Goal: Task Accomplishment & Management: Use online tool/utility

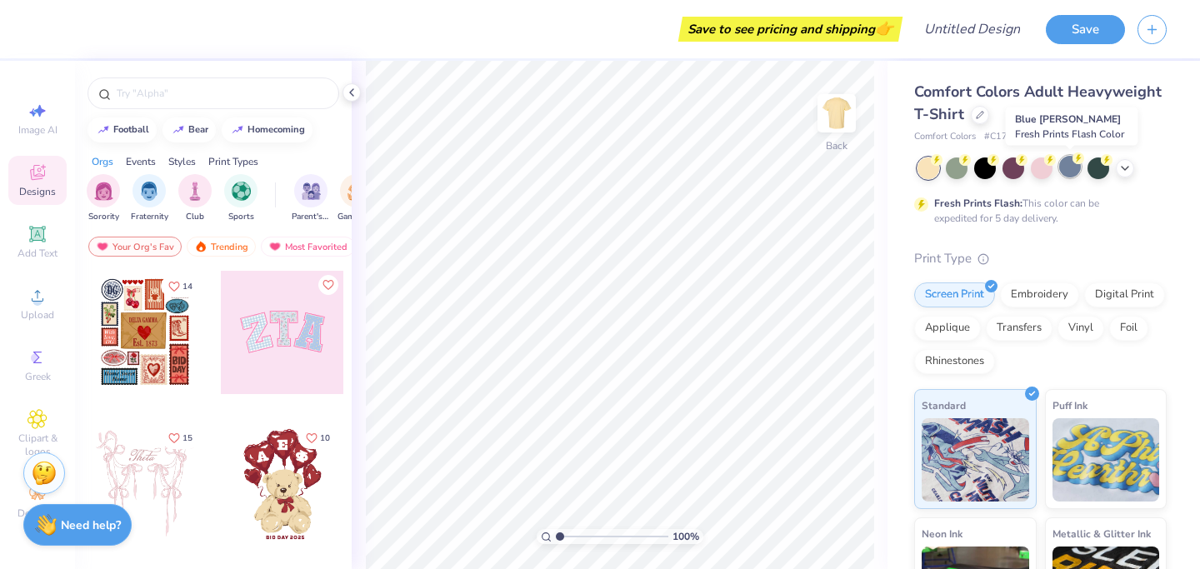
click at [1062, 170] on div at bounding box center [1071, 167] width 22 height 22
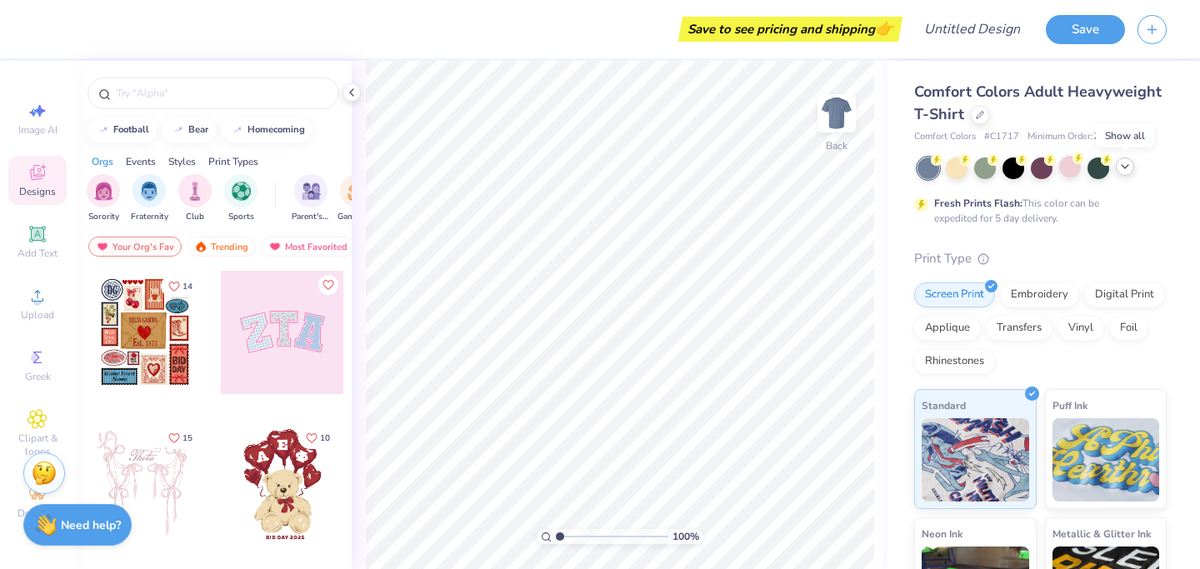
click at [1120, 171] on icon at bounding box center [1125, 166] width 13 height 13
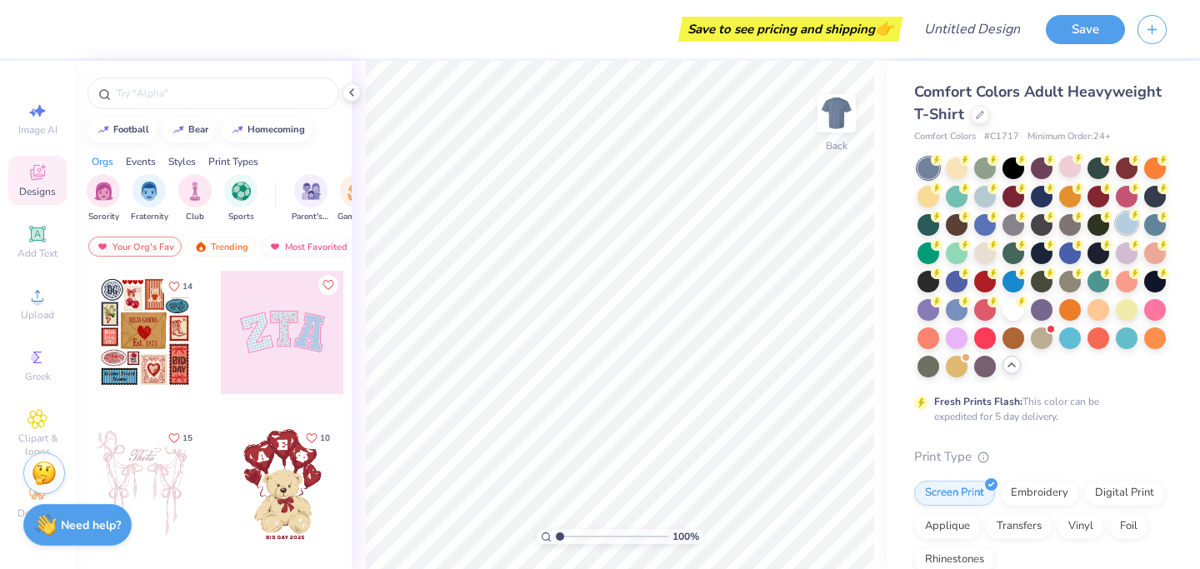
click at [1140, 220] on div at bounding box center [1042, 268] width 249 height 220
click at [1132, 223] on div at bounding box center [1127, 224] width 22 height 22
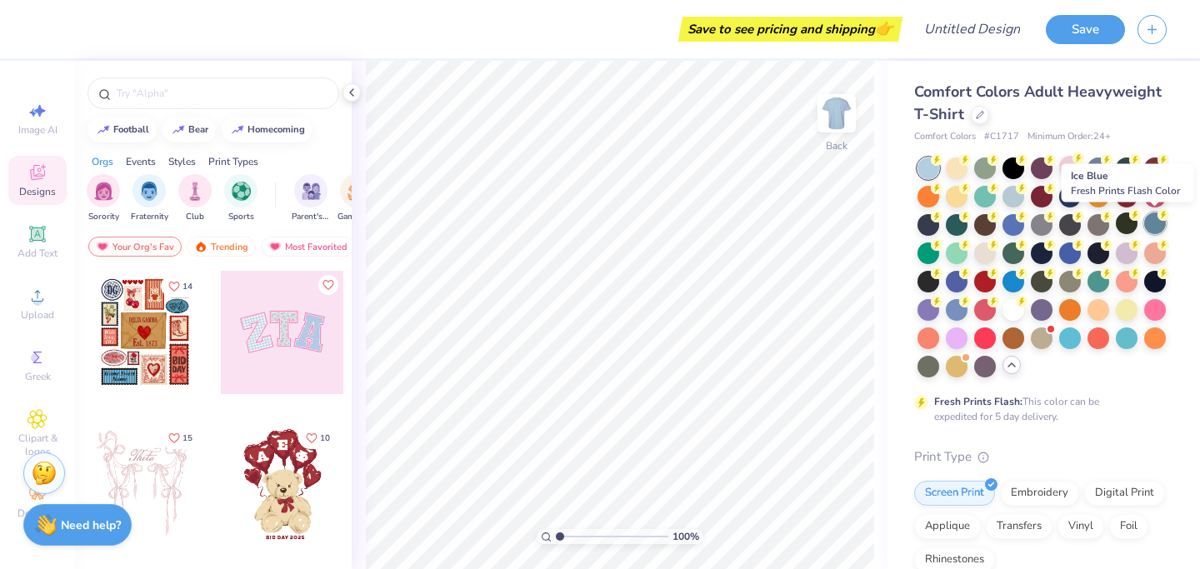
click at [1152, 225] on div at bounding box center [1156, 224] width 22 height 22
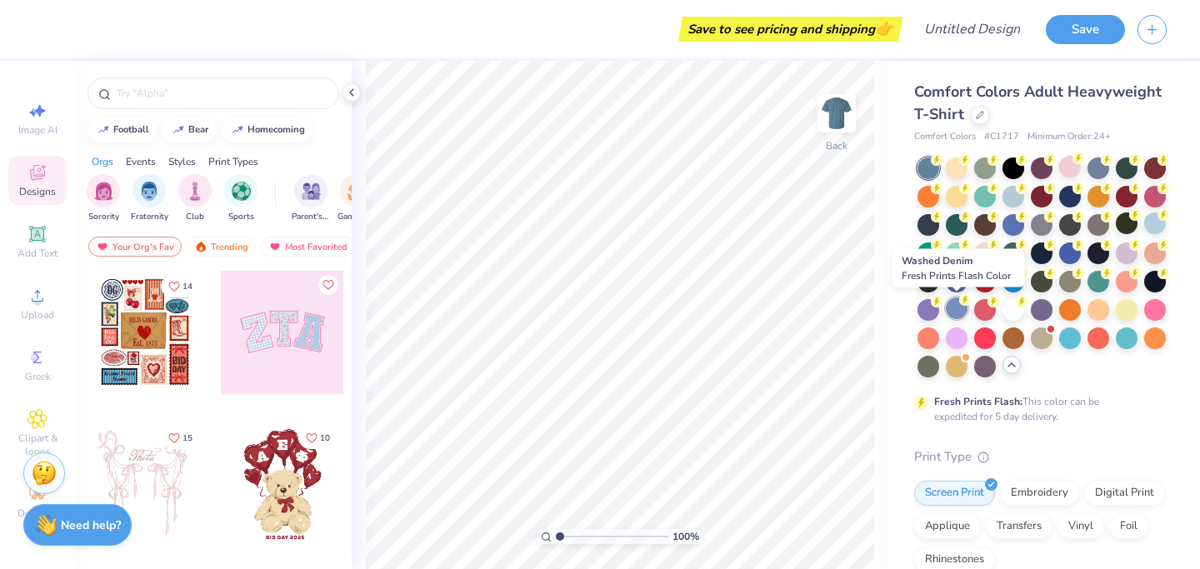
click at [953, 311] on div at bounding box center [957, 309] width 22 height 22
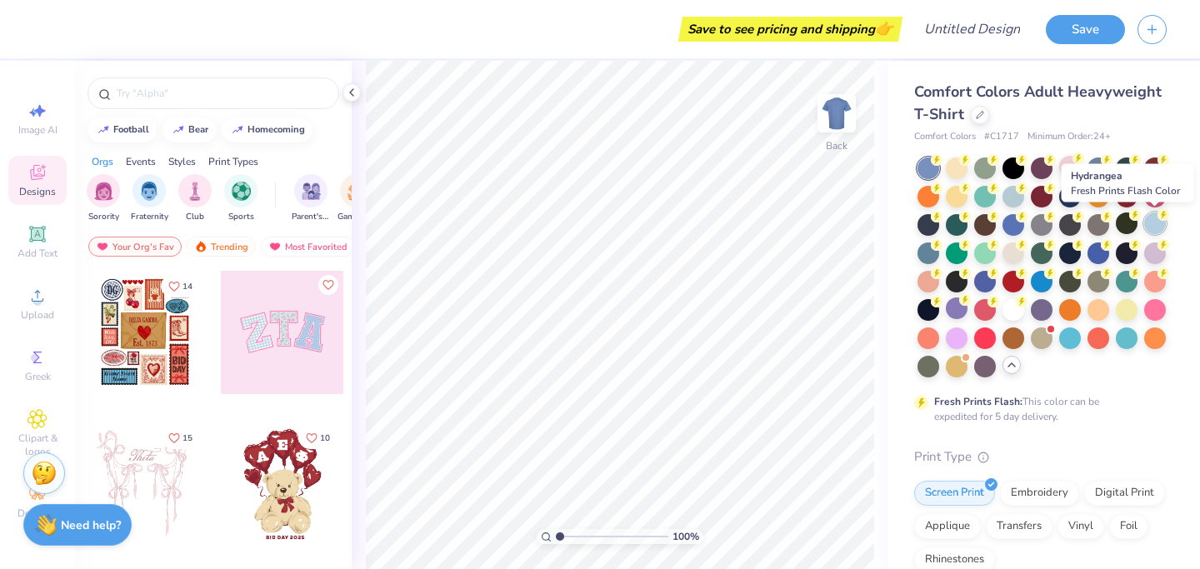
click at [1158, 228] on div at bounding box center [1156, 224] width 22 height 22
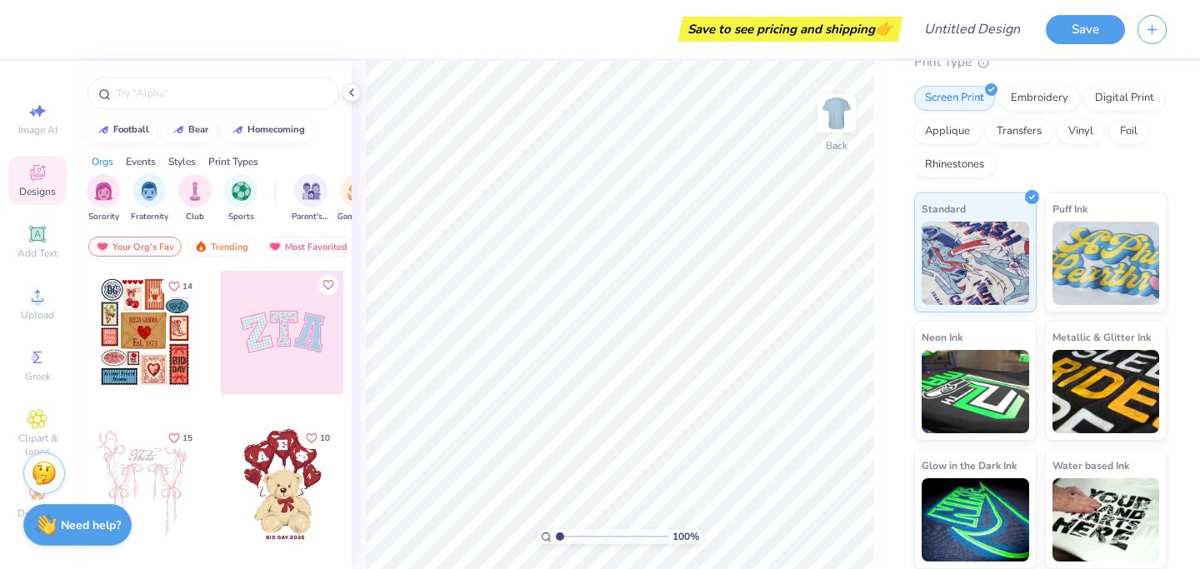
scroll to position [393, 0]
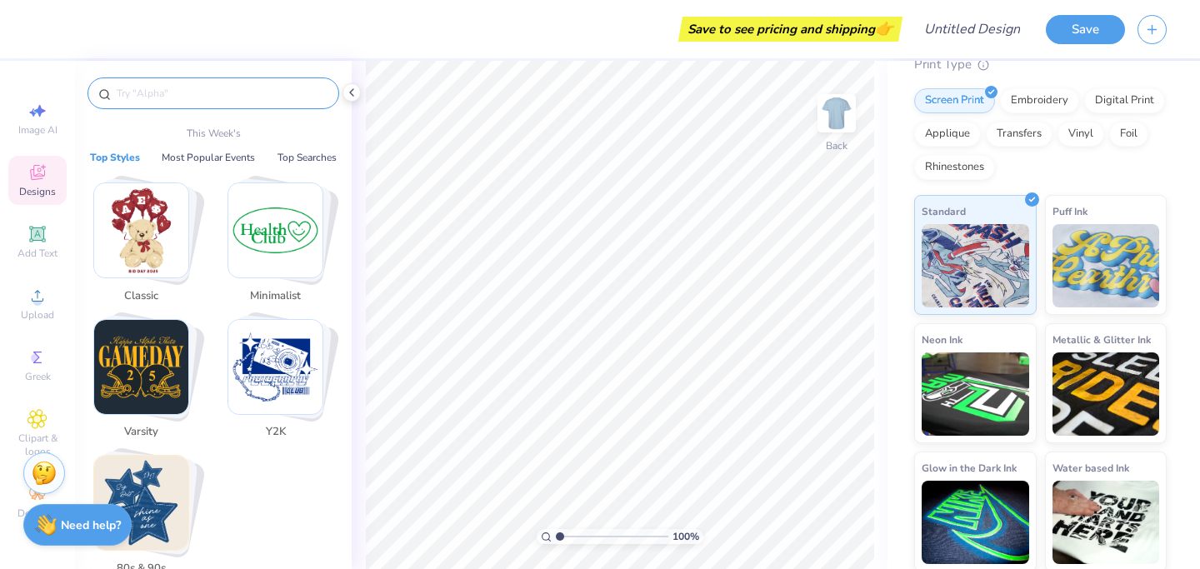
click at [209, 95] on input "text" at bounding box center [221, 93] width 213 height 17
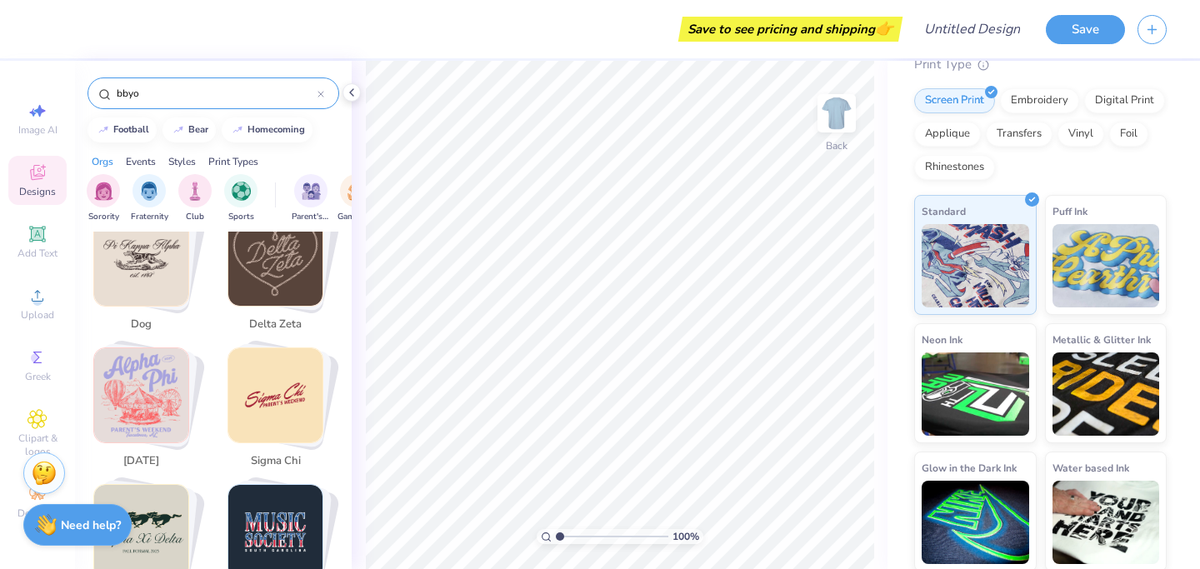
scroll to position [1083, 0]
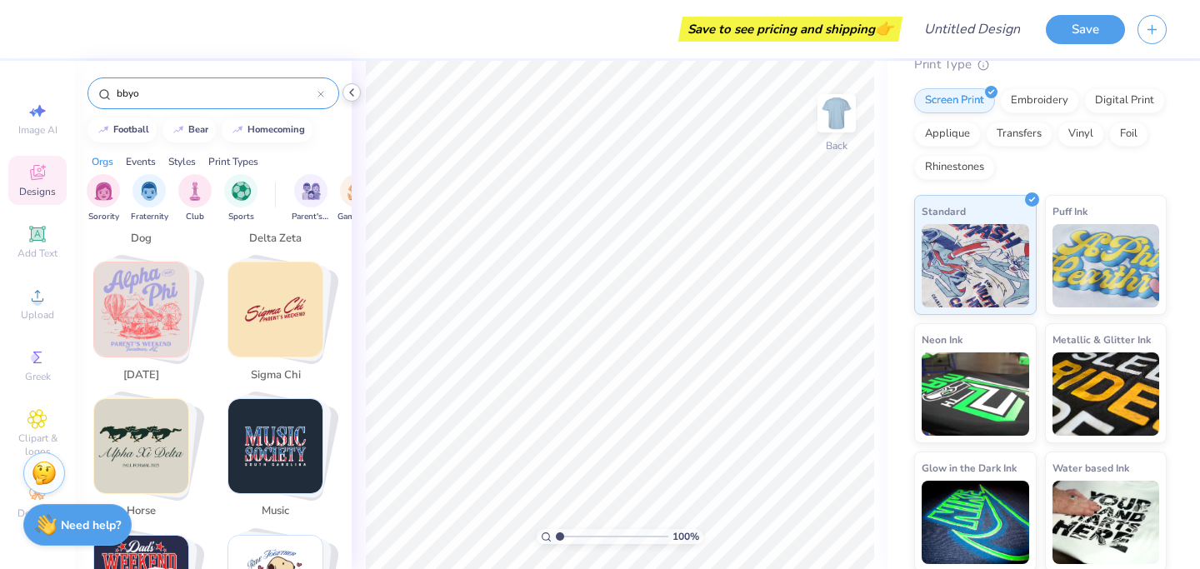
type input "bbyo"
click at [352, 89] on polyline at bounding box center [351, 92] width 3 height 7
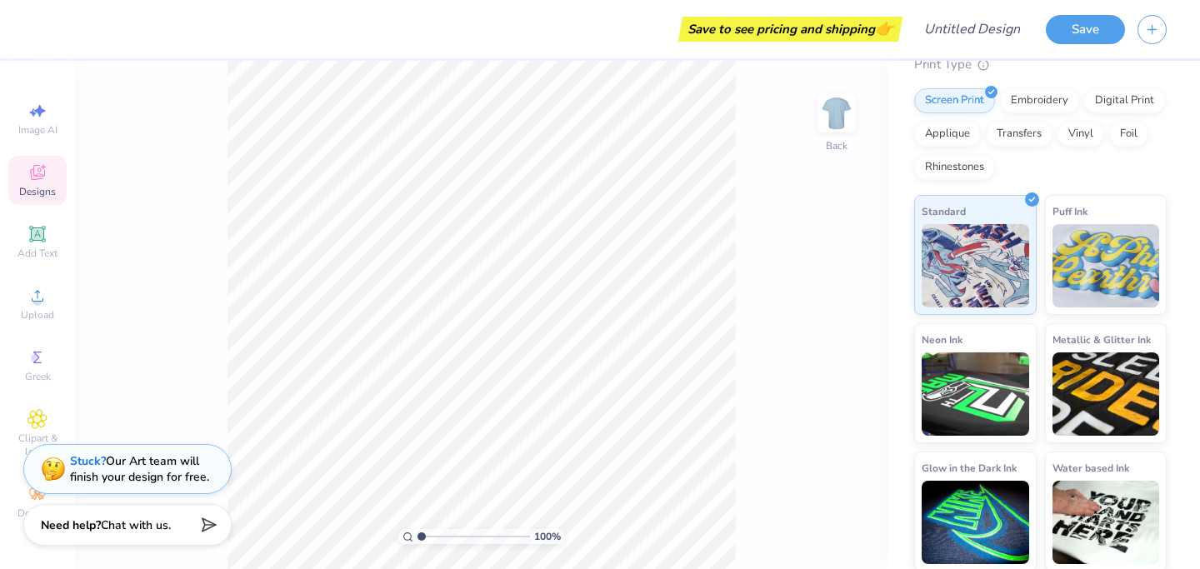
scroll to position [980, 0]
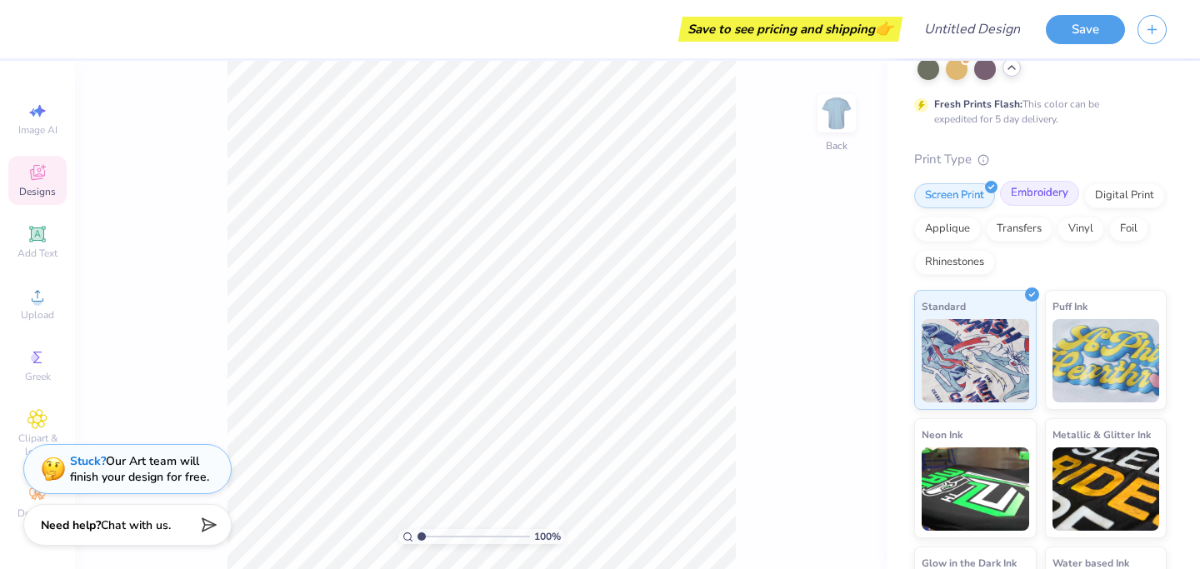
click at [1035, 198] on div "Embroidery" at bounding box center [1039, 193] width 79 height 25
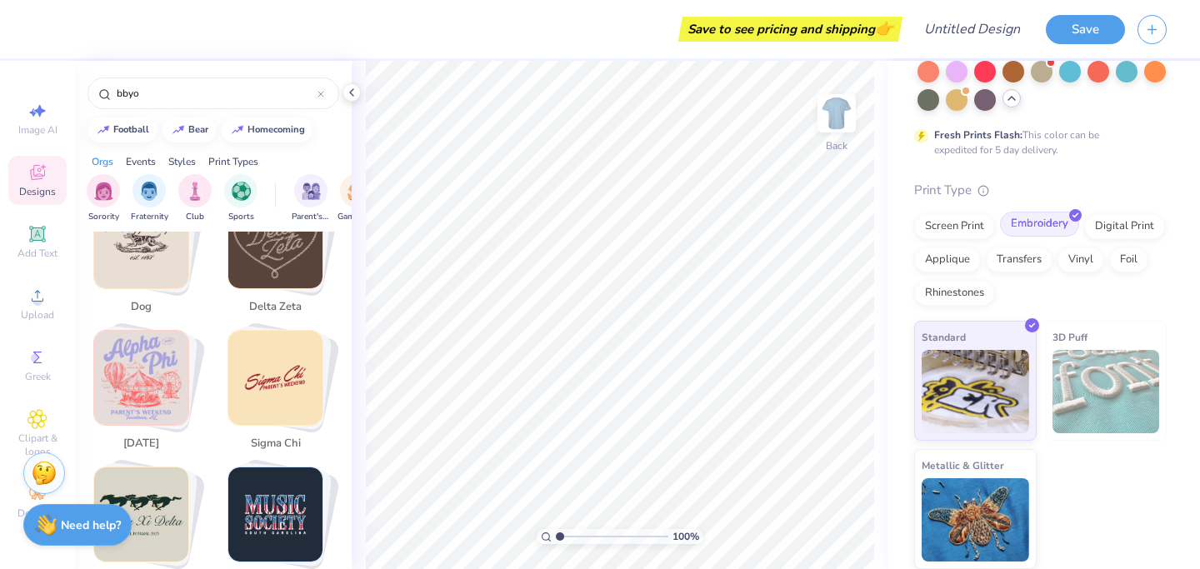
scroll to position [1083, 0]
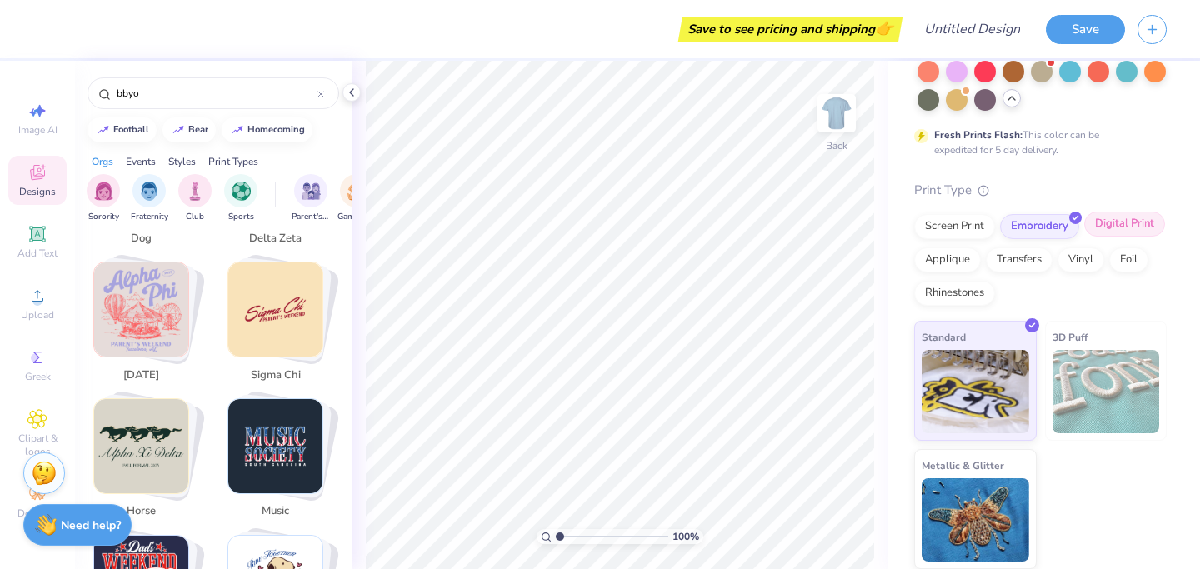
click at [1100, 228] on div "Digital Print" at bounding box center [1125, 224] width 81 height 25
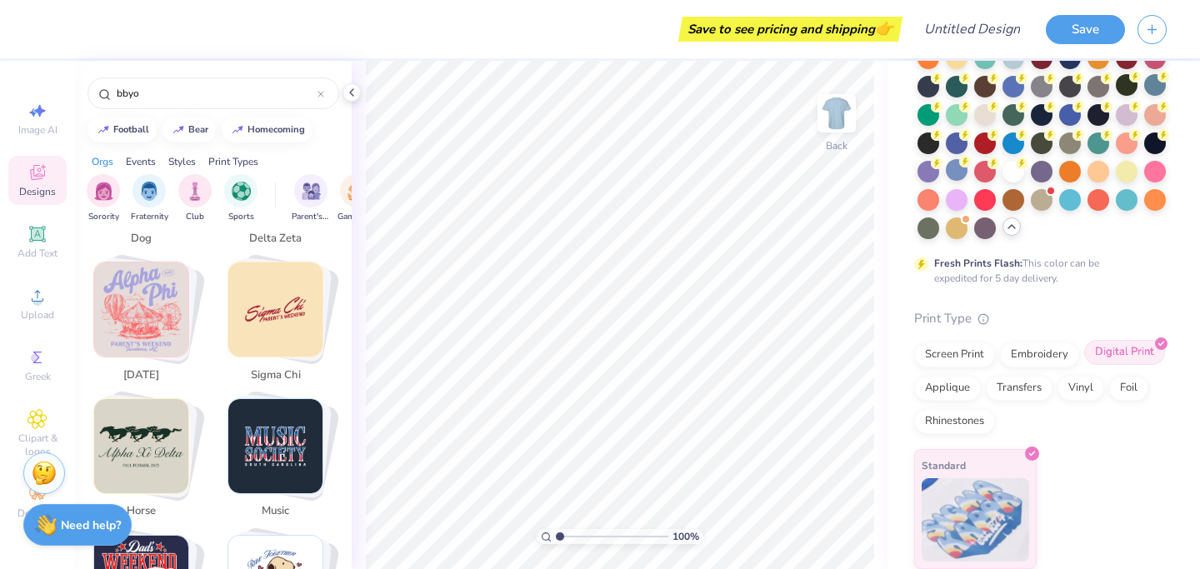
scroll to position [138, 0]
click at [1011, 228] on icon at bounding box center [1011, 226] width 13 height 13
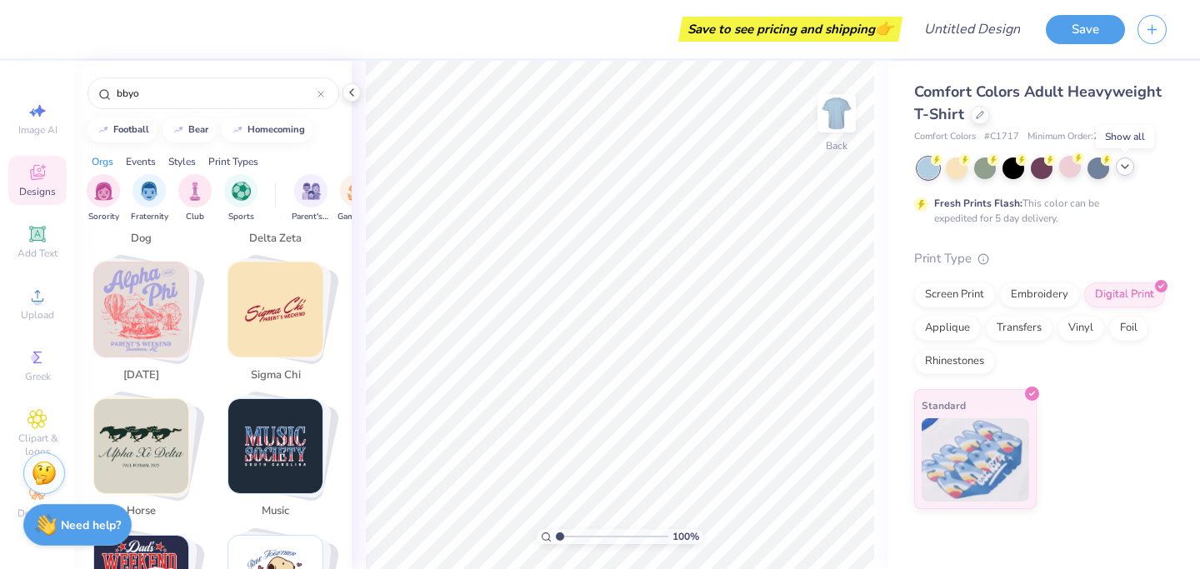
click at [1123, 163] on icon at bounding box center [1125, 166] width 13 height 13
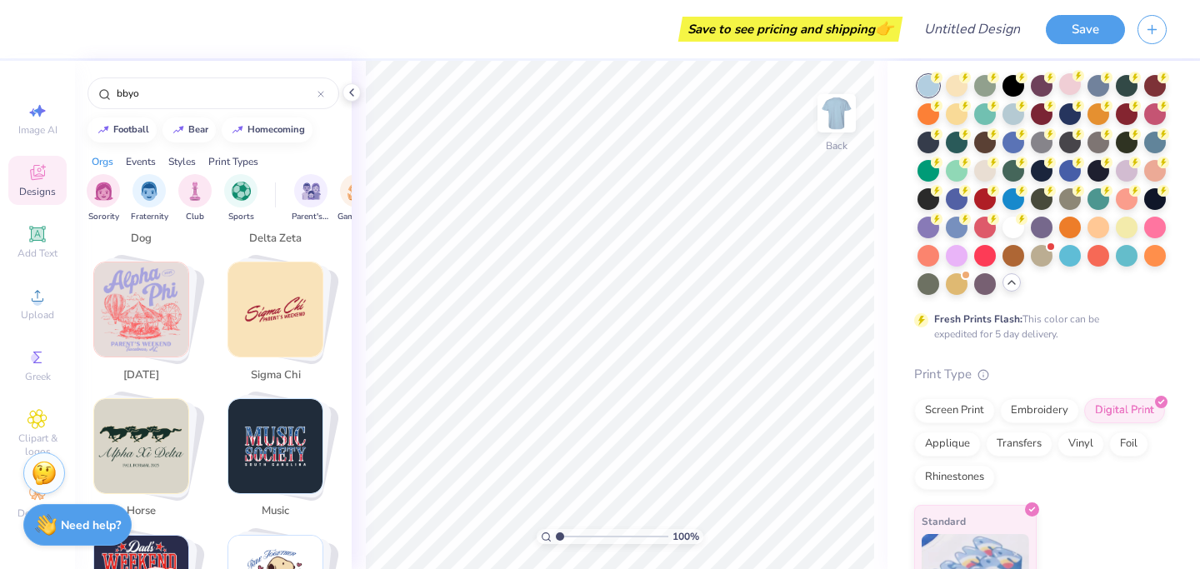
scroll to position [138, 0]
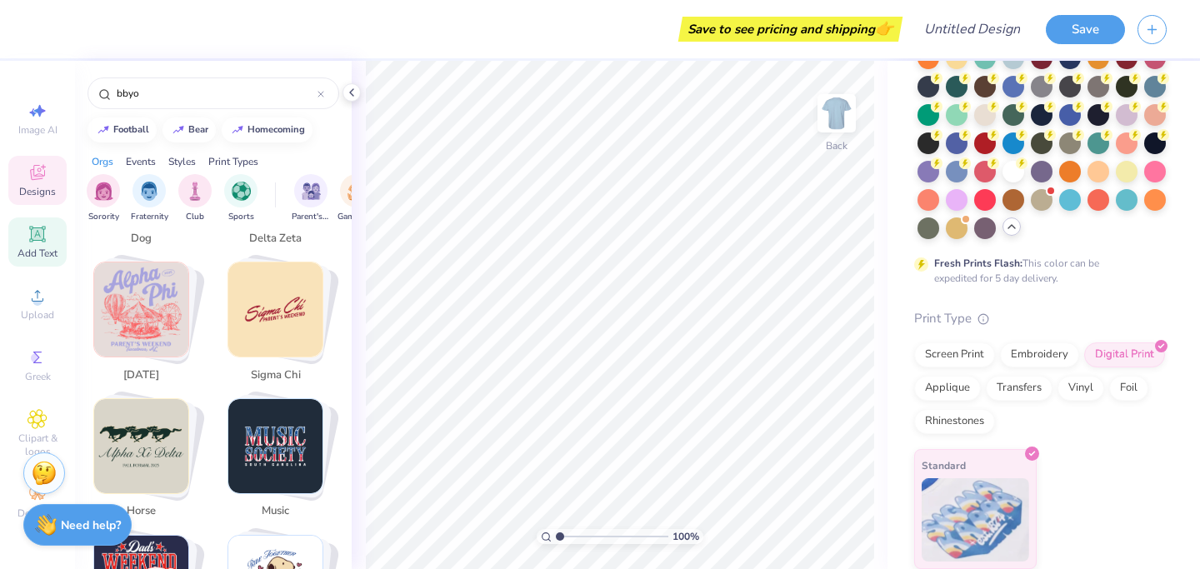
click at [33, 238] on icon at bounding box center [37, 234] width 13 height 13
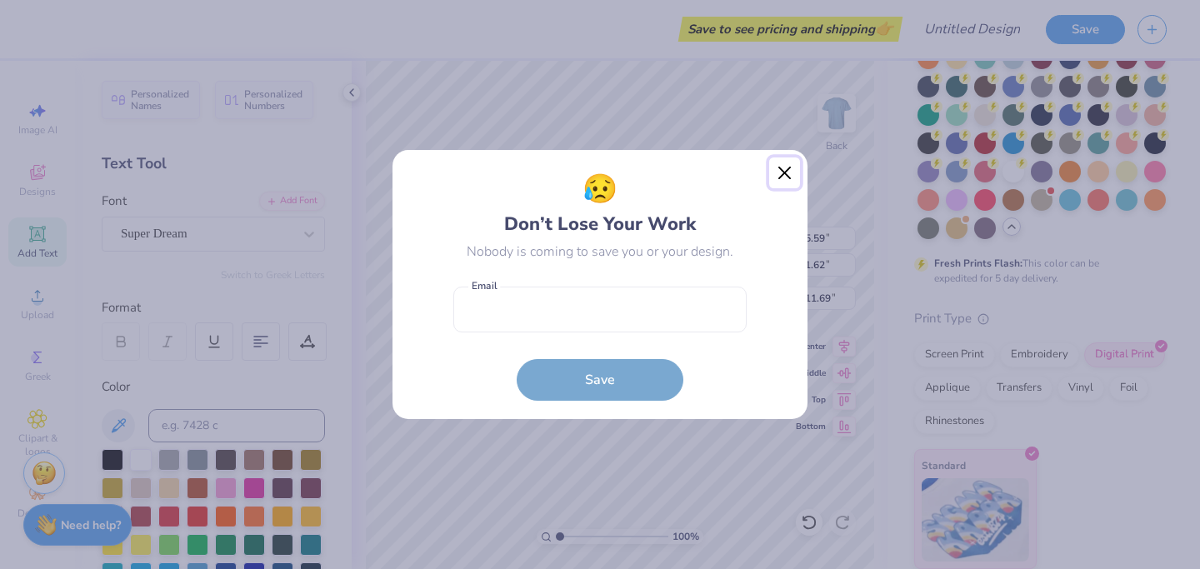
click at [778, 181] on button "Close" at bounding box center [785, 174] width 32 height 32
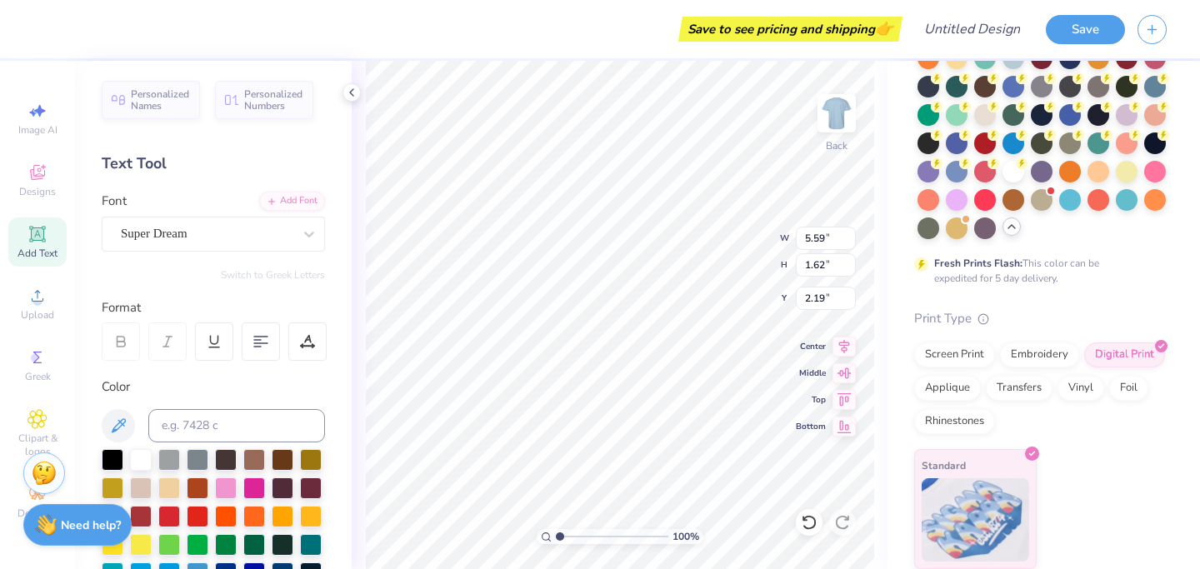
type input "2.19"
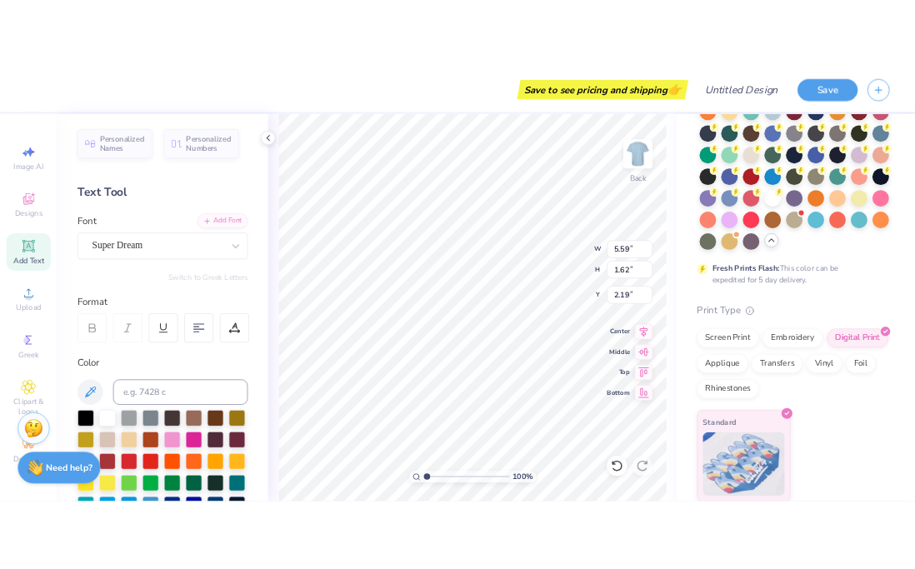
scroll to position [0, 1]
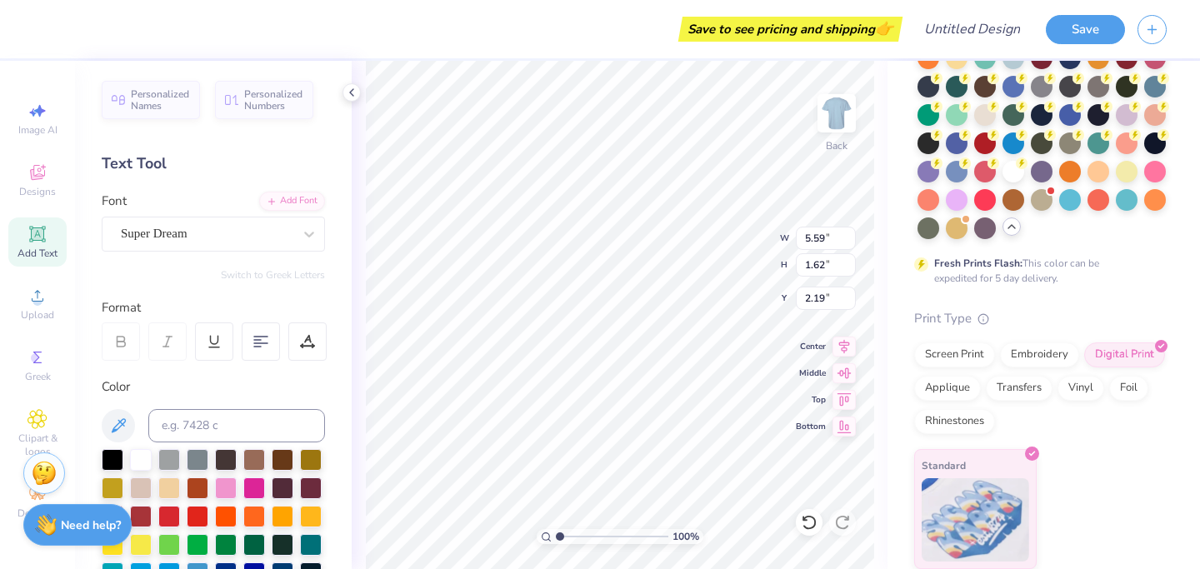
type textarea "Anachnu"
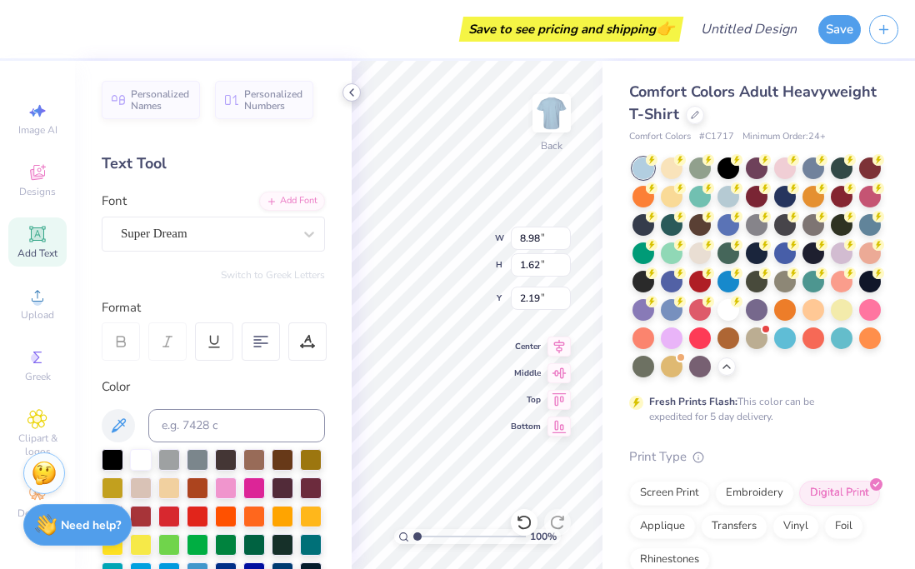
click at [348, 97] on icon at bounding box center [351, 92] width 13 height 13
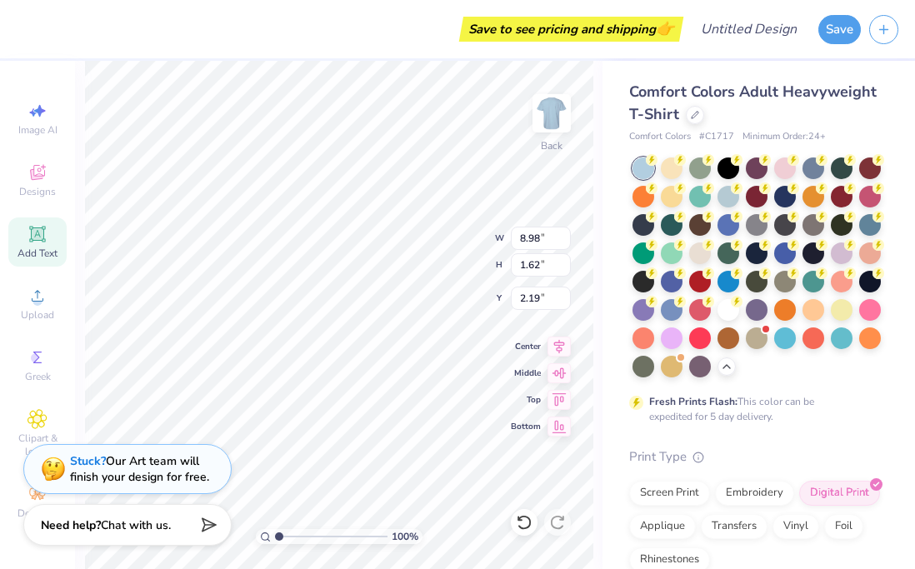
scroll to position [1, 1]
type textarea "Anachnu Tamid"
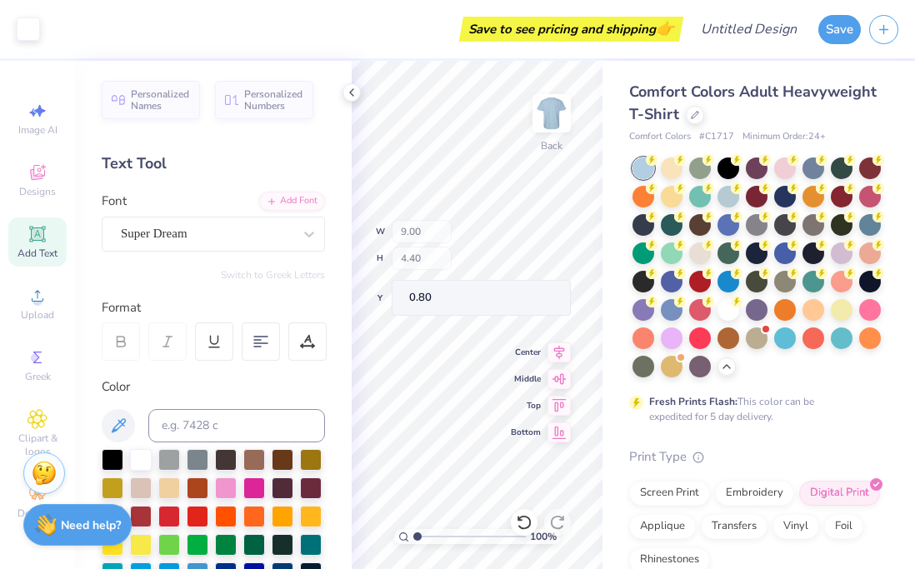
click at [339, 176] on div "Art colors Save to see pricing and shipping 👉 Design Title Save Image AI Design…" at bounding box center [457, 284] width 915 height 569
click at [262, 338] on icon at bounding box center [260, 341] width 15 height 15
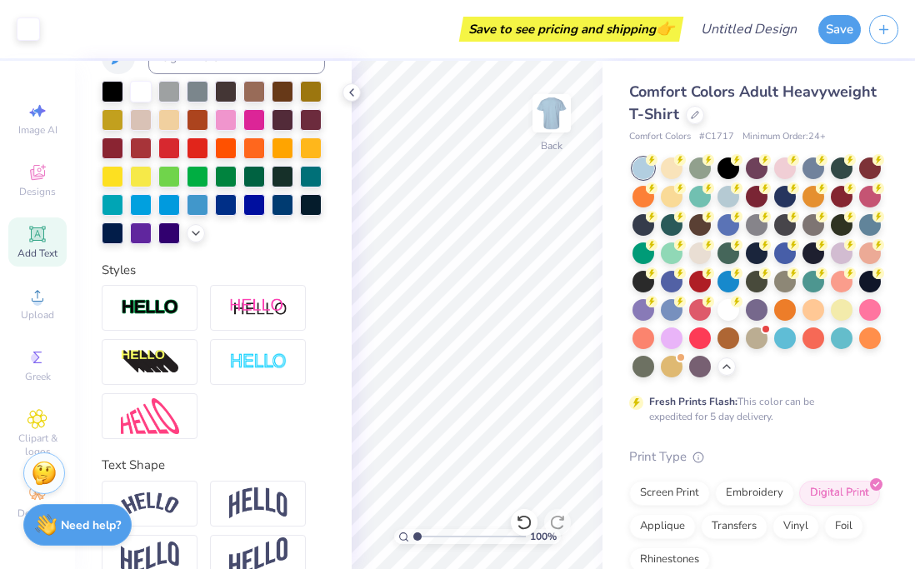
scroll to position [399, 0]
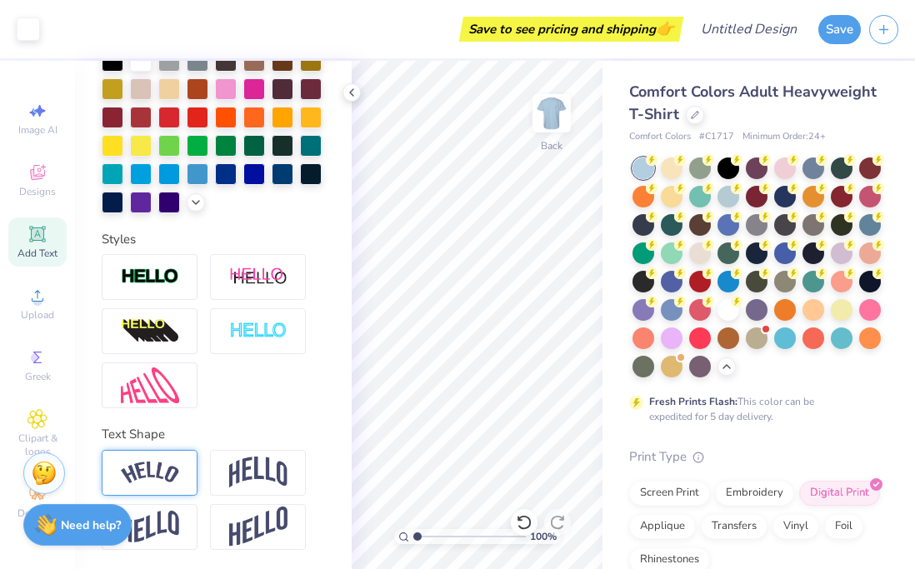
click at [170, 477] on img at bounding box center [150, 473] width 58 height 23
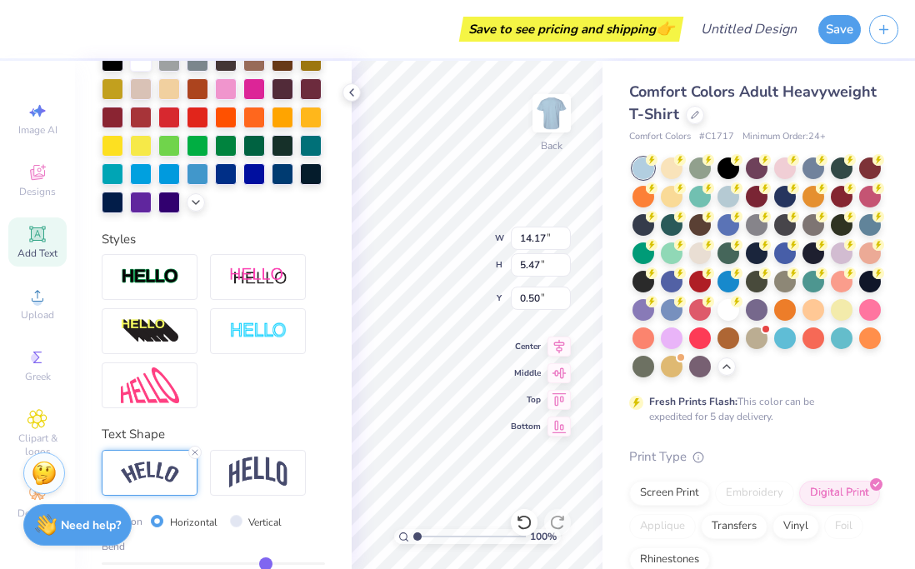
scroll to position [1, 3]
type textarea "Anachnu Tamid"
type input "5.02"
type input "1.03"
type input "2.48"
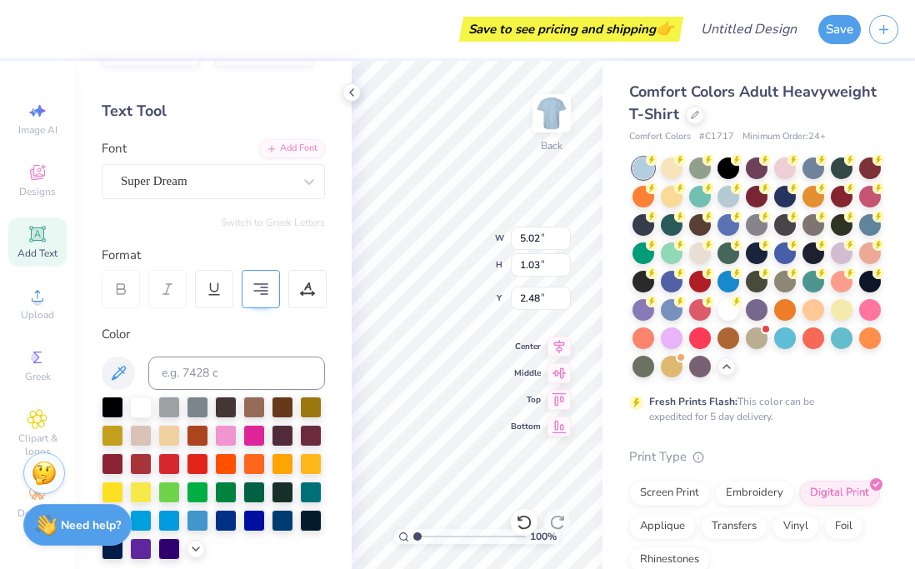
scroll to position [0, 0]
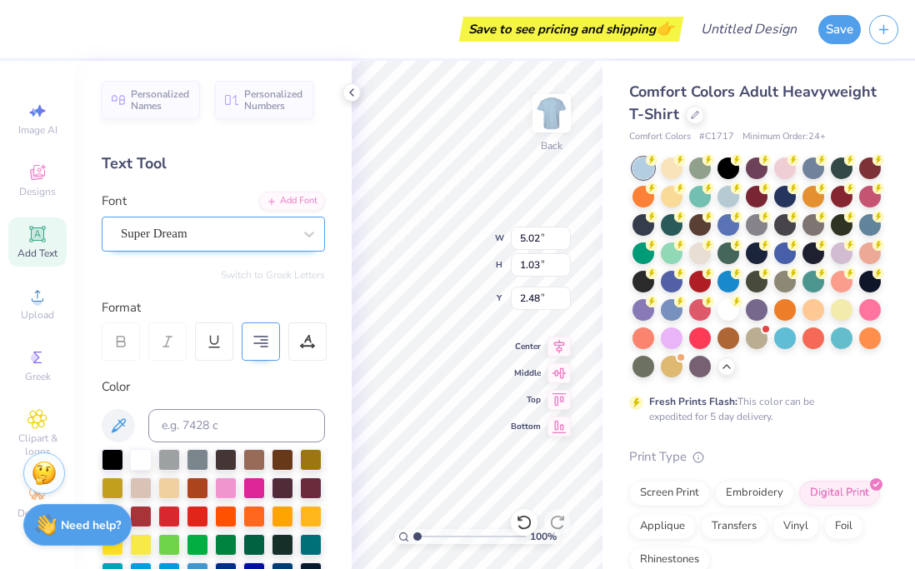
click at [216, 235] on div "Super Dream" at bounding box center [206, 234] width 175 height 26
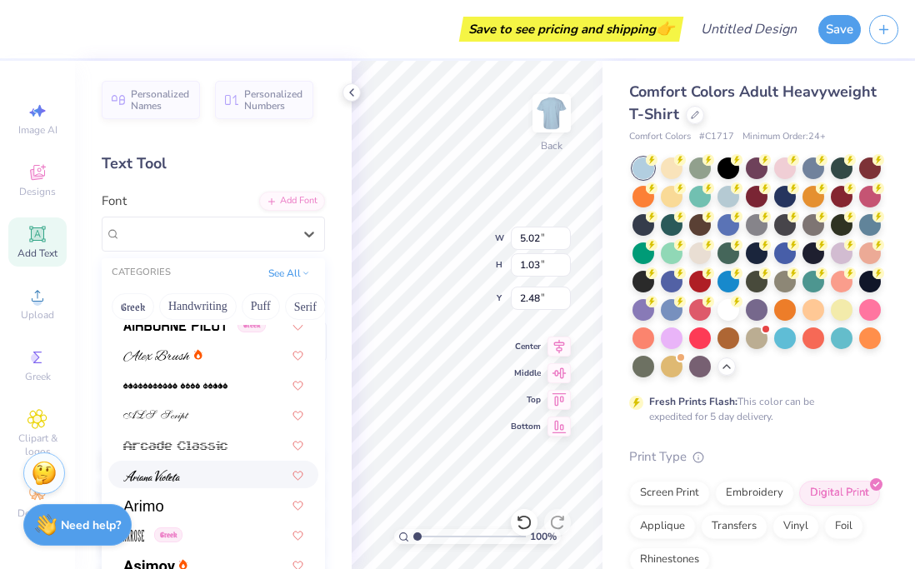
scroll to position [403, 0]
click at [173, 483] on div at bounding box center [213, 473] width 210 height 28
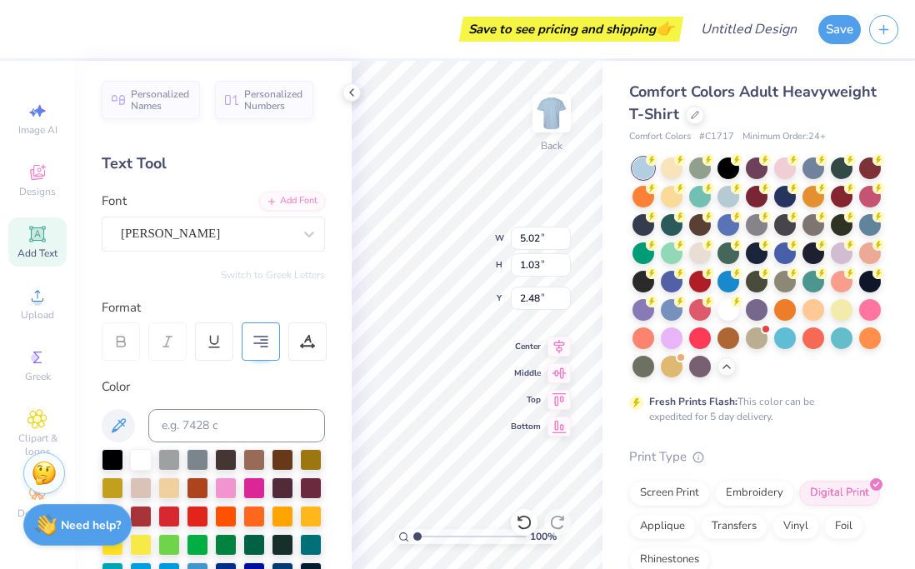
type input "3.07"
type input "0.78"
type input "2.61"
click at [308, 222] on div at bounding box center [309, 234] width 30 height 30
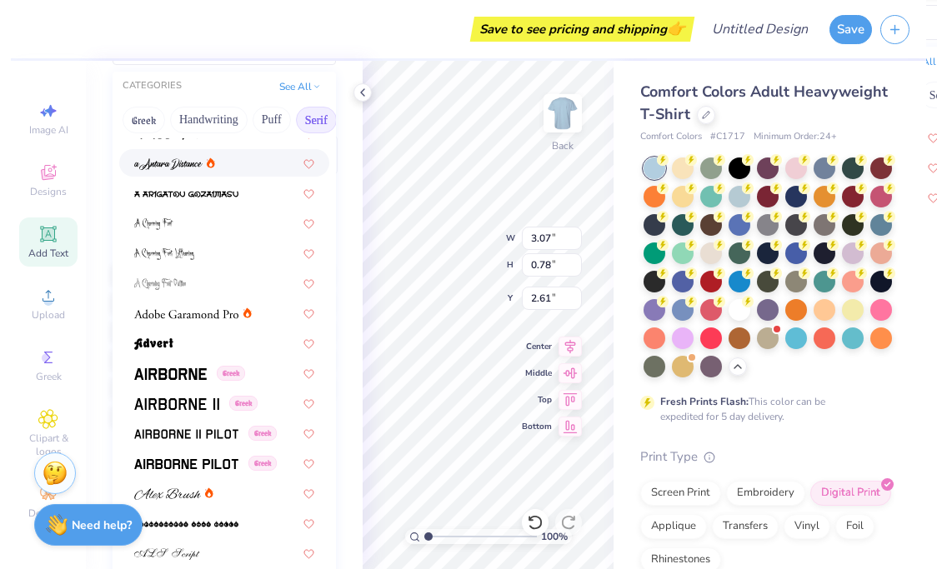
scroll to position [0, 0]
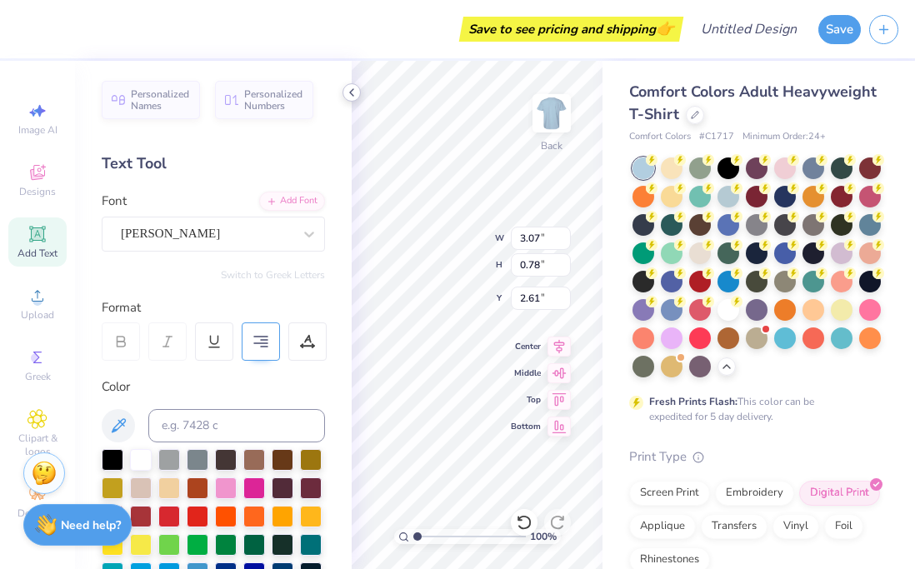
click at [348, 89] on icon at bounding box center [351, 92] width 13 height 13
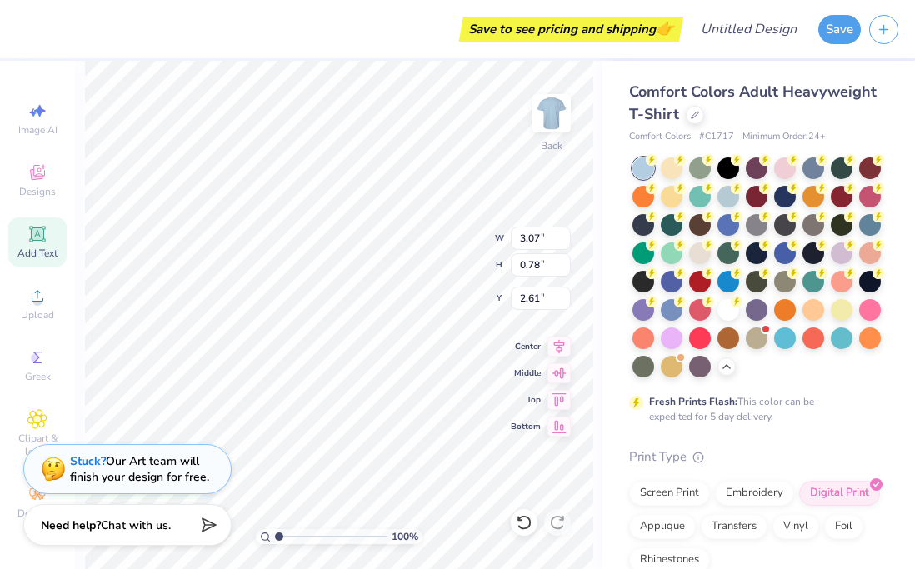
type input "5.02"
type input "1.03"
type input "2.48"
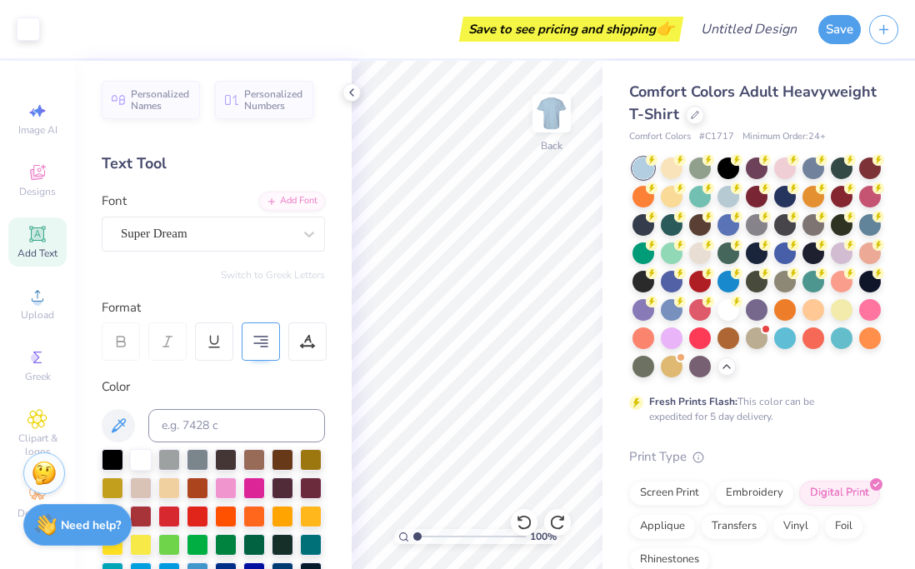
click at [350, 92] on polyline at bounding box center [351, 92] width 3 height 7
click at [353, 90] on icon at bounding box center [351, 92] width 13 height 13
type input "2.22"
click at [358, 89] on div at bounding box center [352, 92] width 18 height 18
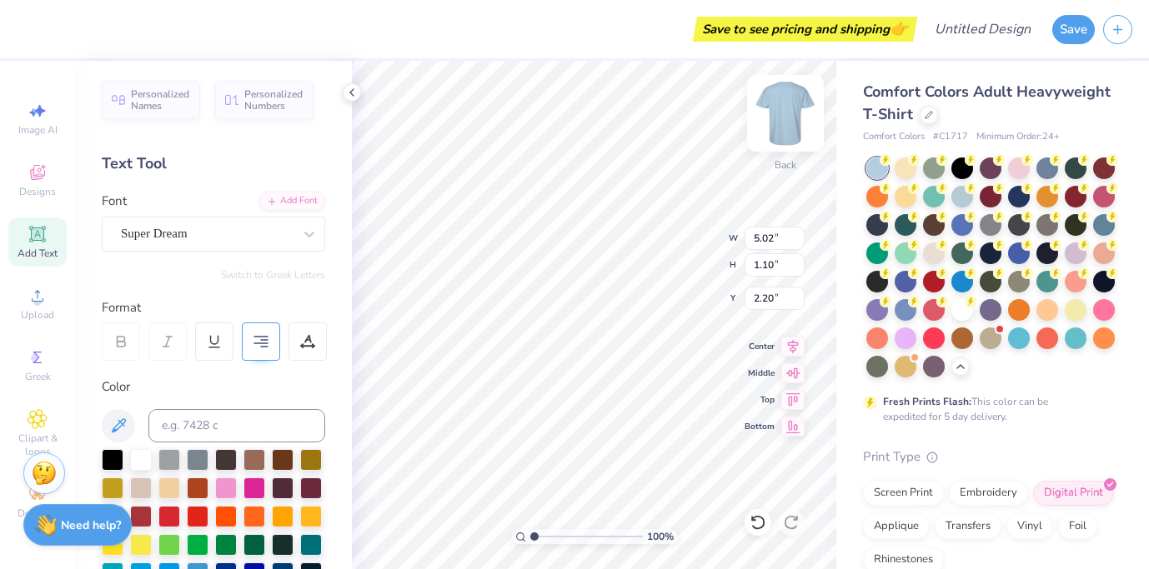
type input "1.10"
type input "2.20"
type input "1.09"
type input "2.21"
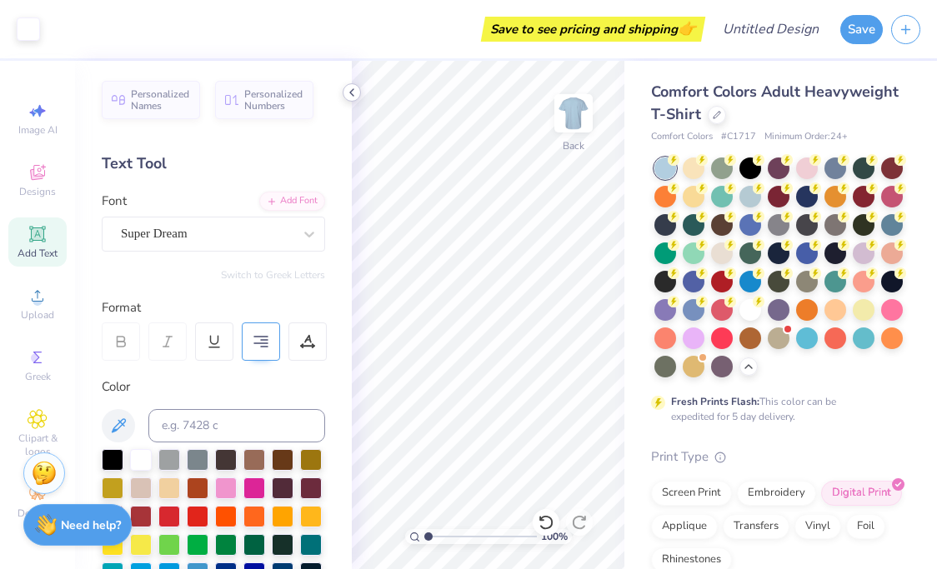
click at [356, 87] on icon at bounding box center [351, 92] width 13 height 13
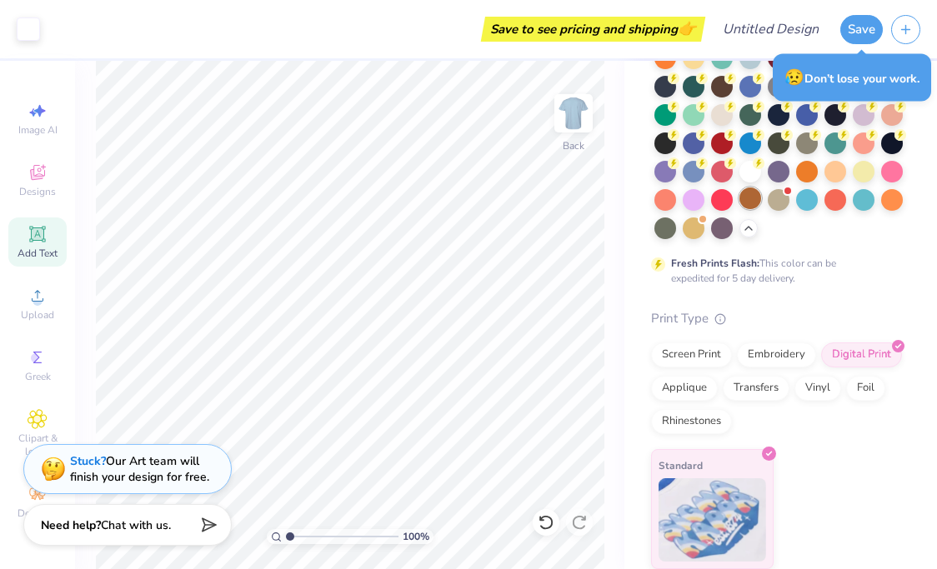
scroll to position [138, 0]
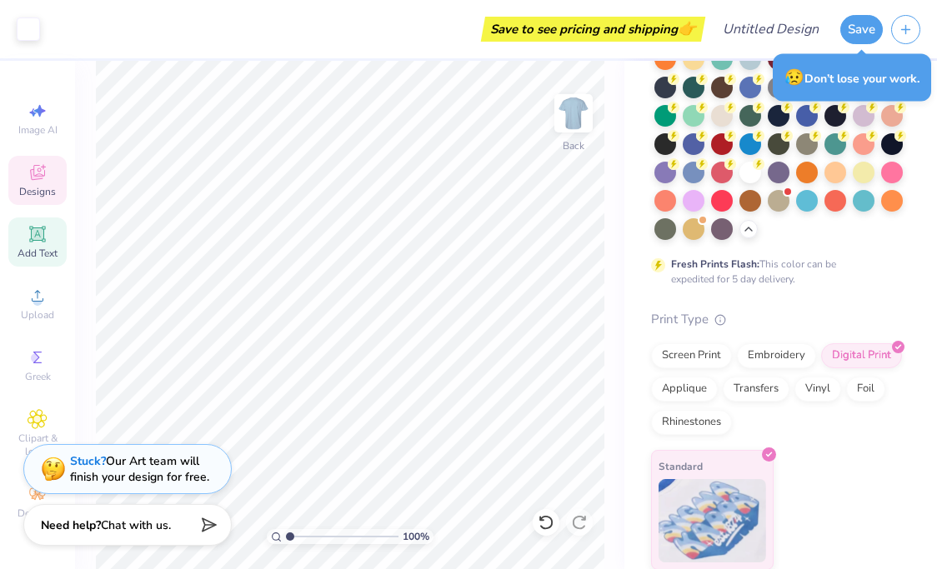
click at [42, 169] on icon at bounding box center [38, 173] width 20 height 20
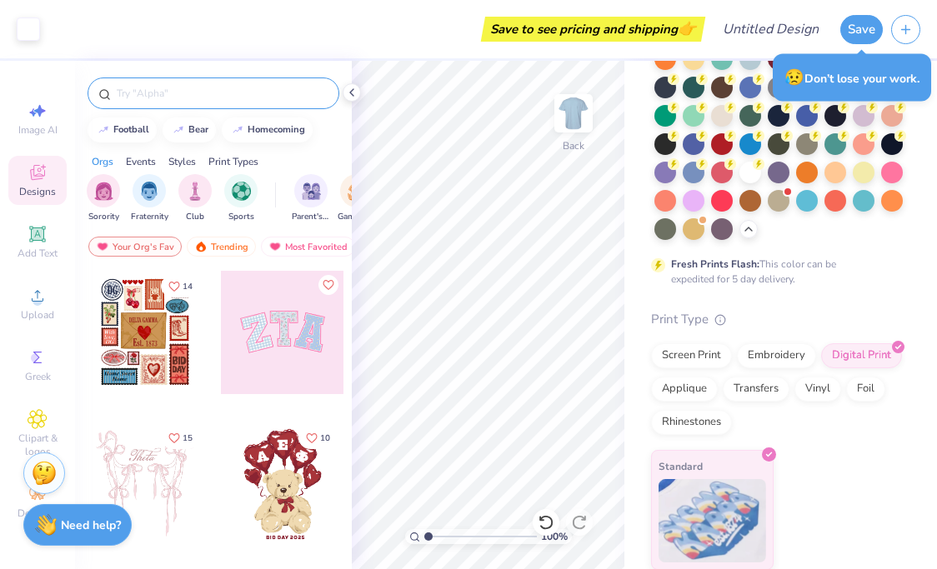
click at [158, 92] on input "text" at bounding box center [221, 93] width 213 height 17
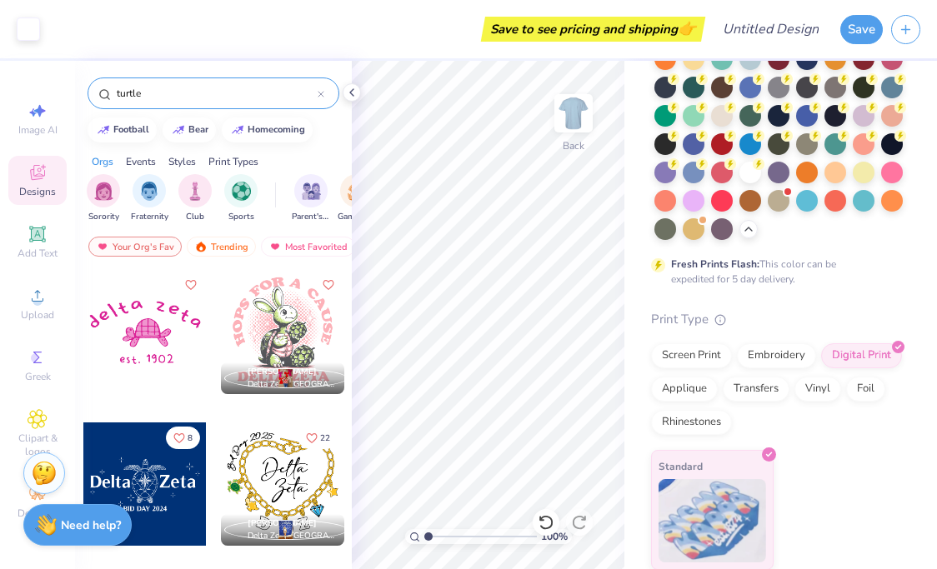
type input "turtle"
click at [126, 344] on div at bounding box center [144, 332] width 123 height 123
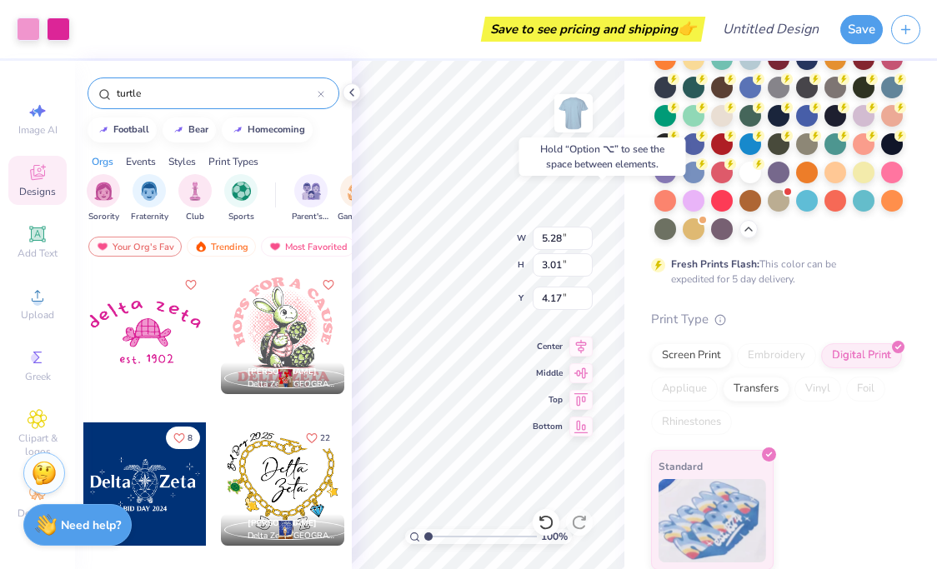
type input "4.17"
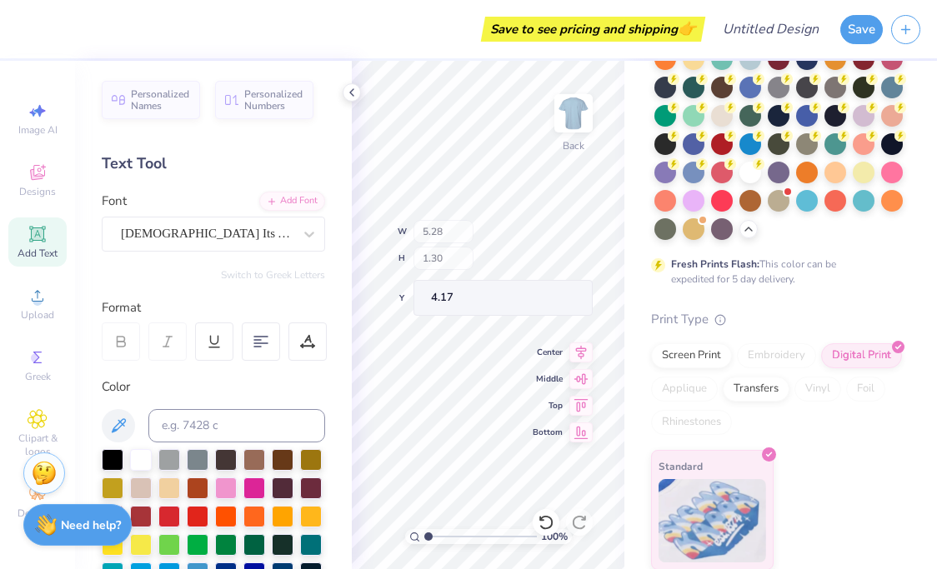
type input "4.20"
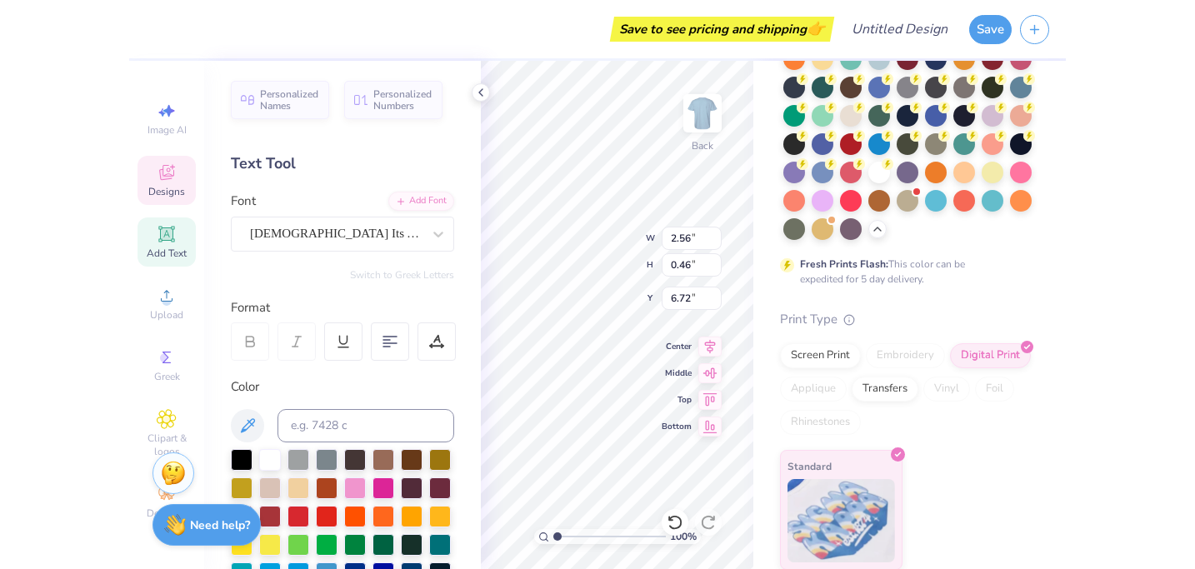
scroll to position [0, 2]
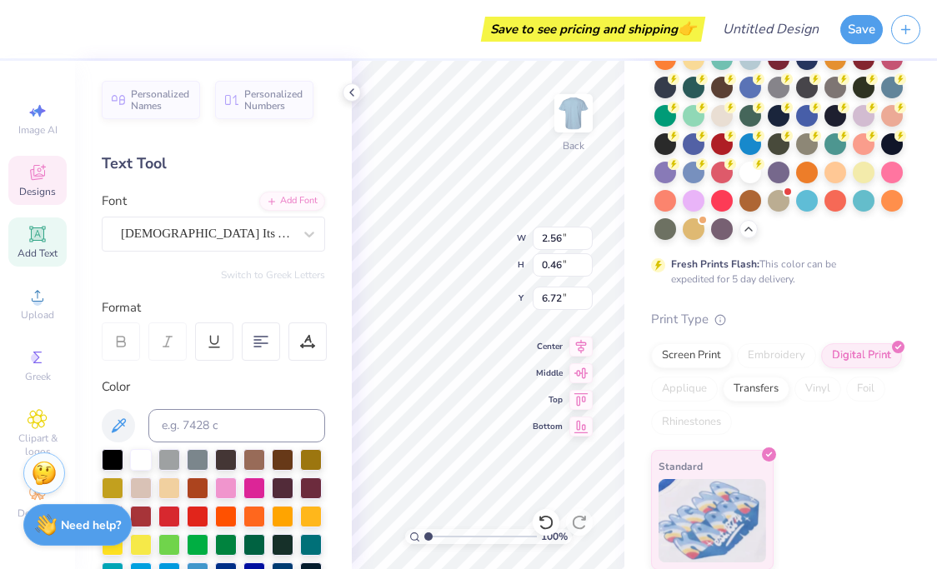
type textarea "est. 1944"
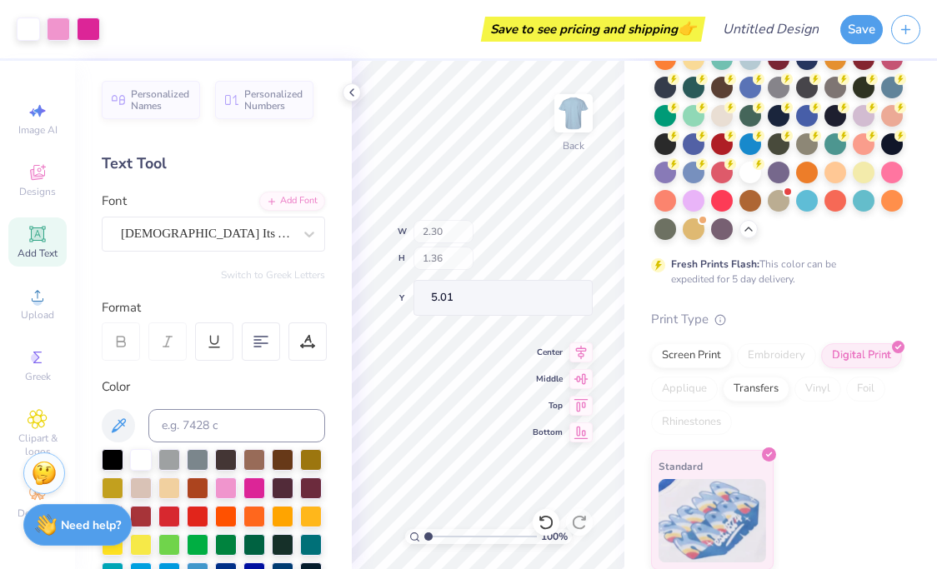
type input "2.30"
type input "1.36"
type input "5.01"
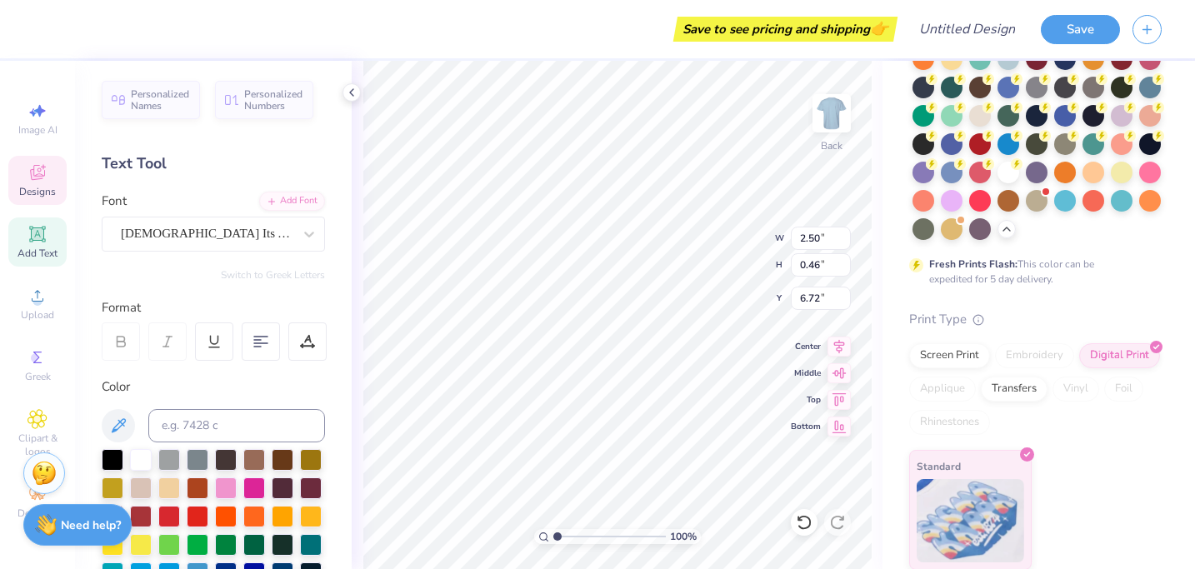
type input "2.32"
type input "4.86"
type input "2.03"
type input "0.72"
type input "5.50"
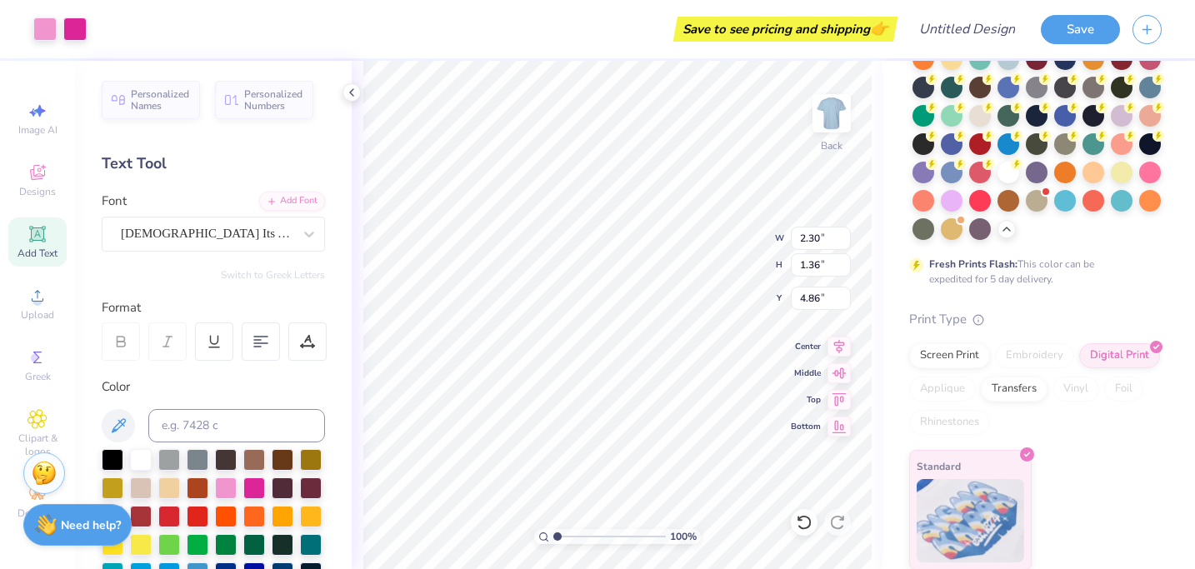
type input "2.30"
type input "1.36"
type input "3.50"
type input "2.50"
type input "0.46"
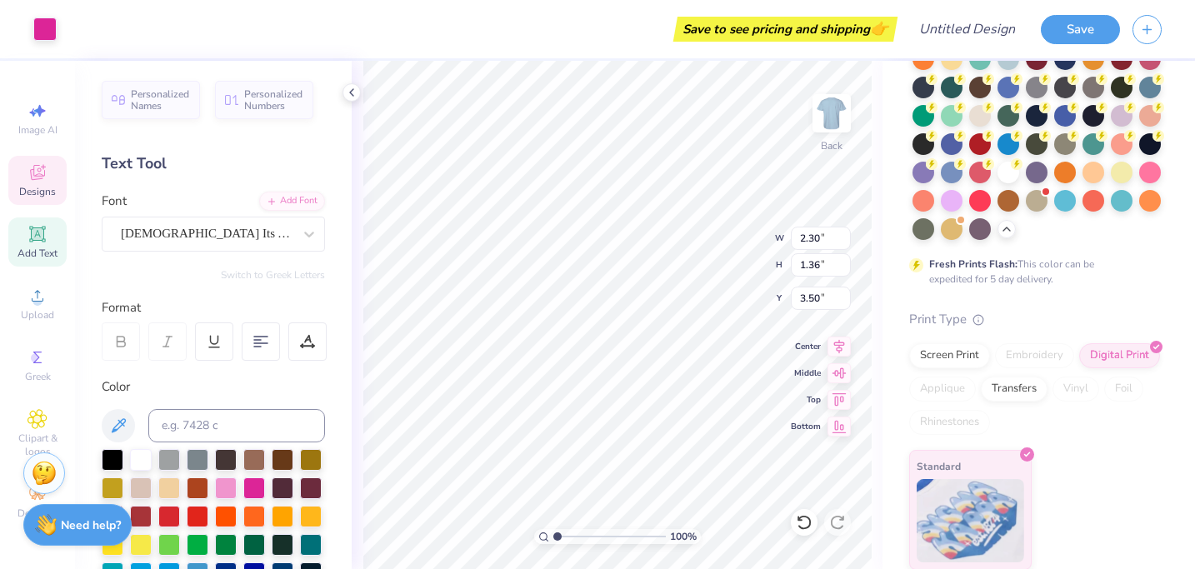
type input "6.72"
type input "2.32"
type input "3.34"
type input "2.50"
type input "0.46"
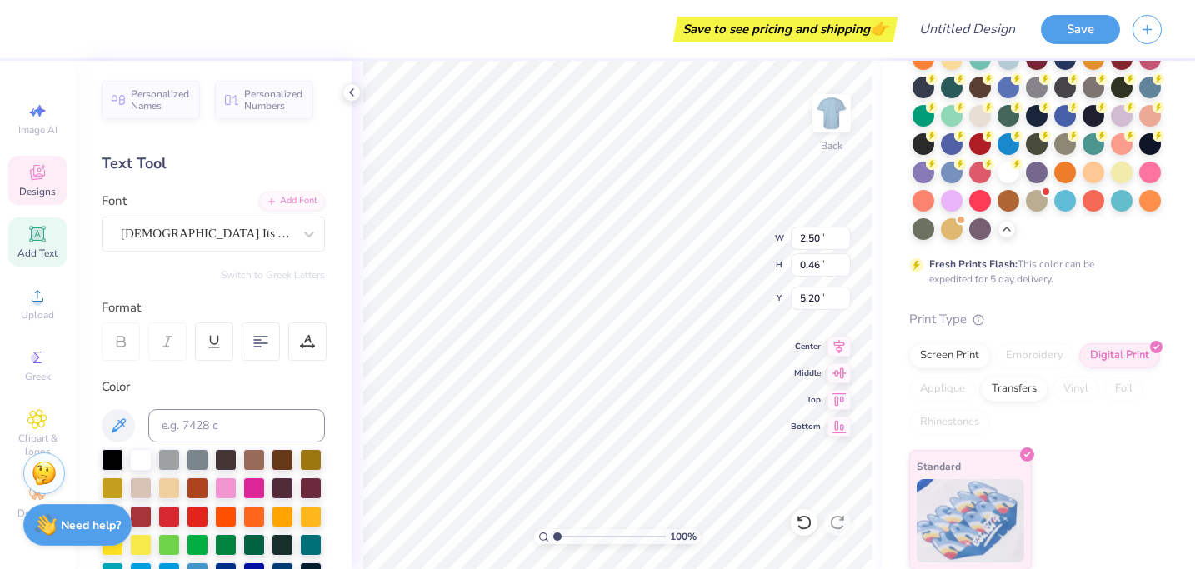
type input "5.20"
click at [51, 173] on div "Designs" at bounding box center [37, 180] width 58 height 49
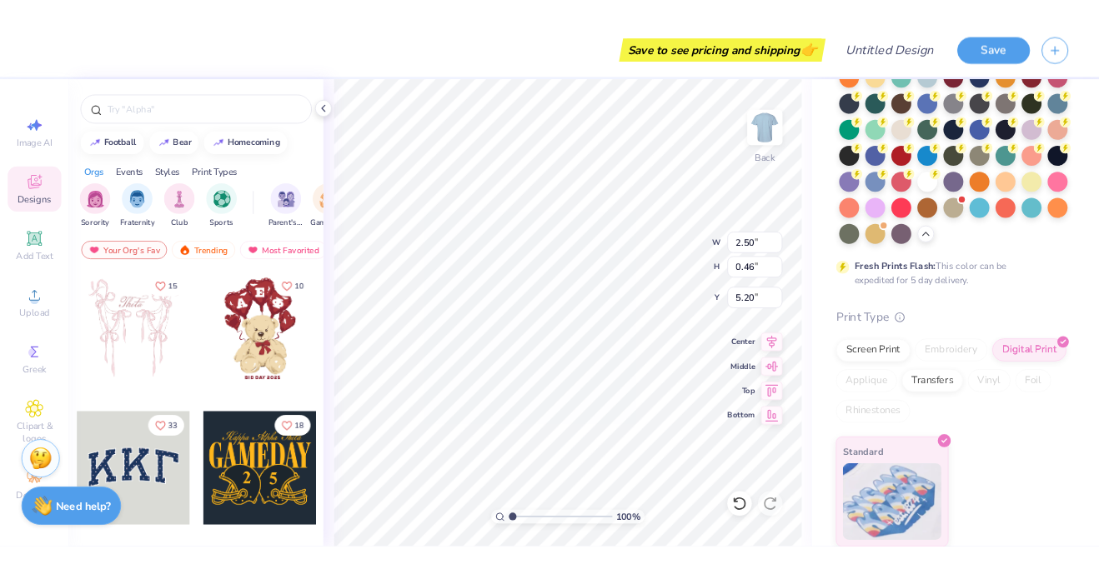
scroll to position [0, 0]
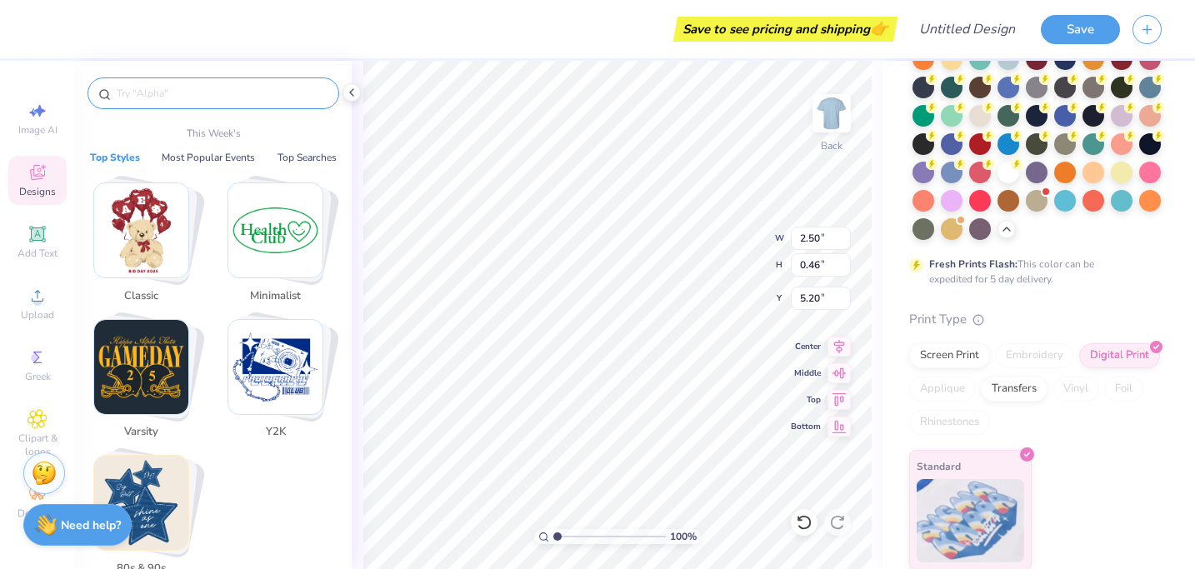
click at [181, 88] on input "text" at bounding box center [221, 93] width 213 height 17
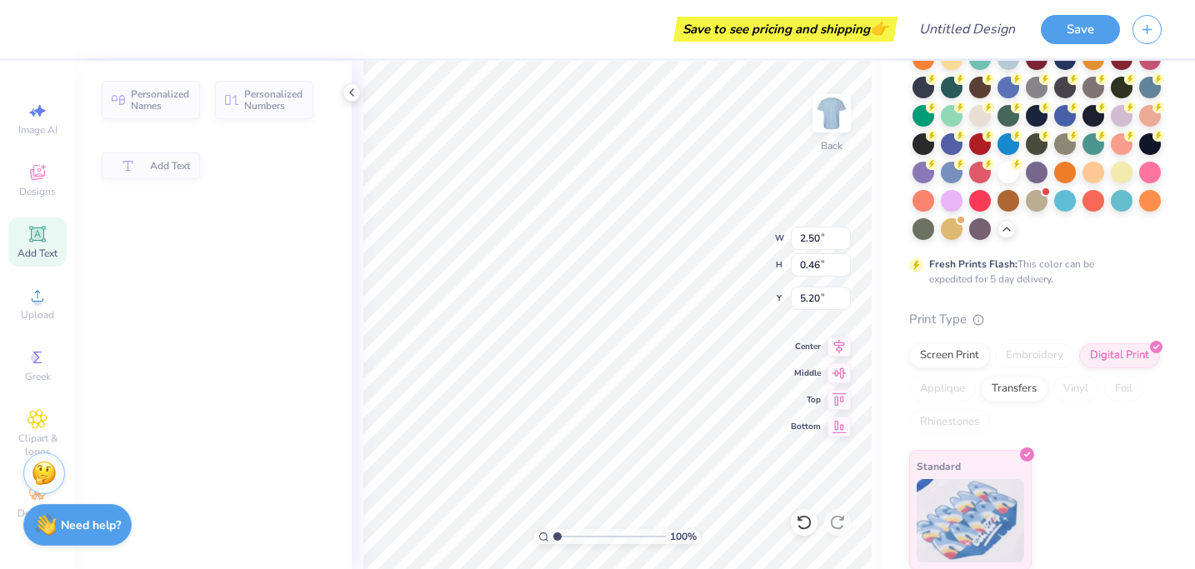
type input "5.02"
type input "1.09"
type input "2.21"
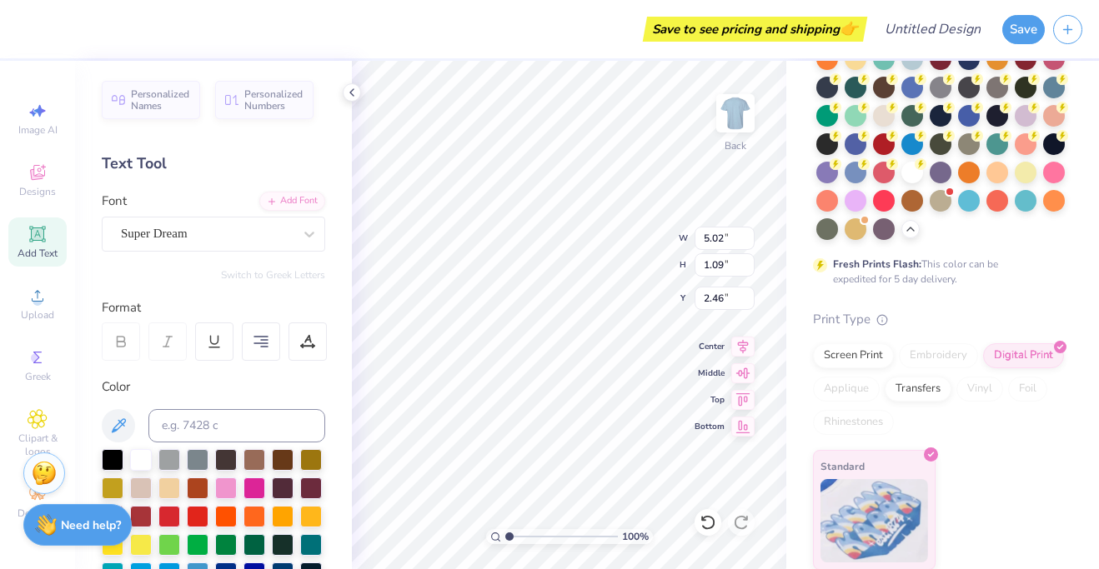
scroll to position [1, 3]
type textarea "Anachnu Tamid BBG #2553 Achim AZA #1033"
click at [255, 337] on 376 at bounding box center [260, 337] width 13 height 0
type input "2.30"
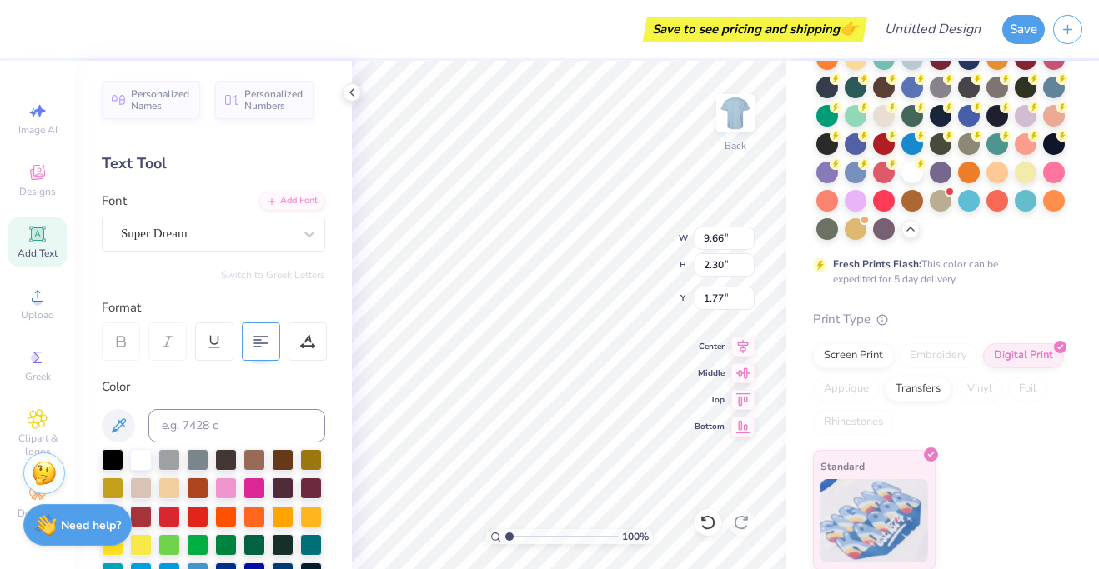
type input "1.77"
click at [254, 340] on icon at bounding box center [260, 341] width 15 height 15
type input "1.93"
type input "2.05"
click at [308, 229] on icon at bounding box center [309, 234] width 17 height 17
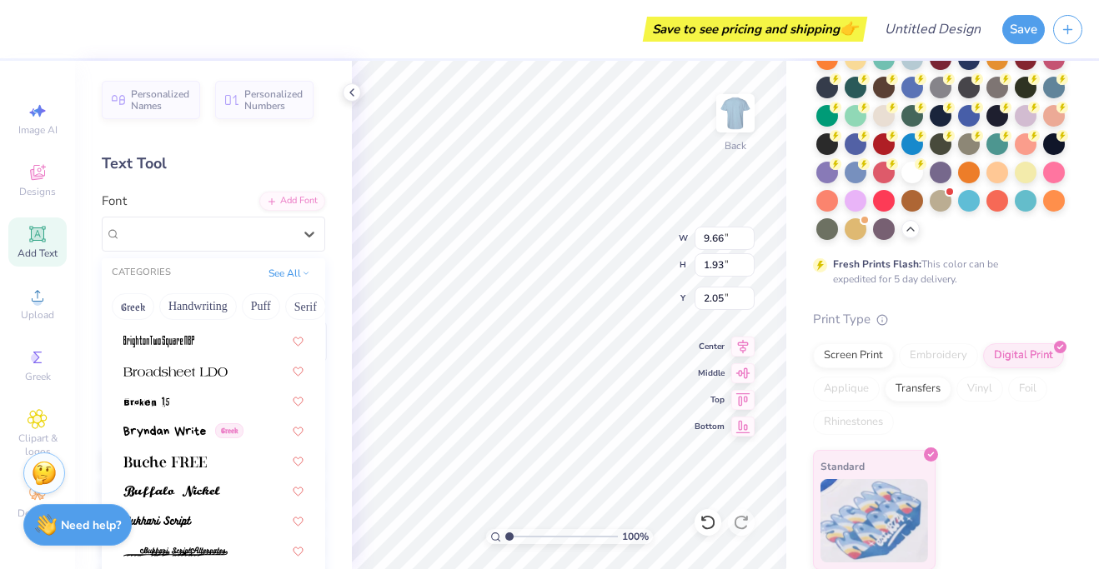
scroll to position [1511, 0]
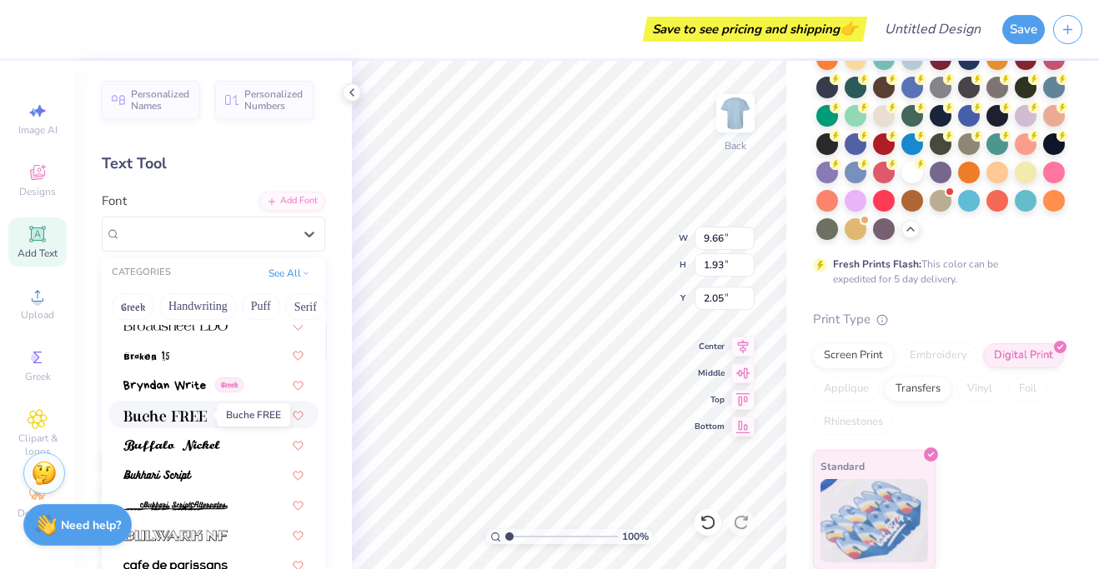
click at [201, 420] on img at bounding box center [164, 416] width 83 height 12
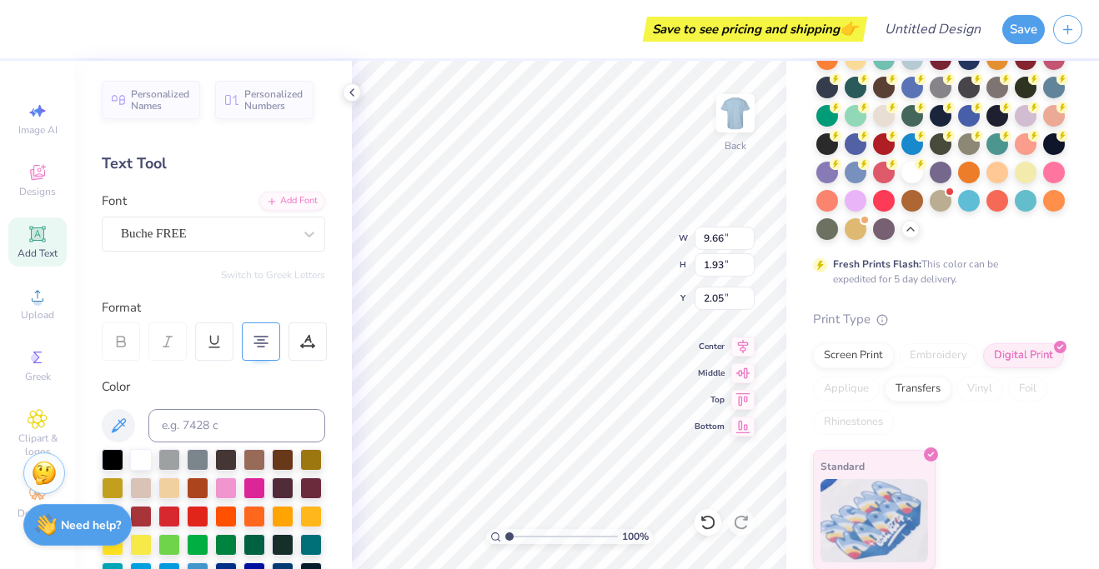
type input "9.35"
type input "1.89"
type input "2.06"
click at [310, 236] on icon at bounding box center [309, 235] width 10 height 6
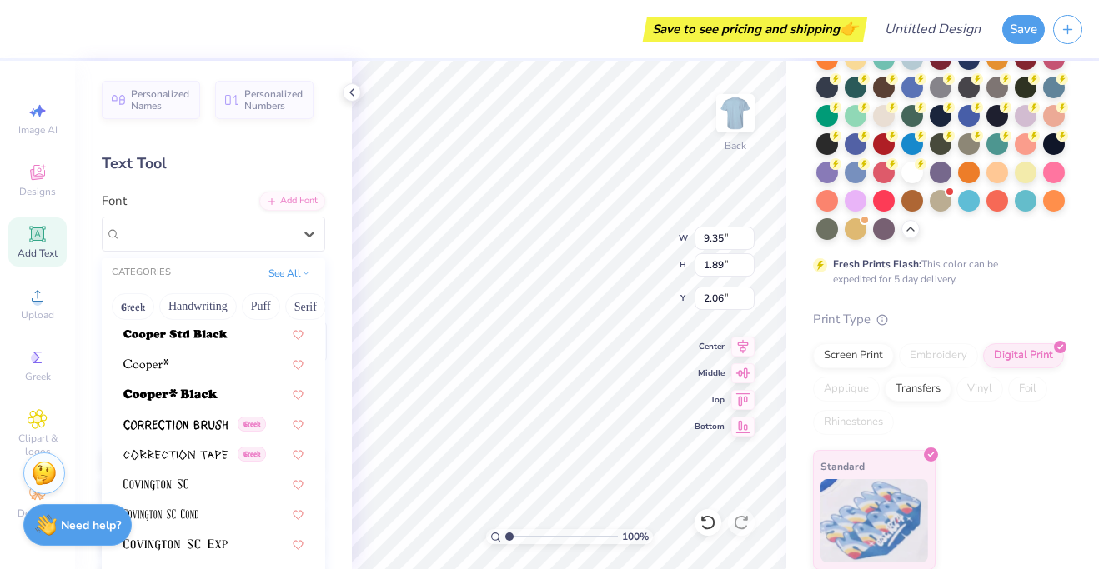
scroll to position [2584, 0]
click at [218, 343] on div at bounding box center [213, 332] width 210 height 28
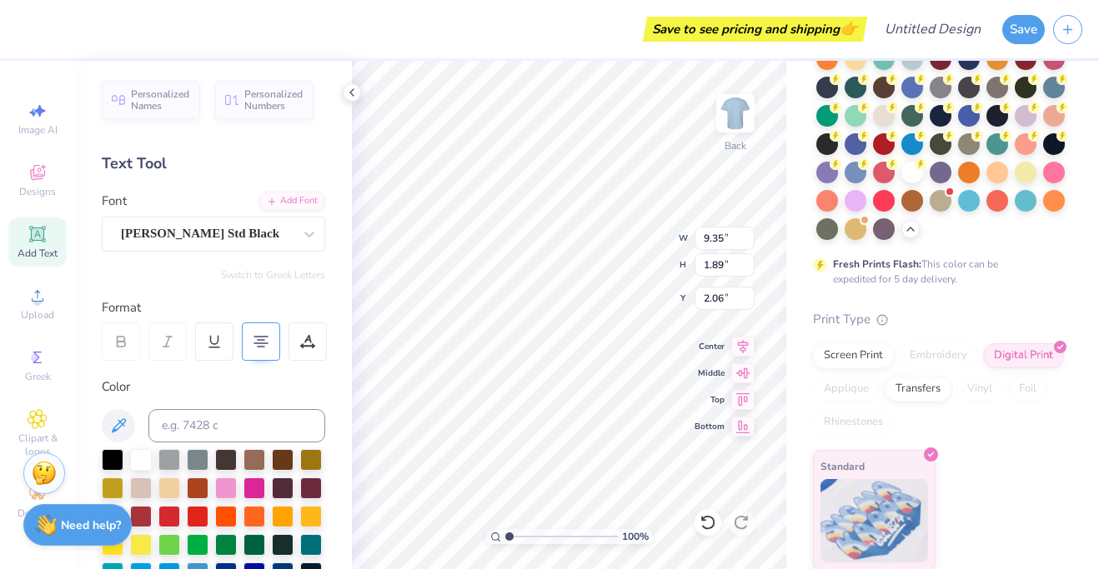
type input "10.67"
type input "2.13"
type input "1.97"
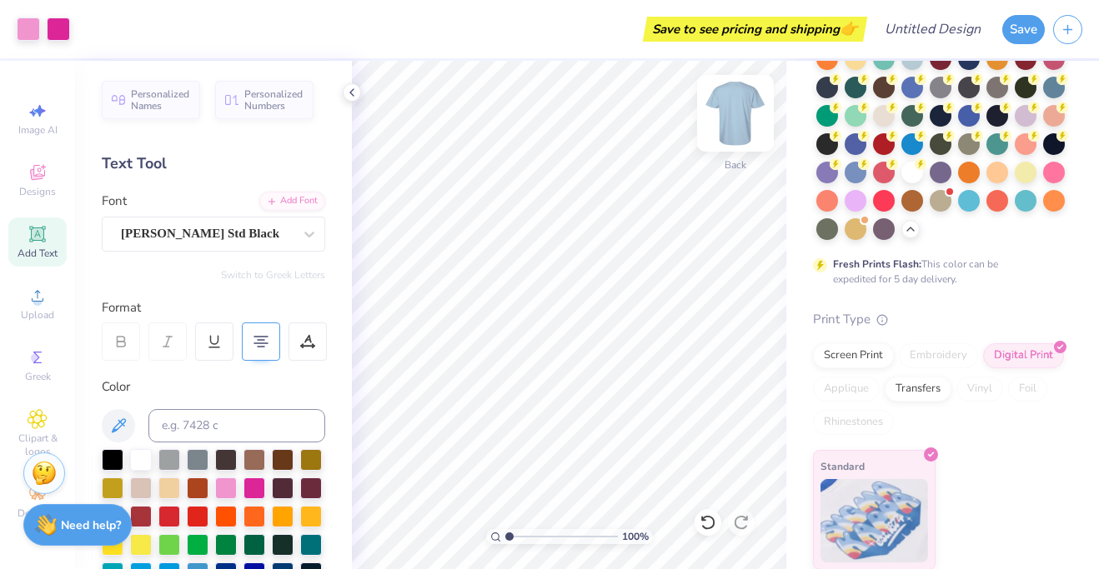
click at [729, 105] on img at bounding box center [735, 113] width 67 height 67
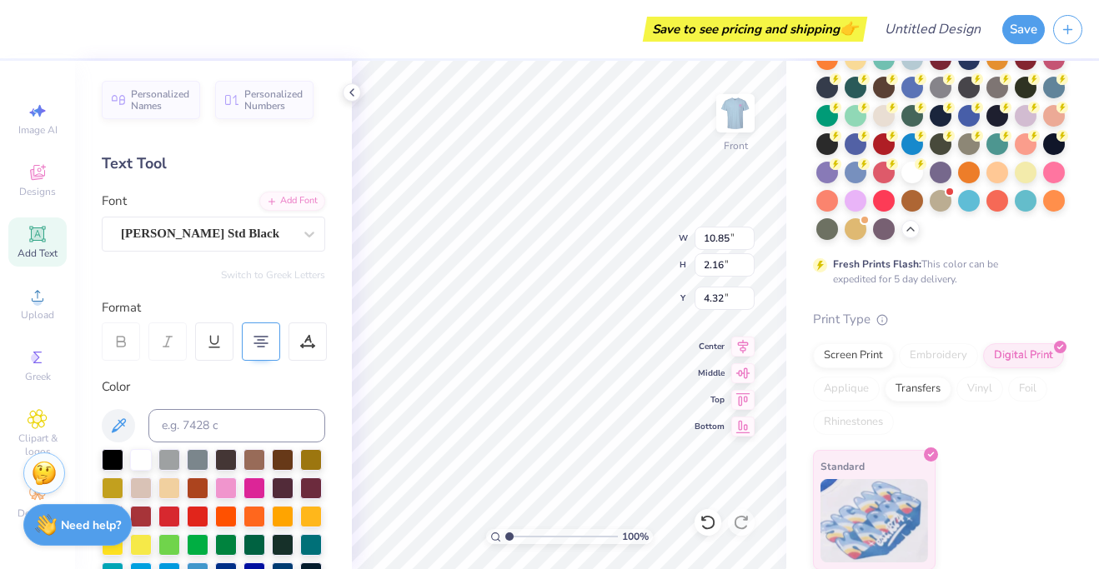
type input "4.32"
click at [694, 238] on div "100 % Front W 10.85 10.85 " H 2.16 2.16 " Y 4.32 4.32 " Center Middle Top Bottom" at bounding box center [569, 315] width 434 height 509
type input "13.02"
type input "2.59"
type input "3.89"
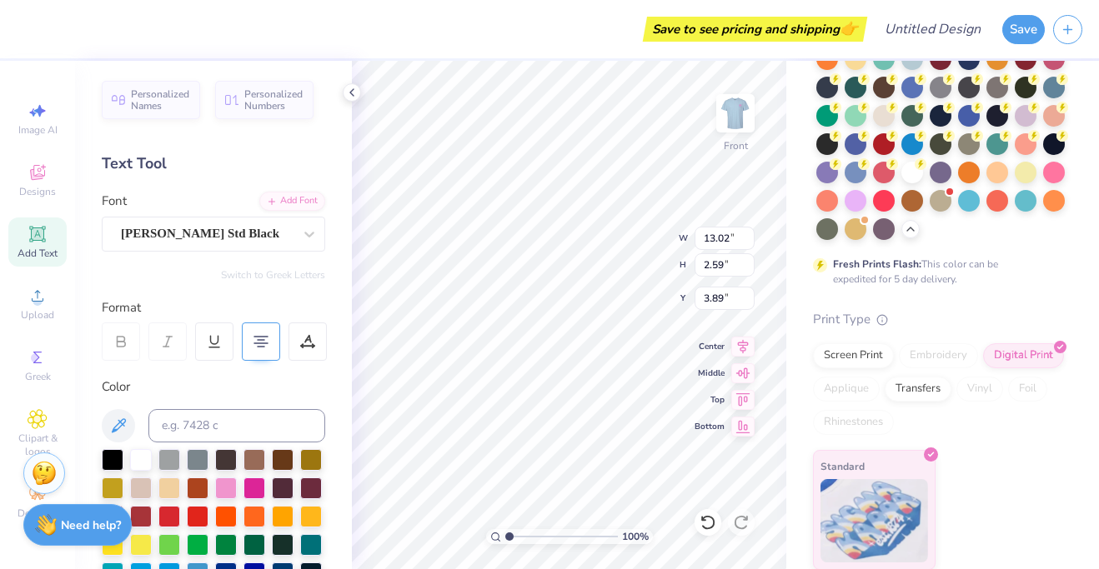
scroll to position [1, 4]
type textarea "Anachnu Tamid BBG #2553 Achim AZA #1033"
click at [738, 113] on img at bounding box center [735, 113] width 67 height 67
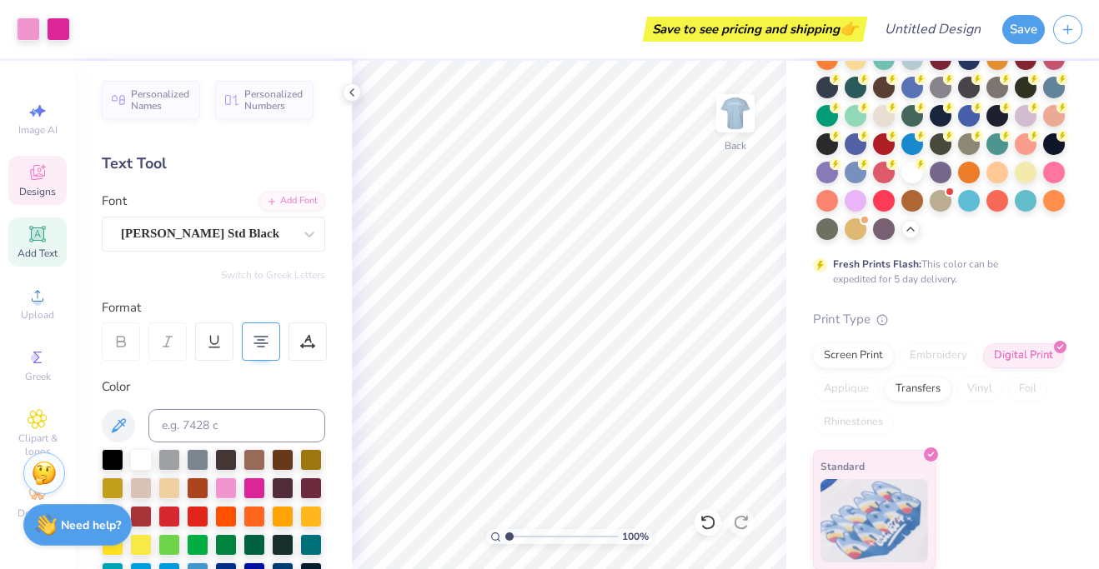
click at [43, 186] on span "Designs" at bounding box center [37, 191] width 37 height 13
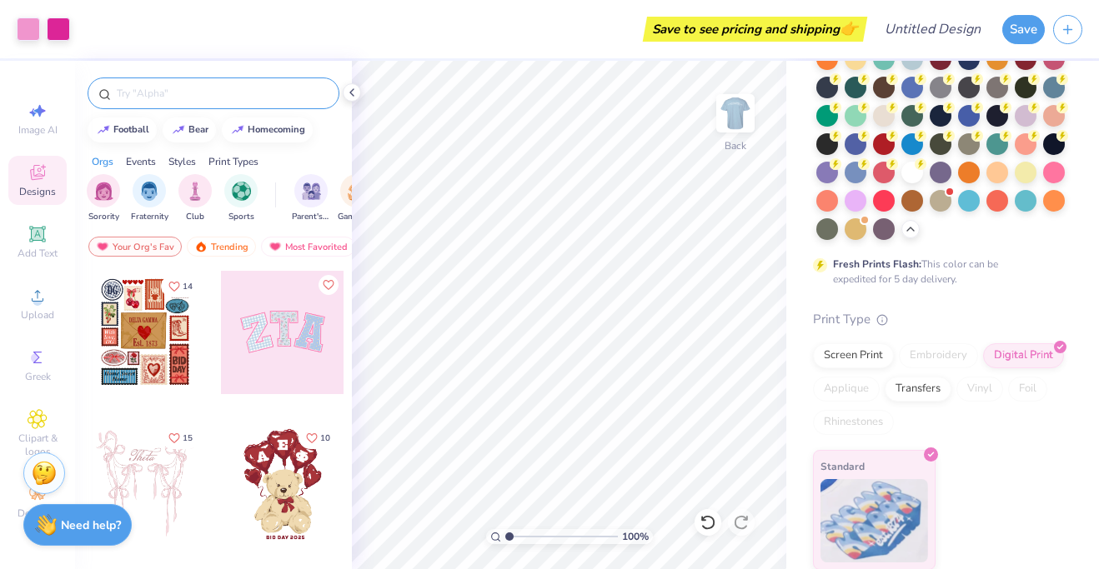
click at [148, 96] on input "text" at bounding box center [221, 93] width 213 height 17
type input "turtle"
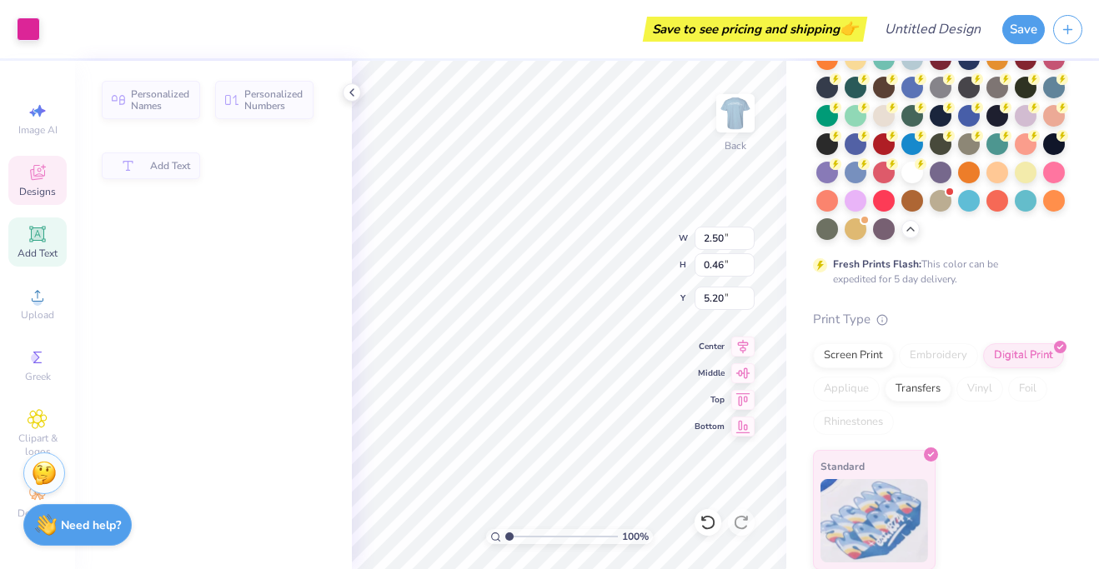
type input "2.03"
type input "0.72"
type input "4.14"
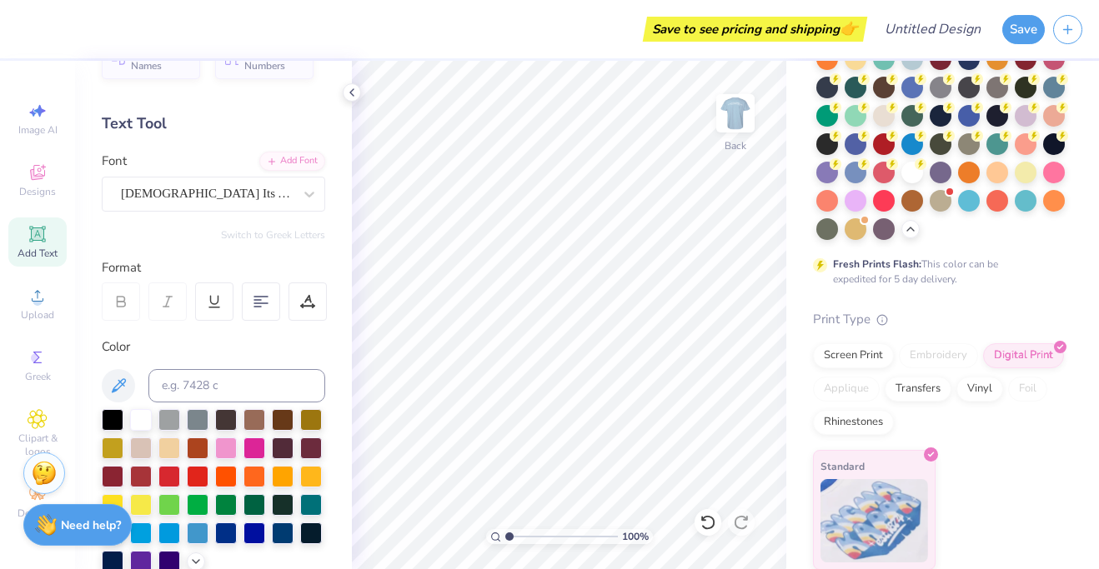
scroll to position [0, 0]
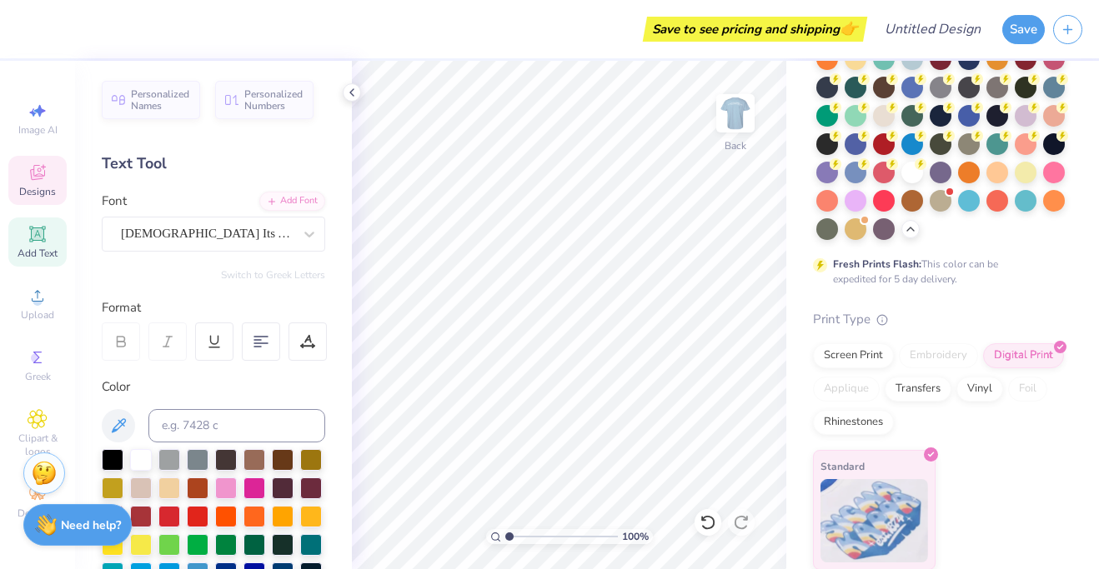
click at [31, 195] on span "Designs" at bounding box center [37, 191] width 37 height 13
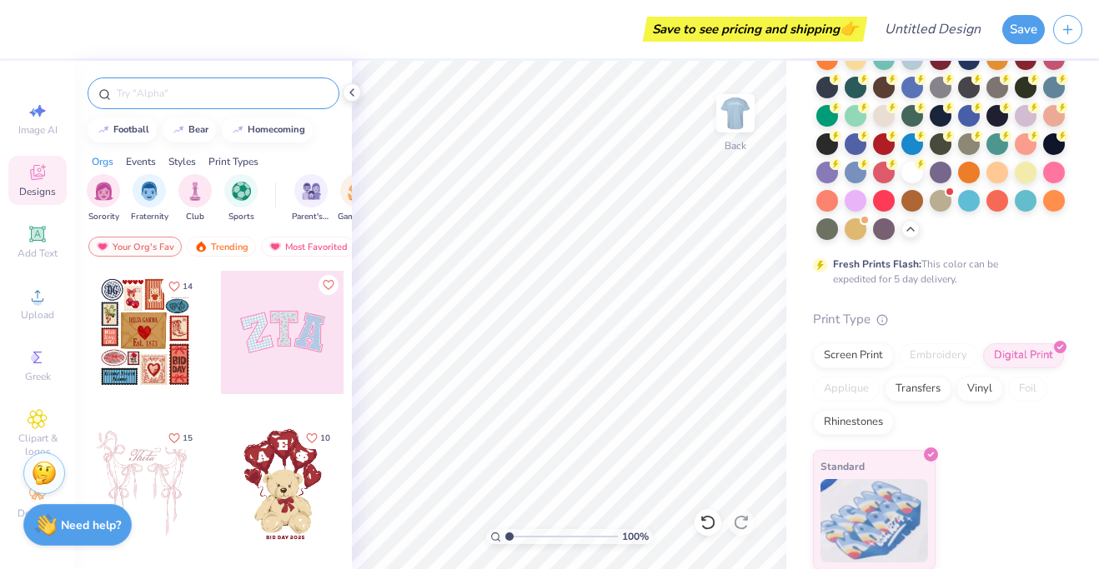
click at [140, 84] on div at bounding box center [214, 94] width 252 height 32
click at [138, 88] on input "text" at bounding box center [221, 93] width 213 height 17
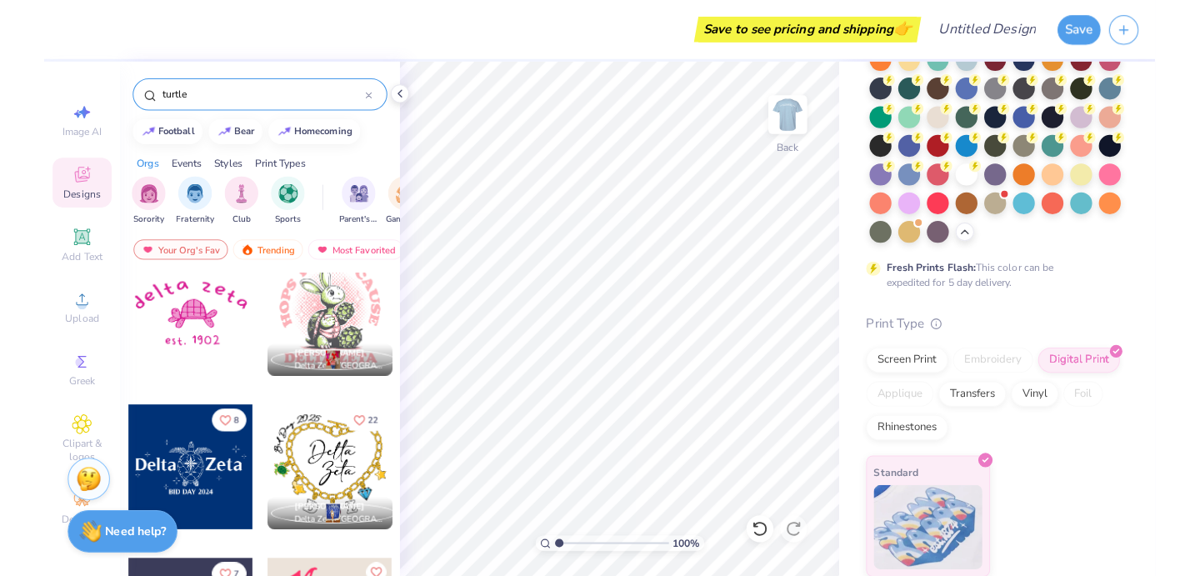
scroll to position [24, 0]
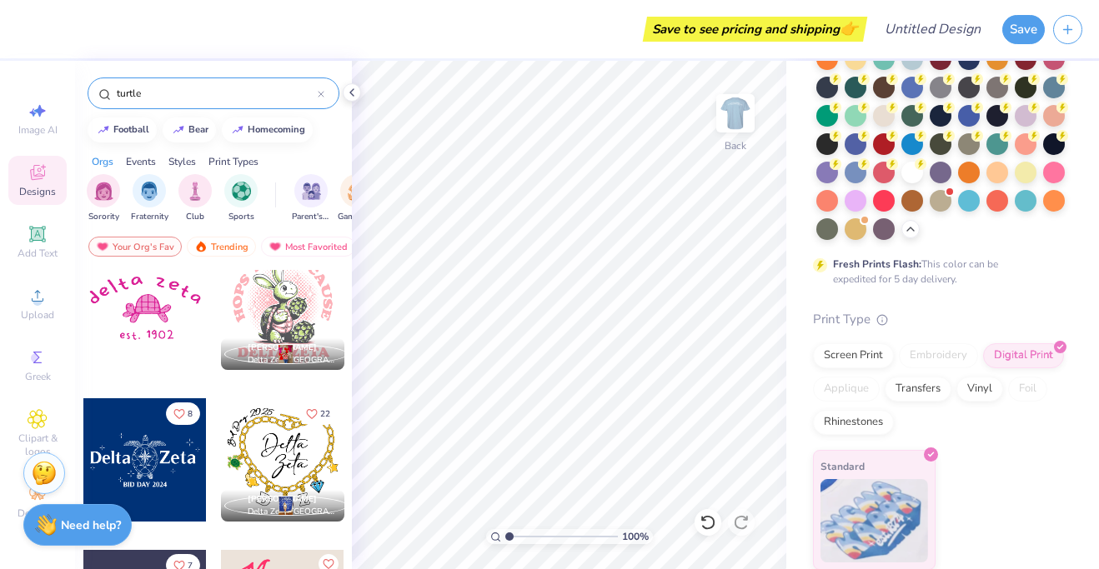
type input "turtle"
click at [145, 444] on div at bounding box center [144, 459] width 123 height 123
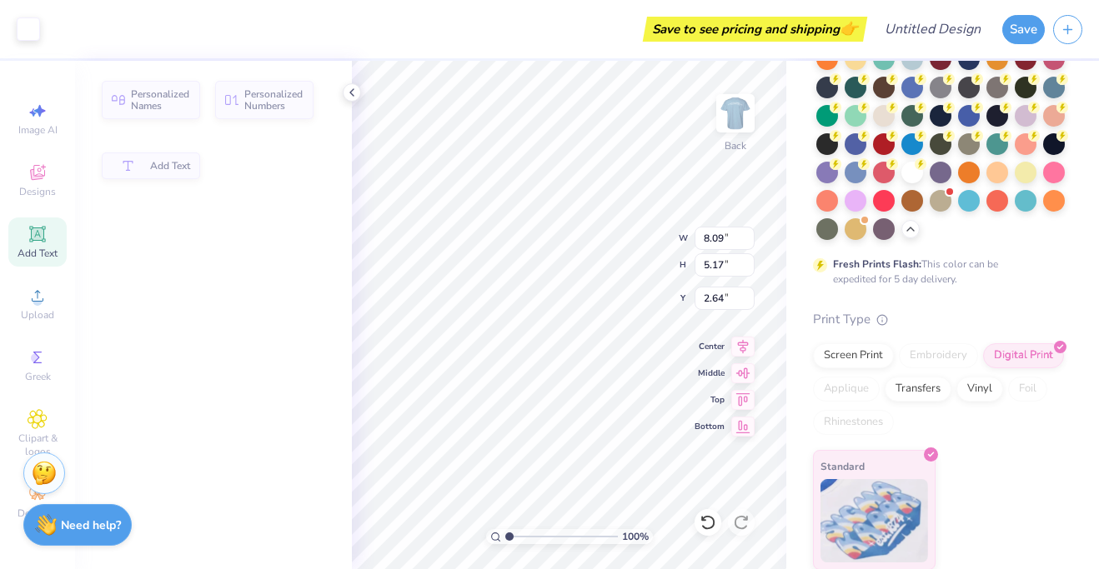
type input "8.09"
type input "5.17"
type input "2.64"
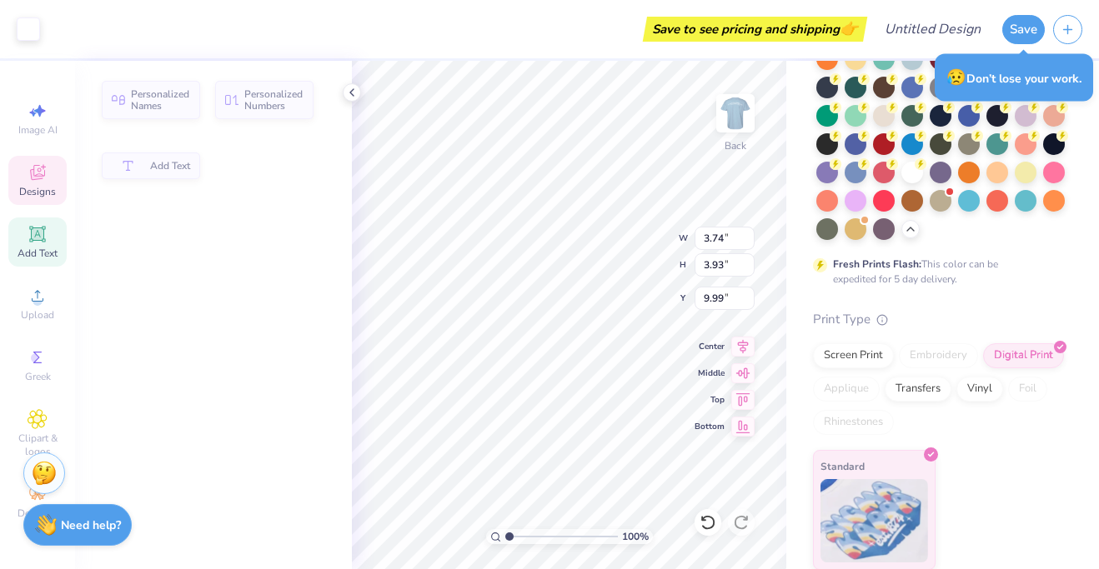
type input "9.99"
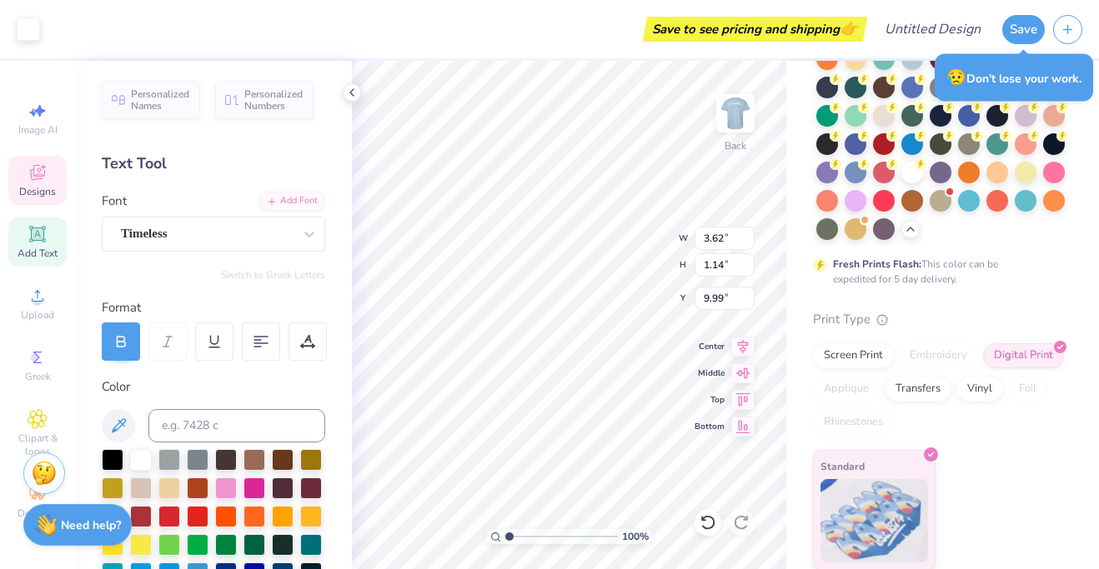
type input "3.62"
type input "1.14"
type input "4.73"
type input "5.62"
type input "1.51"
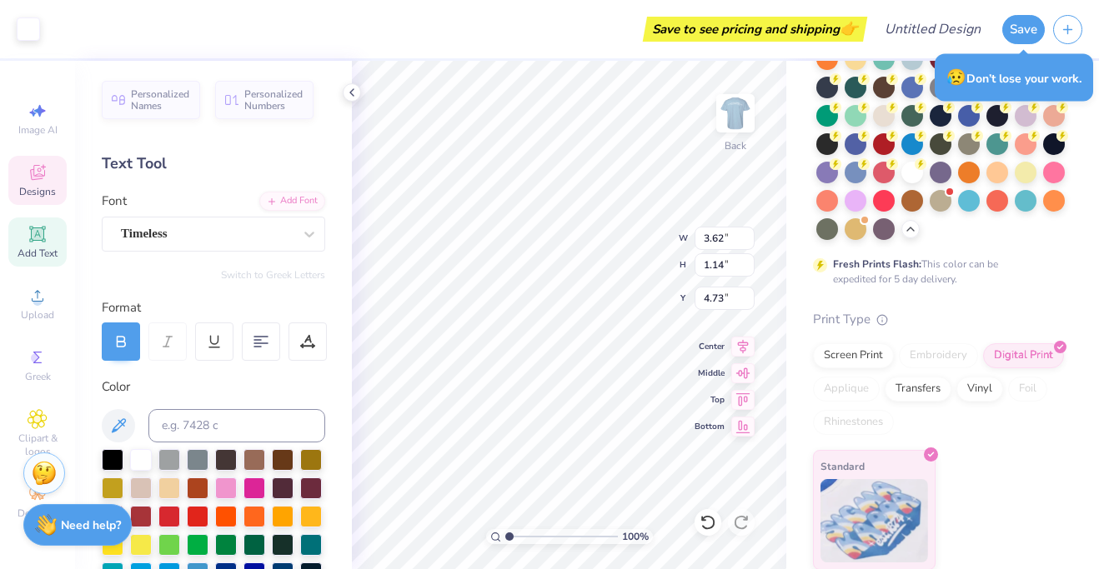
type input "4.37"
click at [604, 237] on div "100 % Back W 5.62 H 1.51 Y 4.37 Center Middle Top Bottom" at bounding box center [569, 315] width 434 height 509
type input "3.62"
type input "1.14"
type input "4.73"
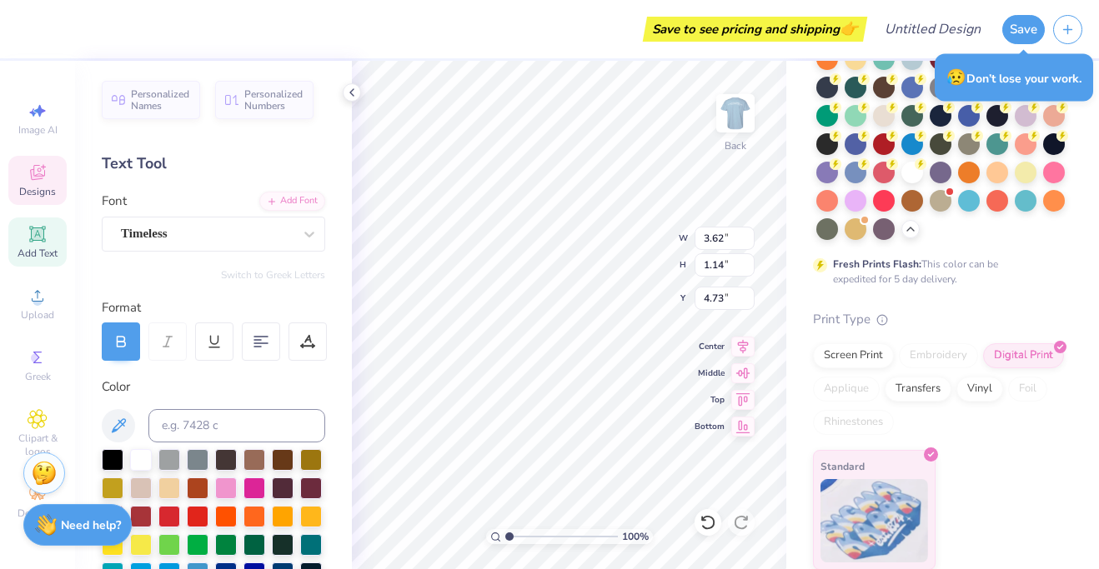
type input "5.30"
type input "1.19"
type input "4.68"
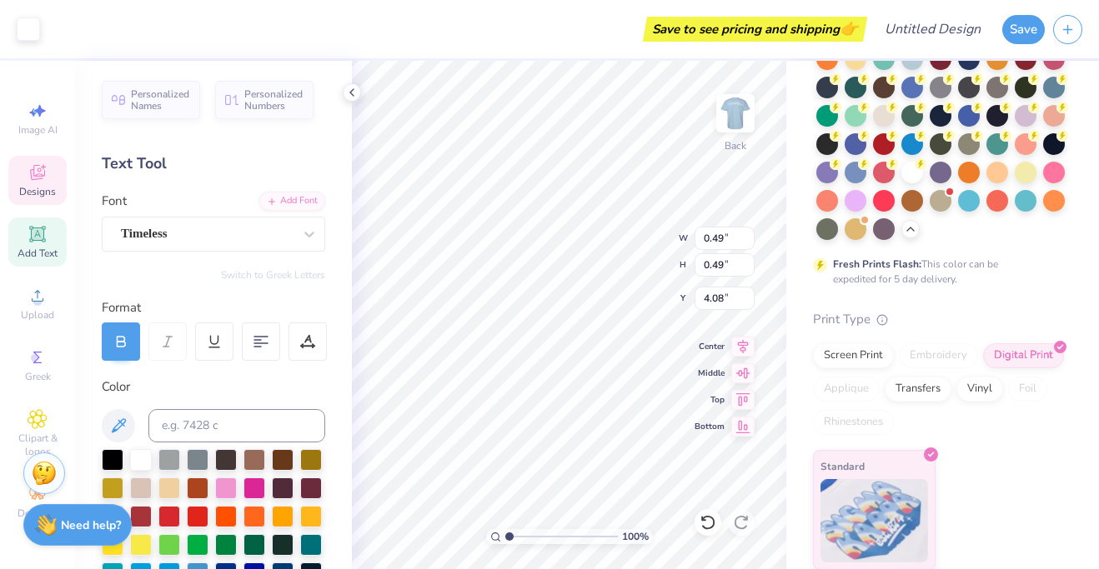
type input "2.19"
type input "1.57"
type input "3.00"
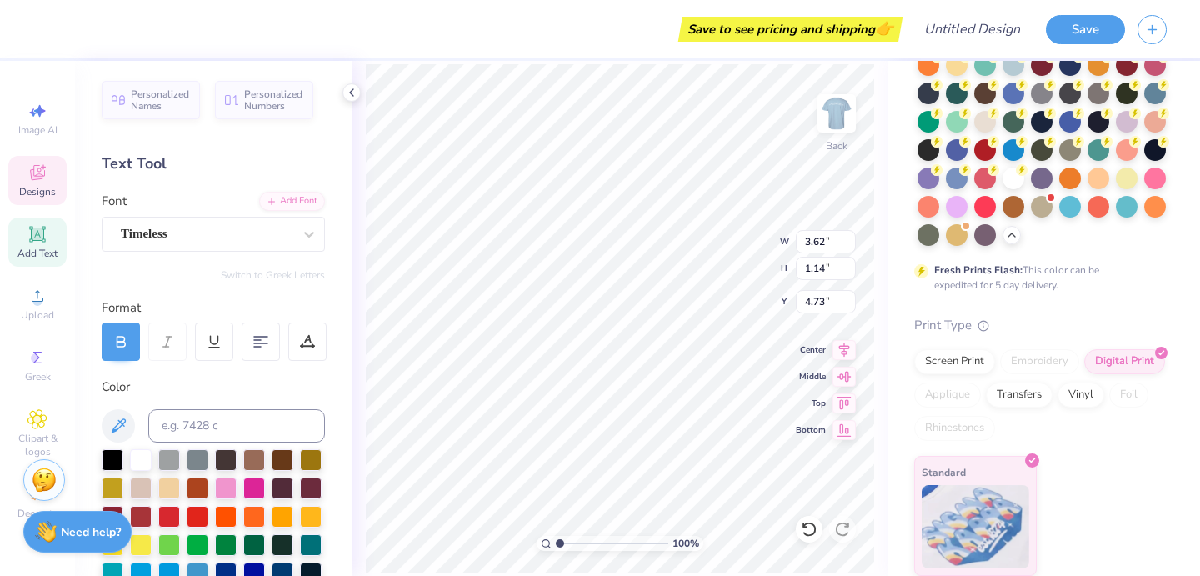
scroll to position [132, 0]
type input "0.75"
type input "3.47"
type input "0.49"
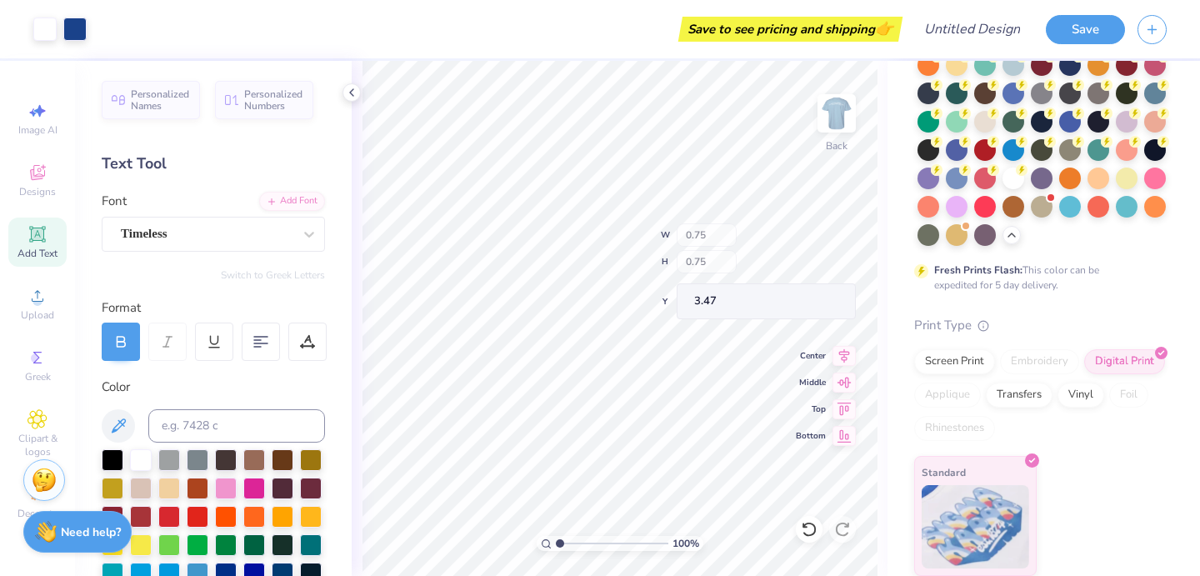
type input "0.49"
type input "4.24"
type input "7.38"
type input "2.68"
click at [45, 441] on span "Clipart & logos" at bounding box center [37, 445] width 58 height 27
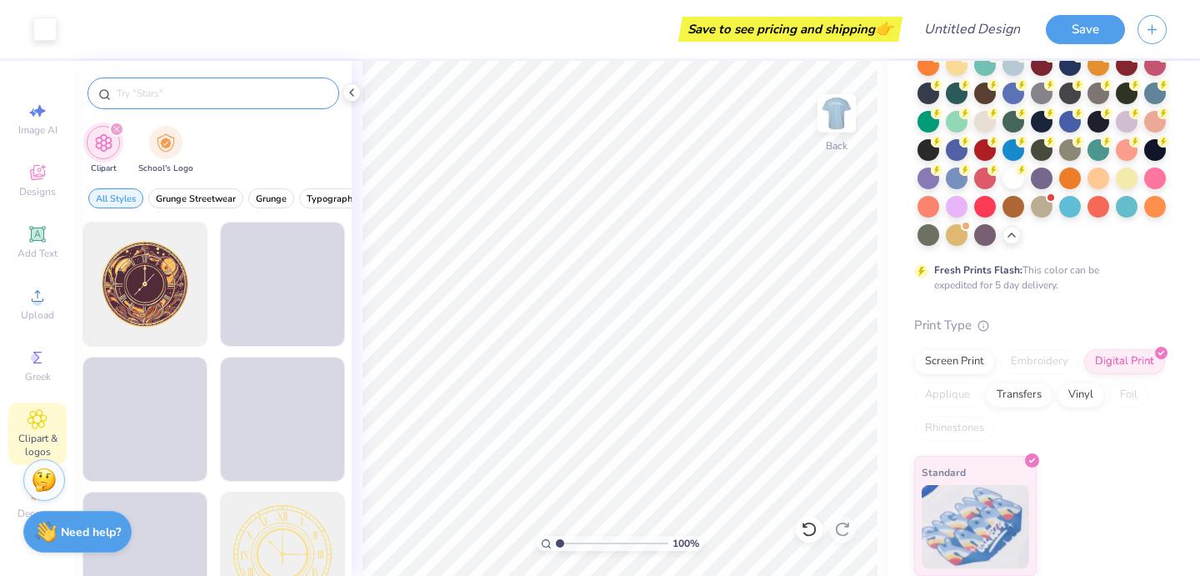
click at [163, 96] on input "text" at bounding box center [221, 93] width 213 height 17
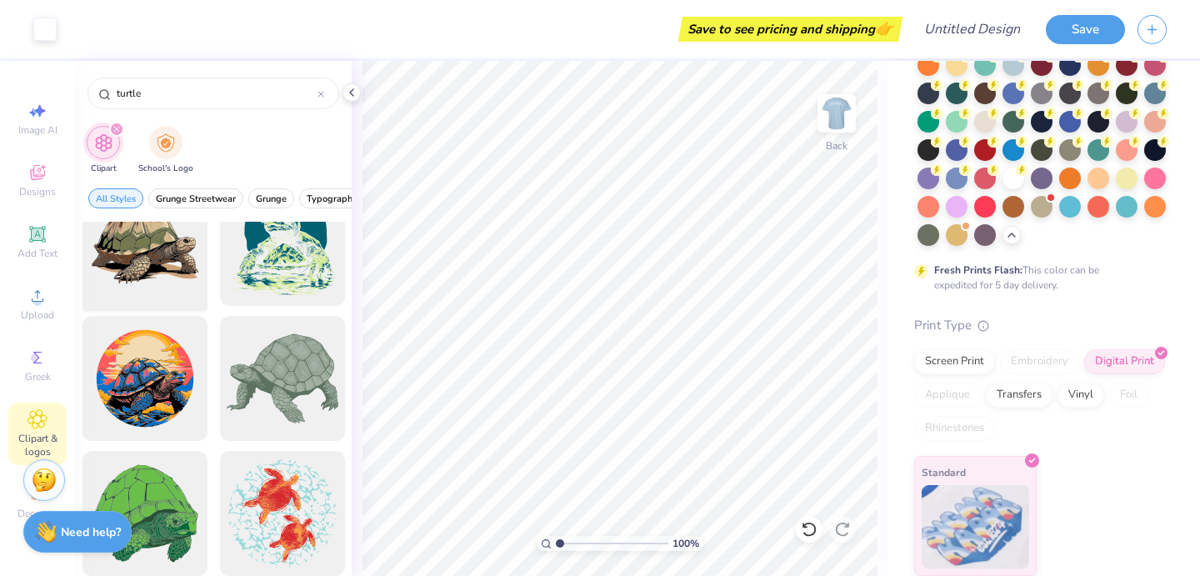
scroll to position [1671, 0]
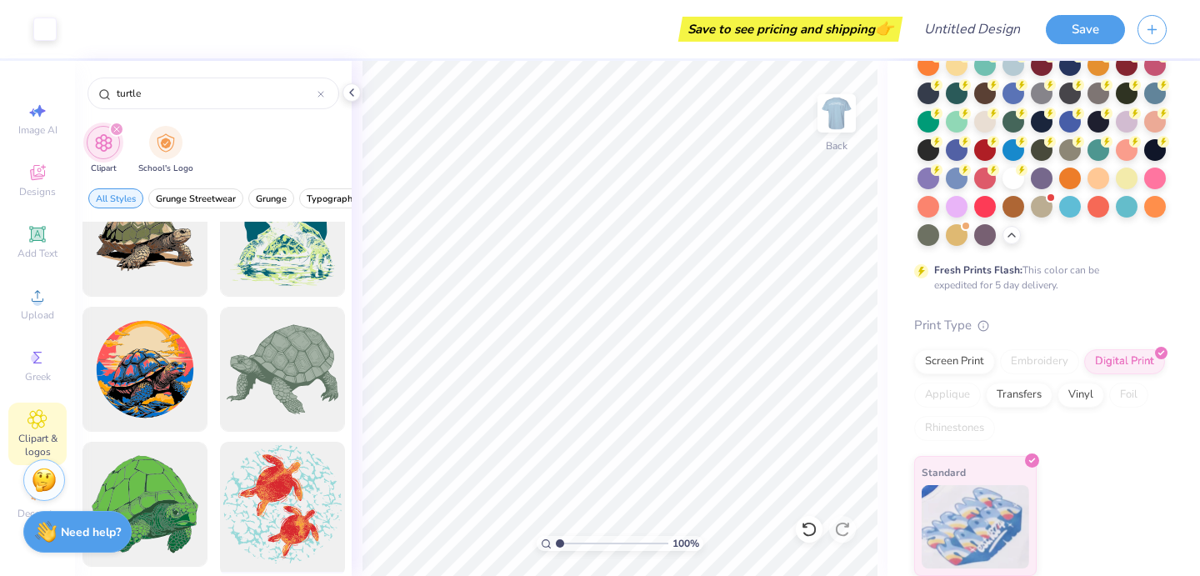
type input "turtle"
click at [263, 489] on div at bounding box center [282, 505] width 138 height 138
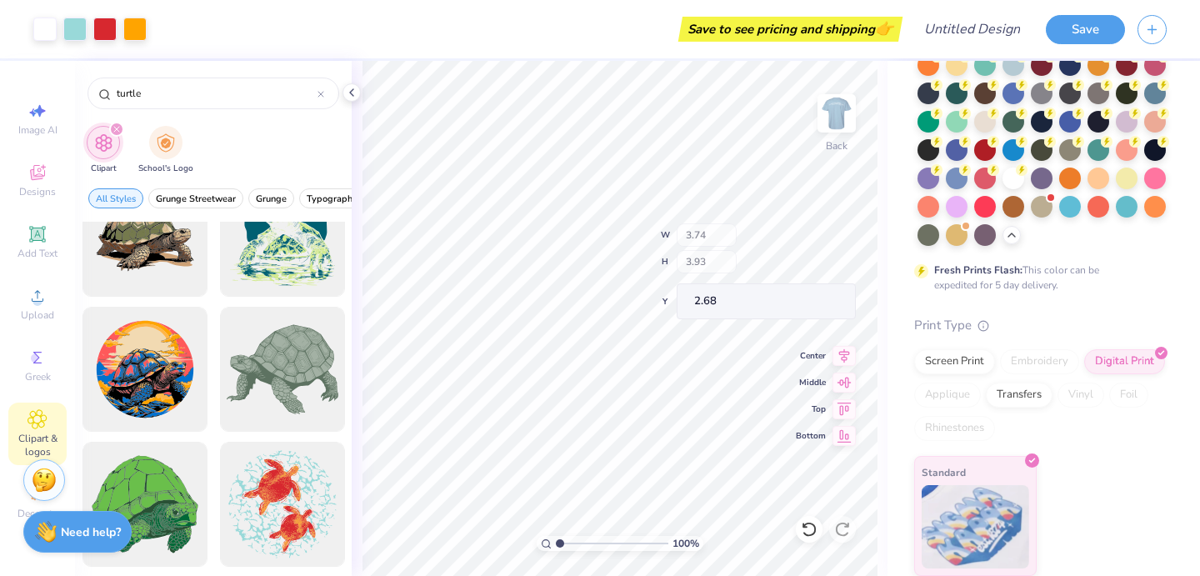
type input "3.74"
type input "3.93"
type input "2.68"
click at [844, 405] on icon at bounding box center [844, 401] width 23 height 20
type input "1.97"
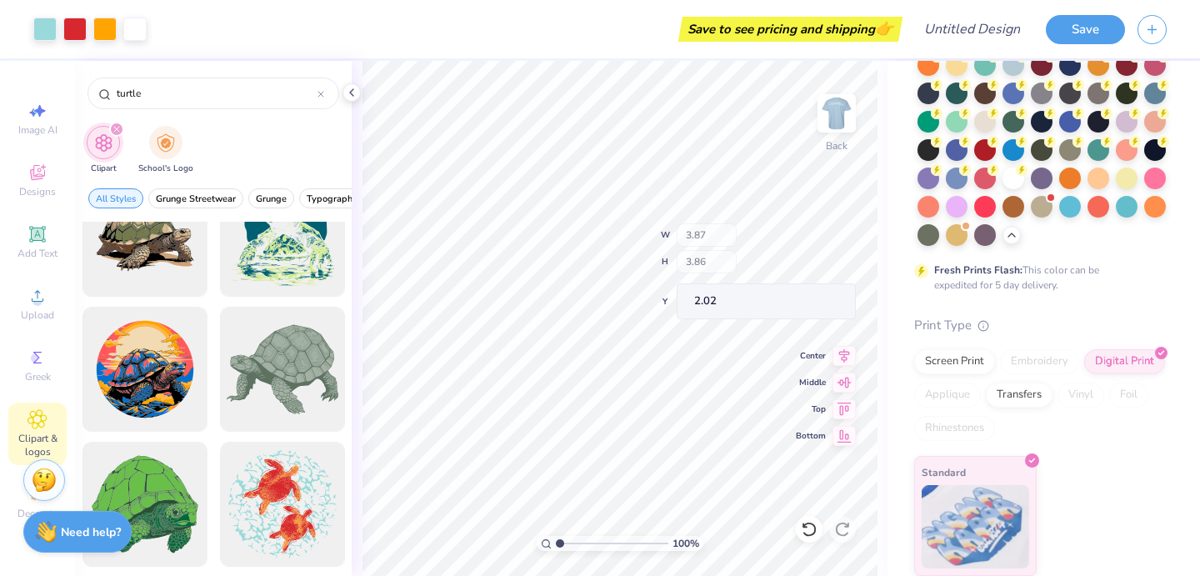
type input "3.00"
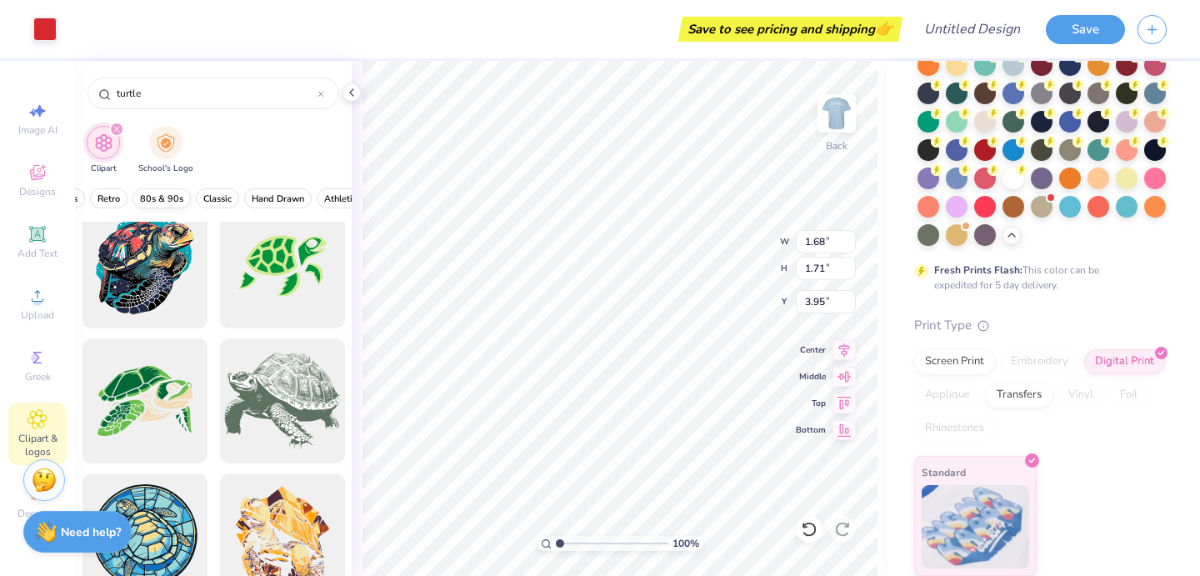
scroll to position [0, 485]
click at [258, 199] on span "Hand Drawn" at bounding box center [238, 199] width 53 height 13
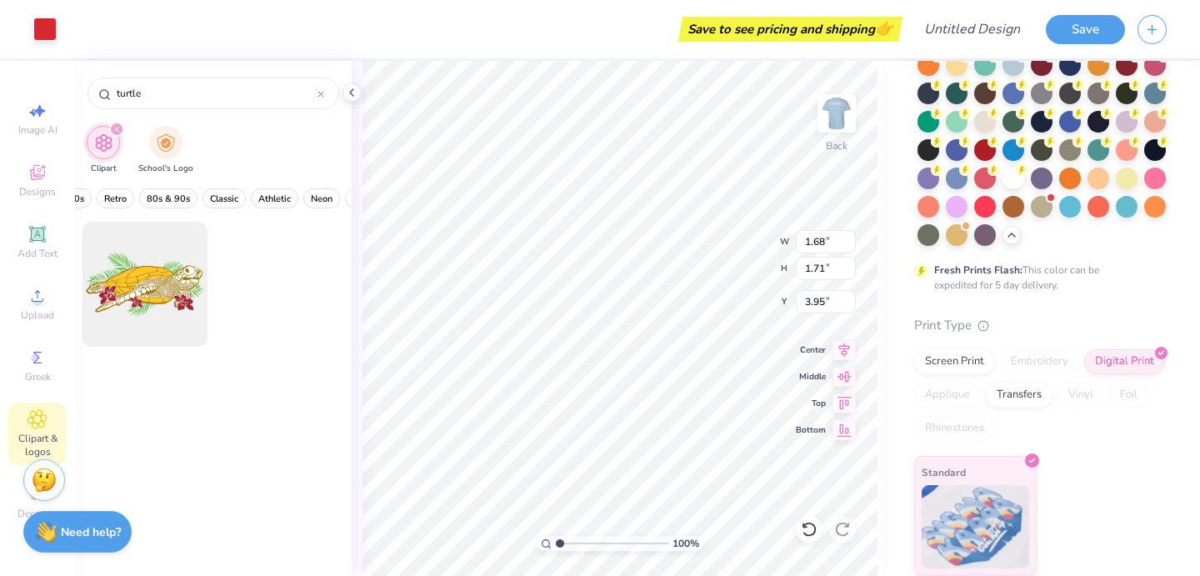
scroll to position [0, 531]
click at [260, 198] on span "Athletic" at bounding box center [254, 199] width 33 height 13
click at [298, 197] on span "Neon" at bounding box center [302, 199] width 22 height 13
click at [298, 197] on span "Pastels" at bounding box center [303, 199] width 30 height 13
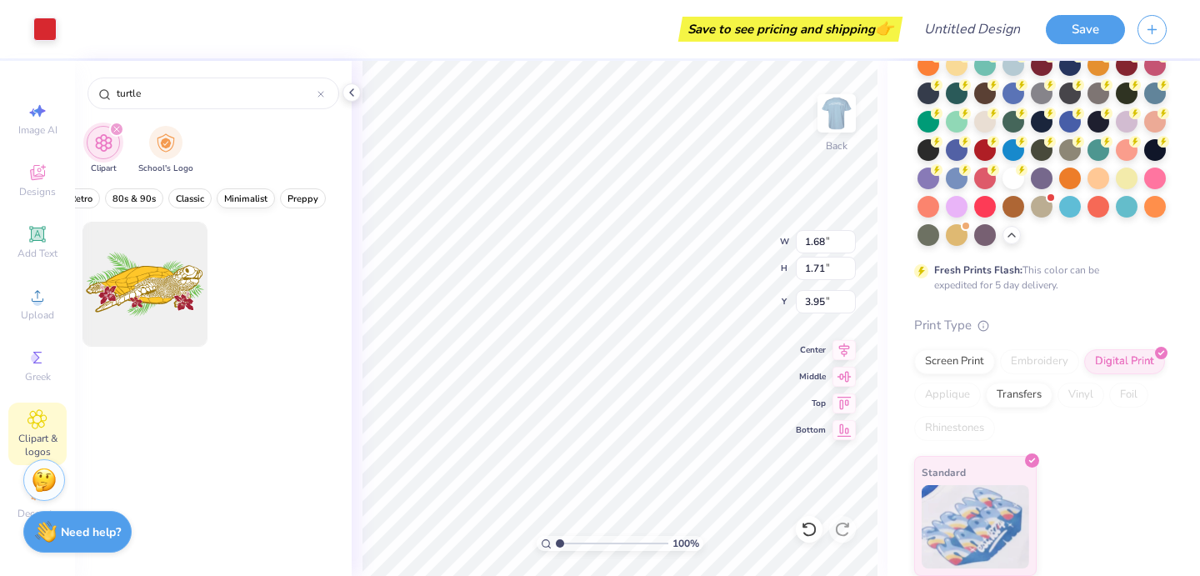
click at [256, 199] on span "Minimalist" at bounding box center [245, 199] width 43 height 13
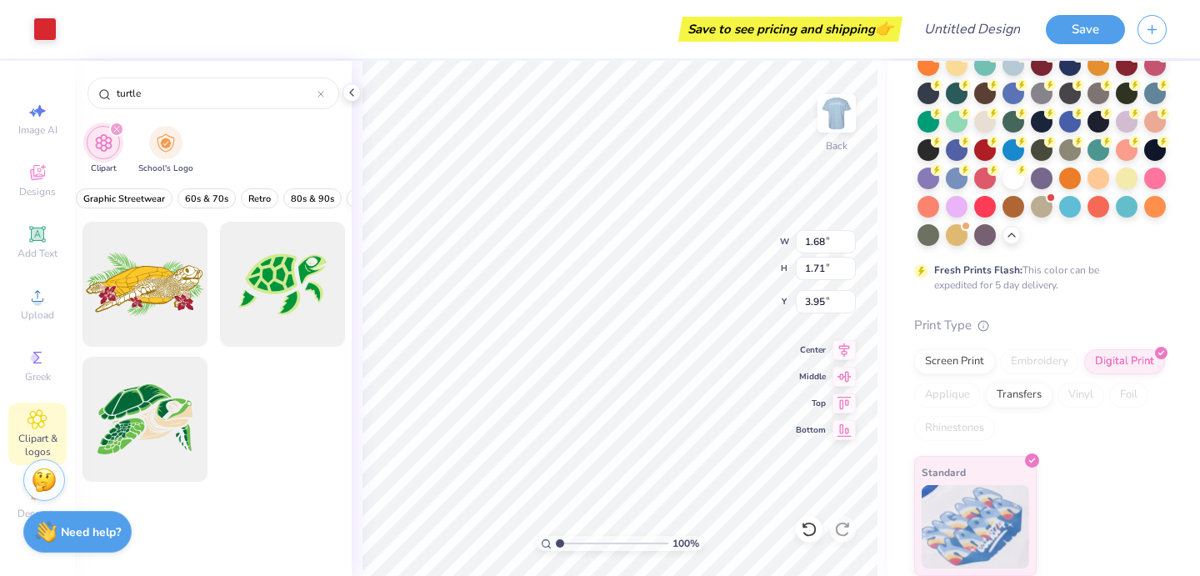
scroll to position [0, 193]
click at [180, 198] on span "Hand Drawn" at bounding box center [182, 199] width 53 height 13
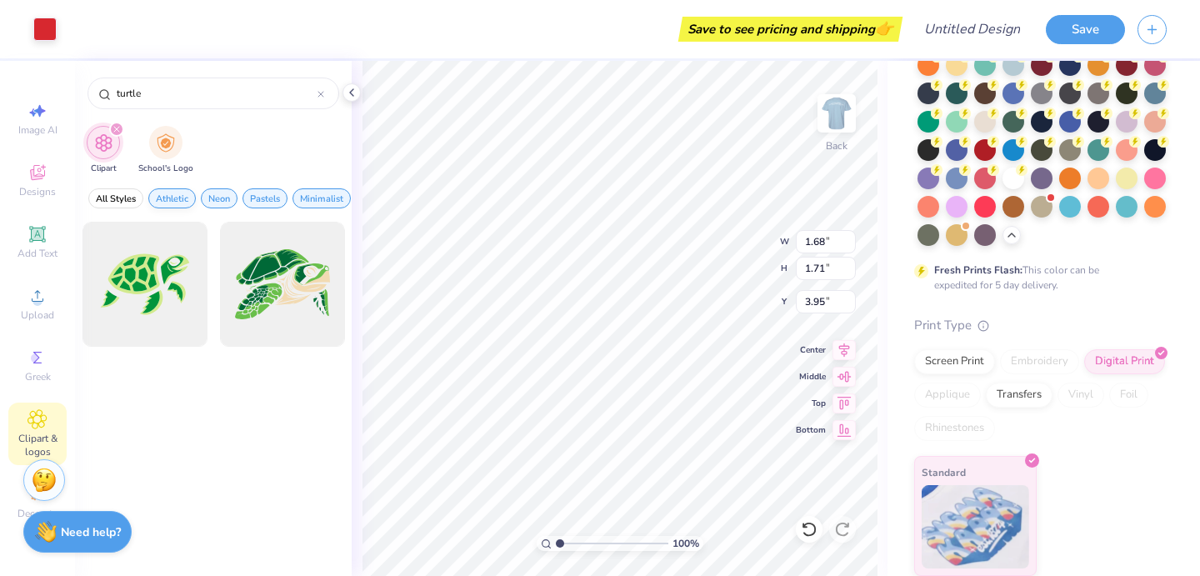
click at [180, 198] on span "Athletic" at bounding box center [172, 199] width 33 height 13
click at [180, 198] on button "Neon" at bounding box center [166, 198] width 37 height 20
click at [180, 198] on span "Pastels" at bounding box center [171, 199] width 30 height 13
click at [180, 198] on span "Minimalist" at bounding box center [177, 199] width 43 height 13
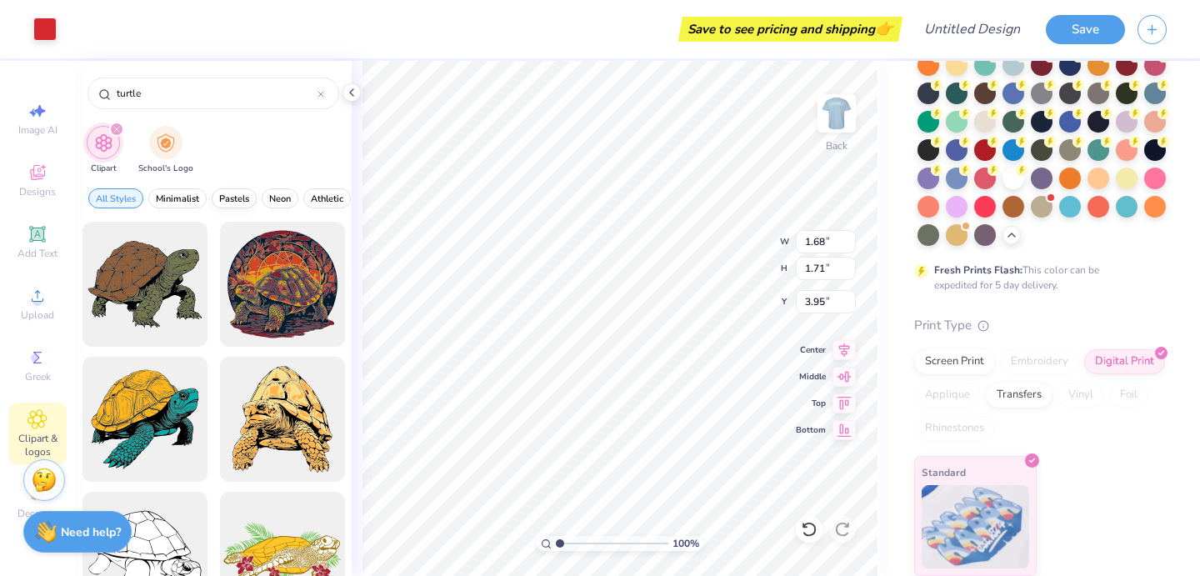
click at [235, 198] on span "Pastels" at bounding box center [234, 199] width 30 height 13
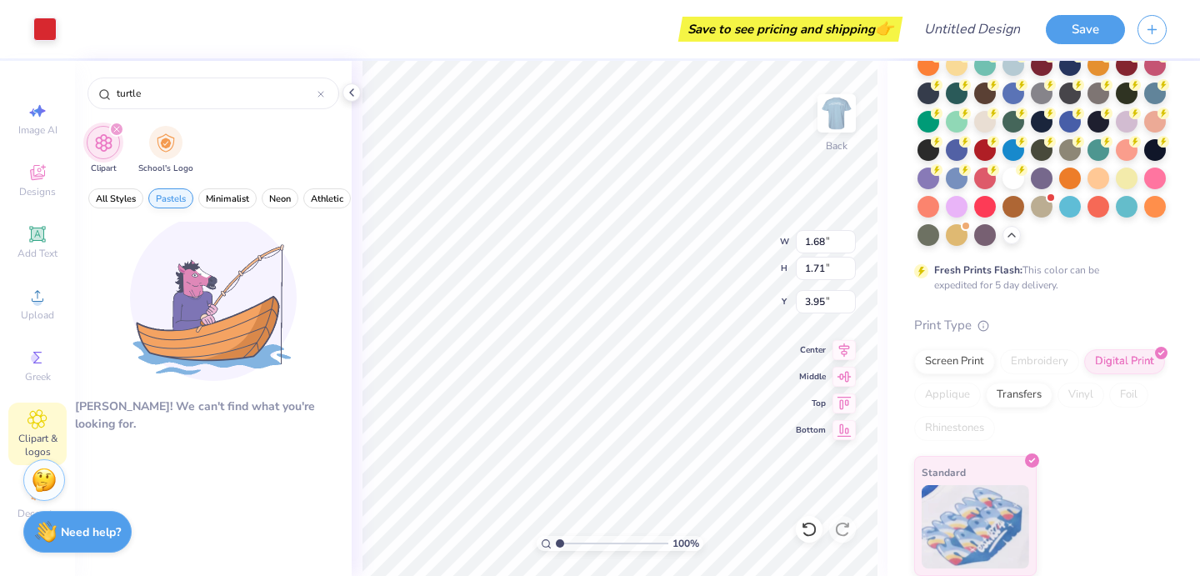
click at [180, 198] on span "Pastels" at bounding box center [171, 199] width 30 height 13
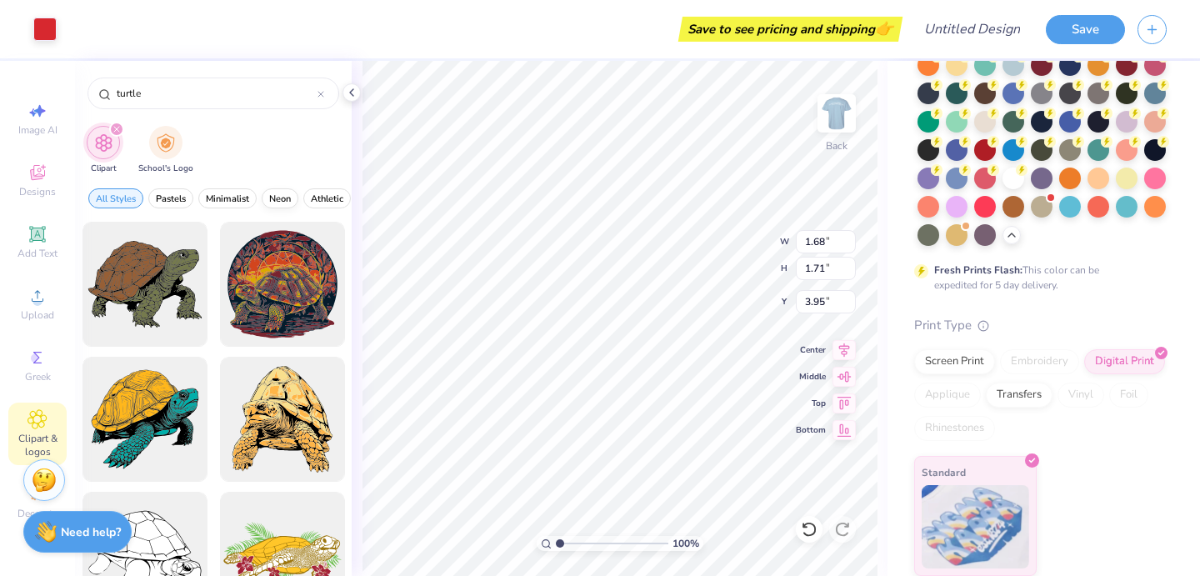
click at [283, 189] on button "Neon" at bounding box center [280, 198] width 37 height 20
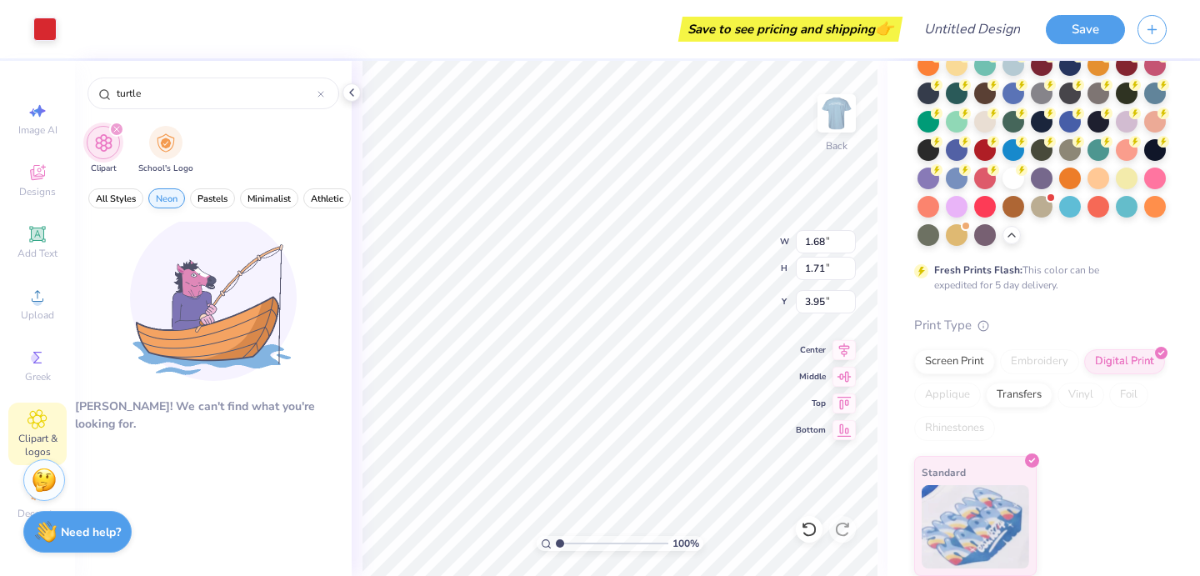
click at [165, 205] on button "Neon" at bounding box center [166, 198] width 37 height 20
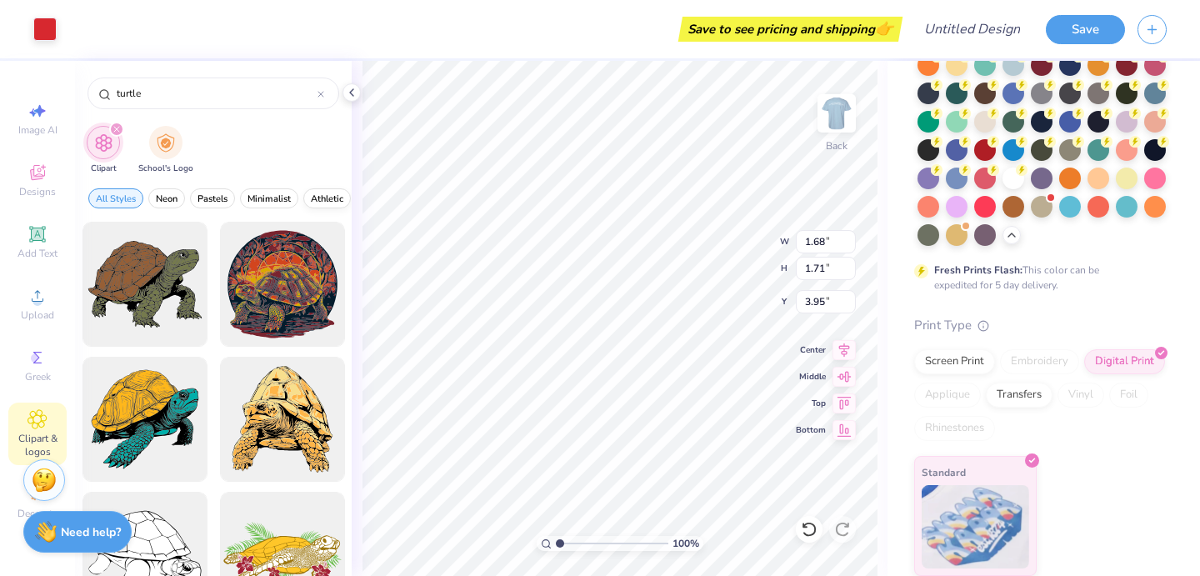
click at [328, 191] on button "Athletic" at bounding box center [327, 198] width 48 height 20
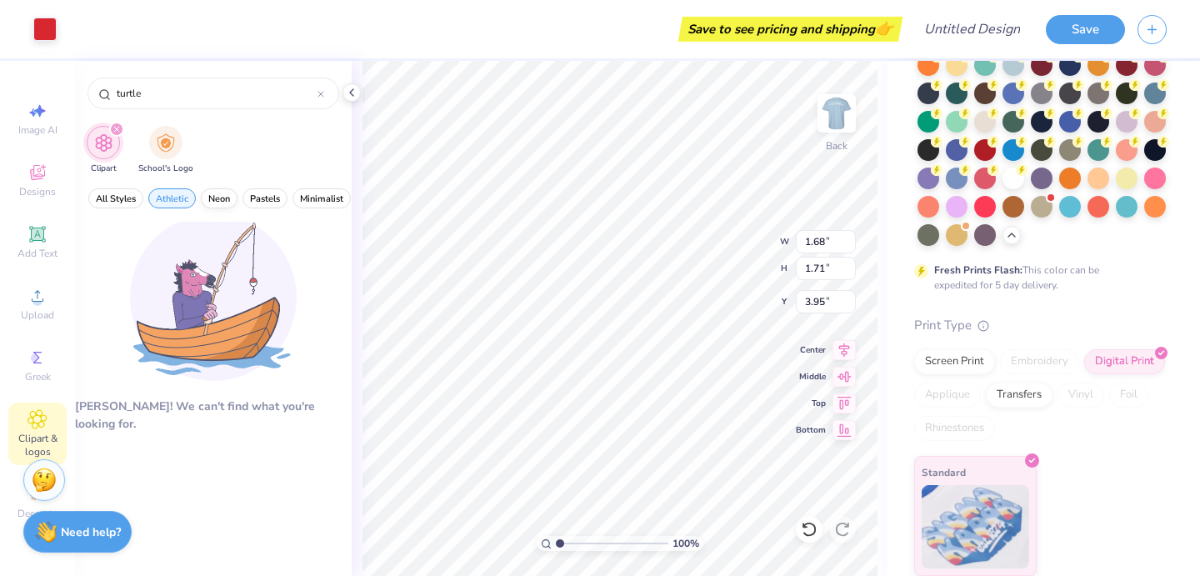
click at [217, 196] on span "Neon" at bounding box center [219, 199] width 22 height 13
click at [248, 197] on button "Pastels" at bounding box center [265, 198] width 45 height 20
click at [321, 200] on span "Minimalist" at bounding box center [321, 199] width 43 height 13
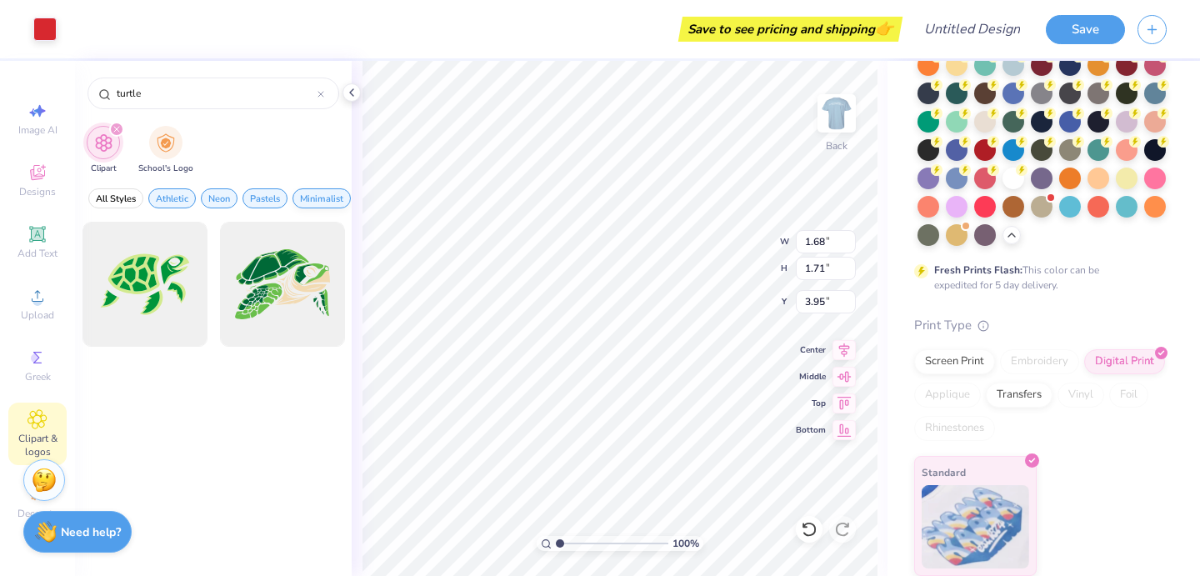
click at [307, 203] on span "Minimalist" at bounding box center [321, 199] width 43 height 13
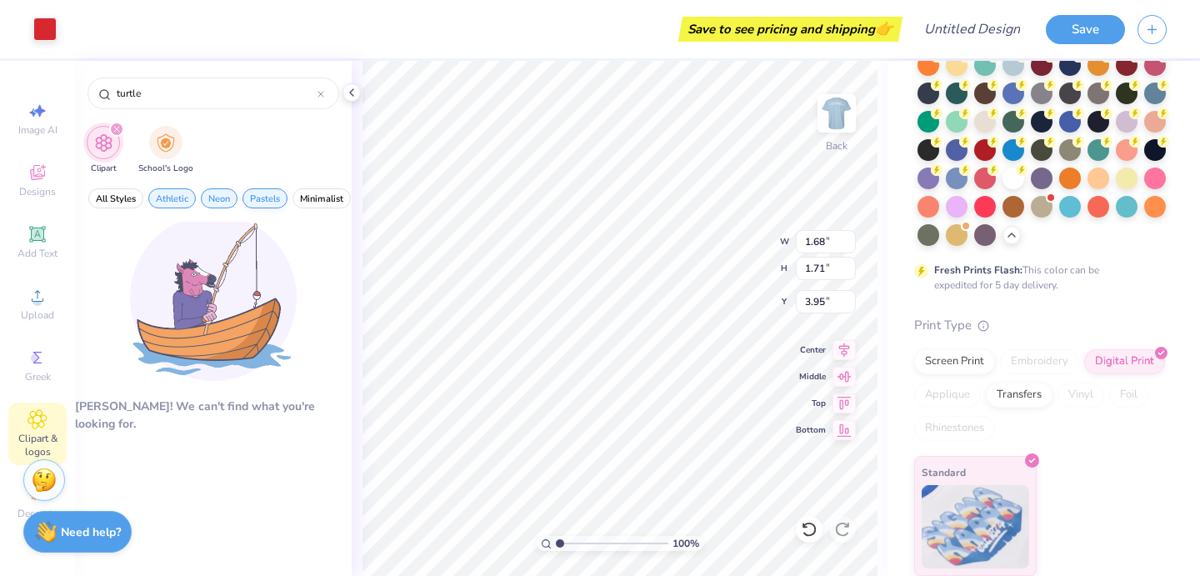
click at [273, 199] on span "Pastels" at bounding box center [265, 199] width 30 height 13
click at [222, 202] on span "Neon" at bounding box center [219, 199] width 22 height 13
click at [181, 194] on span "Athletic" at bounding box center [172, 199] width 33 height 13
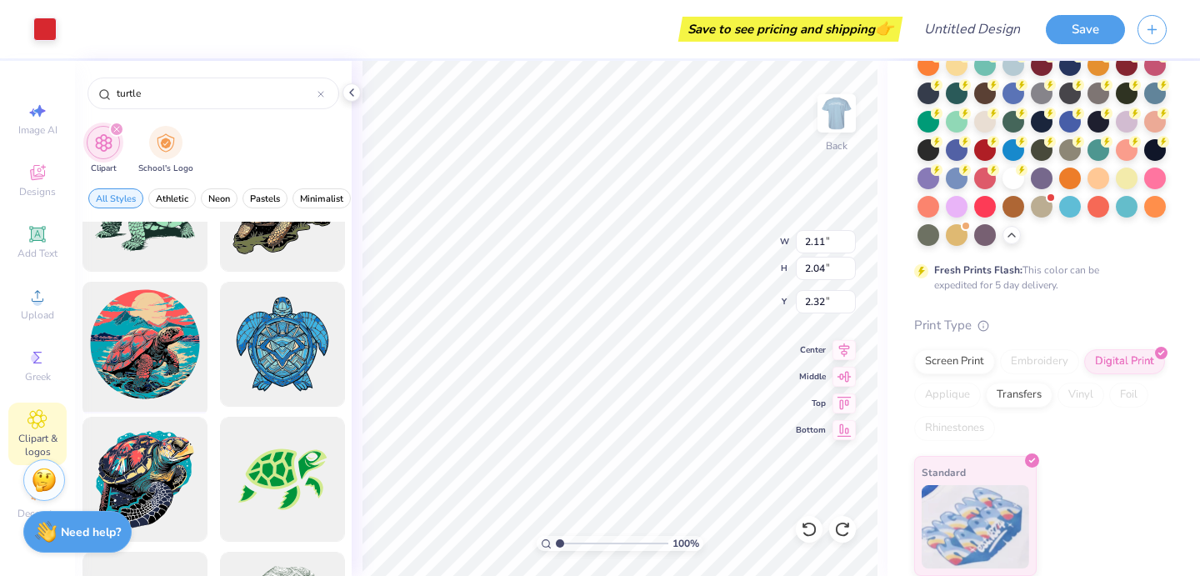
scroll to position [753, 0]
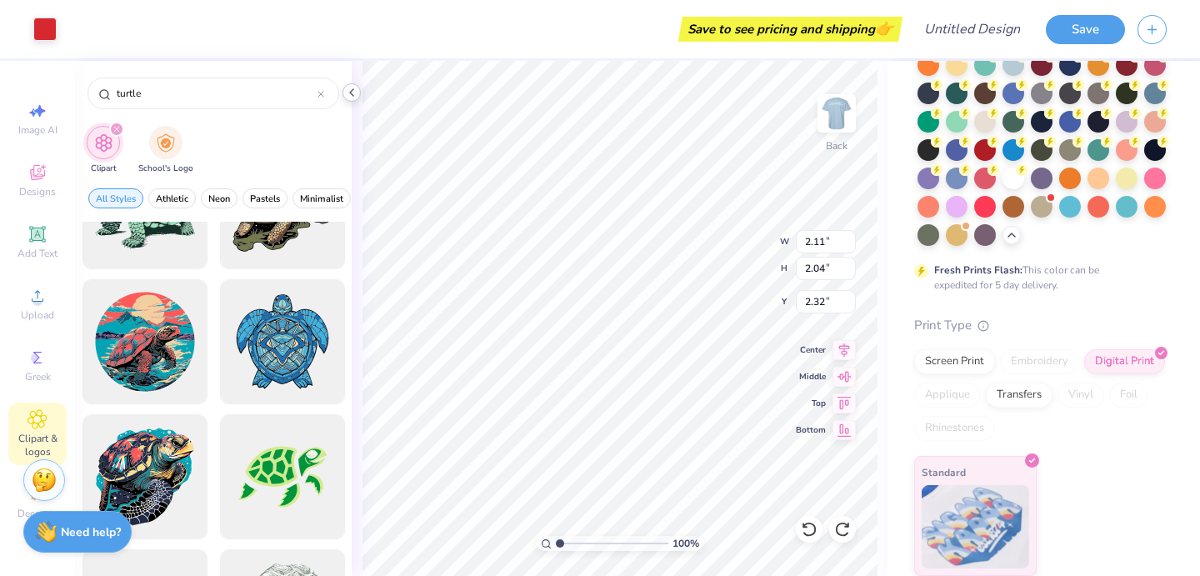
click at [350, 93] on icon at bounding box center [351, 92] width 13 height 13
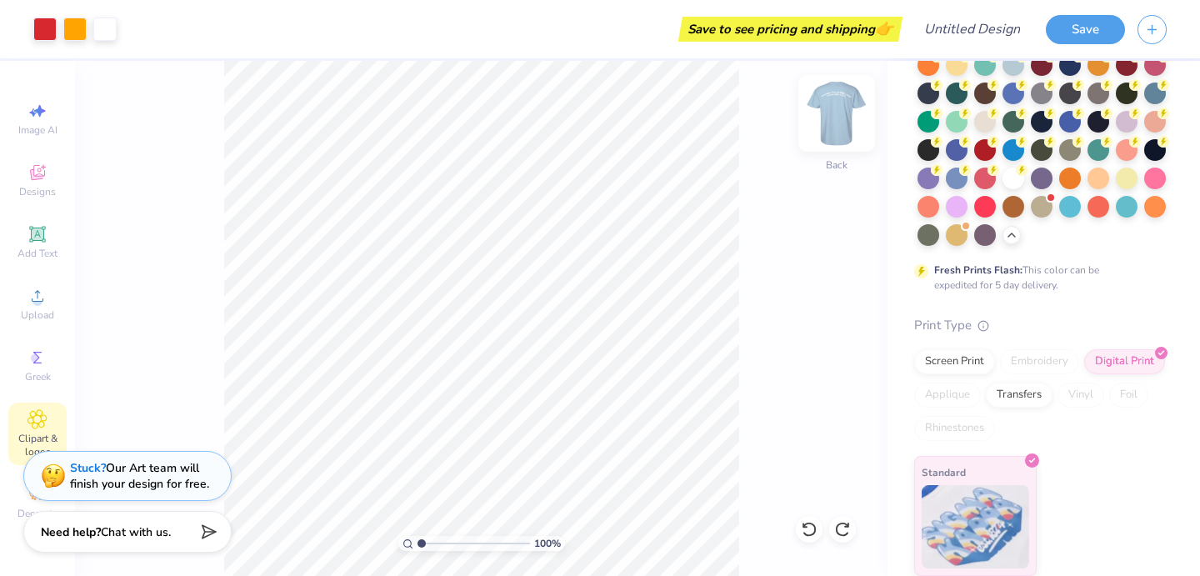
click at [825, 112] on img at bounding box center [837, 113] width 67 height 67
click at [831, 100] on img at bounding box center [837, 113] width 67 height 67
click at [48, 181] on div "Designs" at bounding box center [37, 180] width 58 height 49
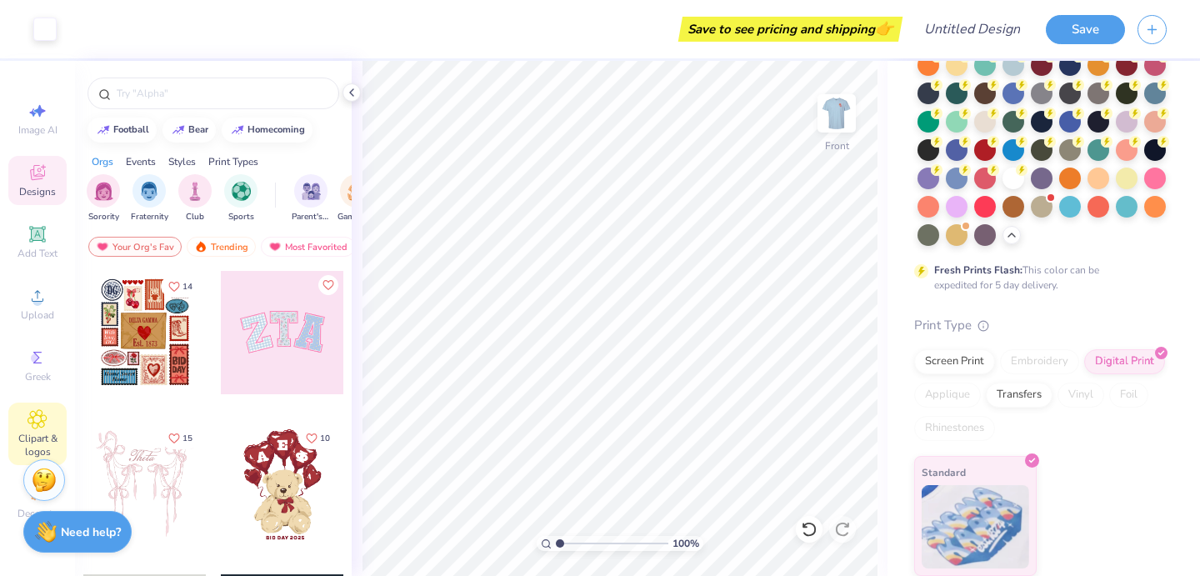
click at [36, 422] on icon at bounding box center [37, 419] width 8 height 8
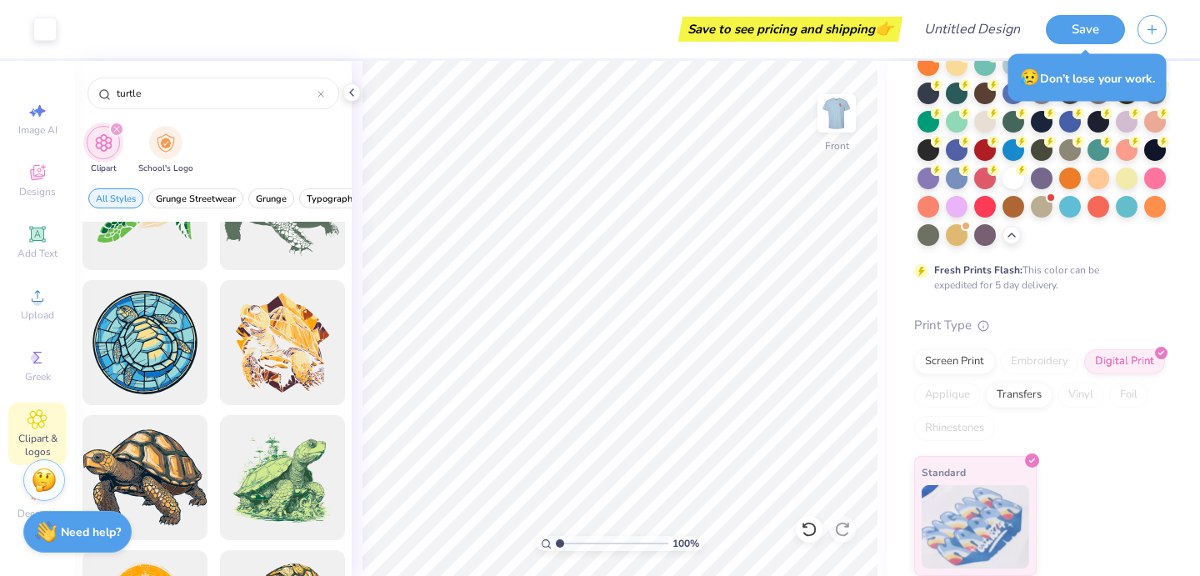
scroll to position [1158, 0]
click at [840, 97] on img at bounding box center [837, 113] width 67 height 67
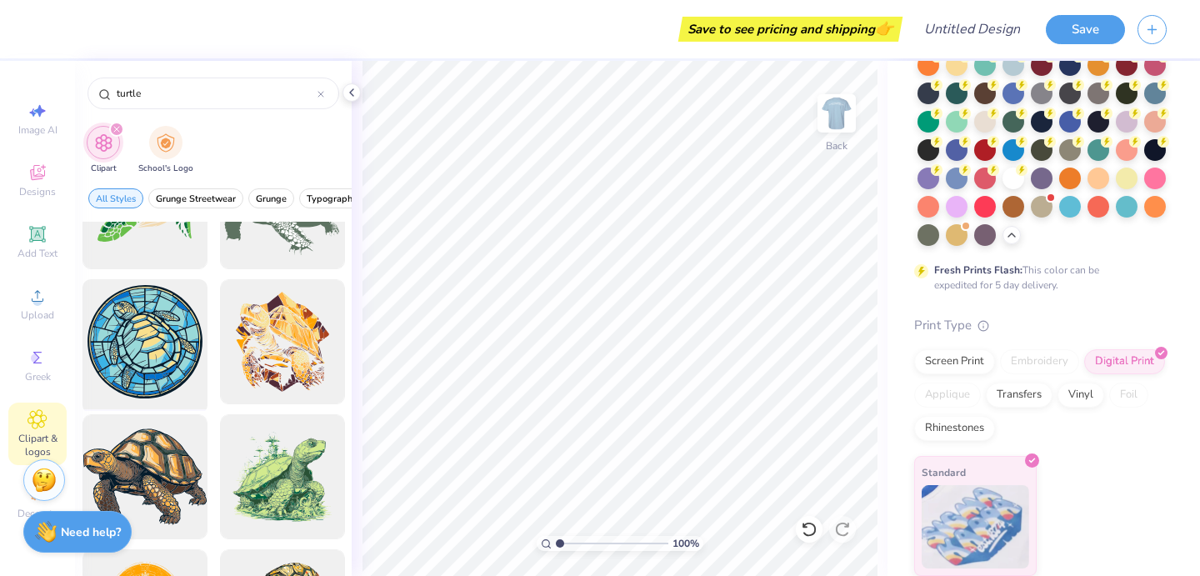
click at [129, 318] on div at bounding box center [145, 342] width 138 height 138
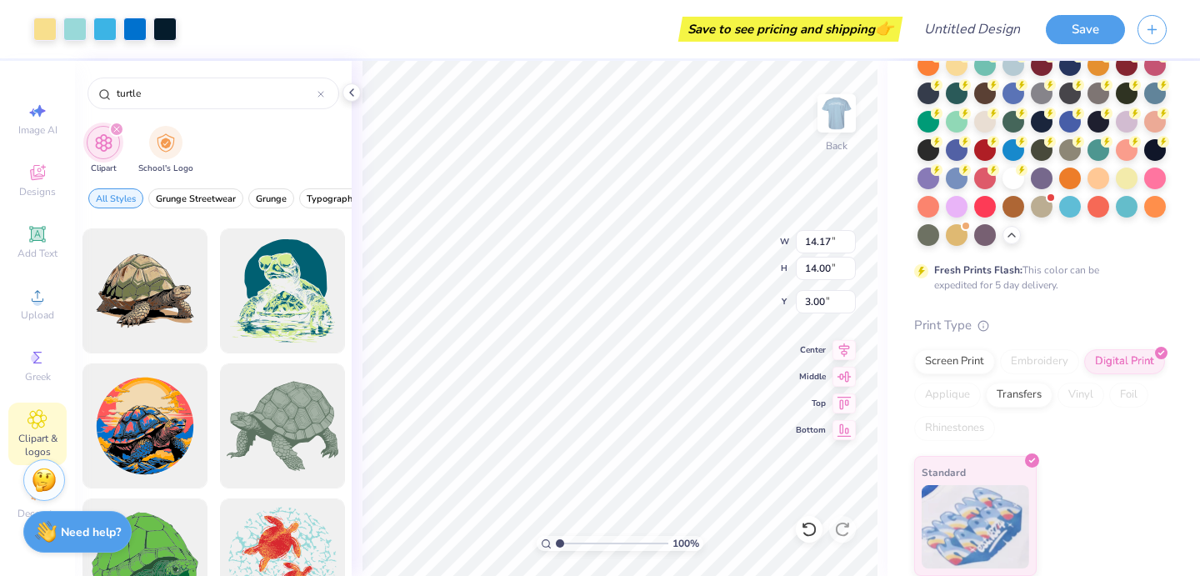
scroll to position [1671, 0]
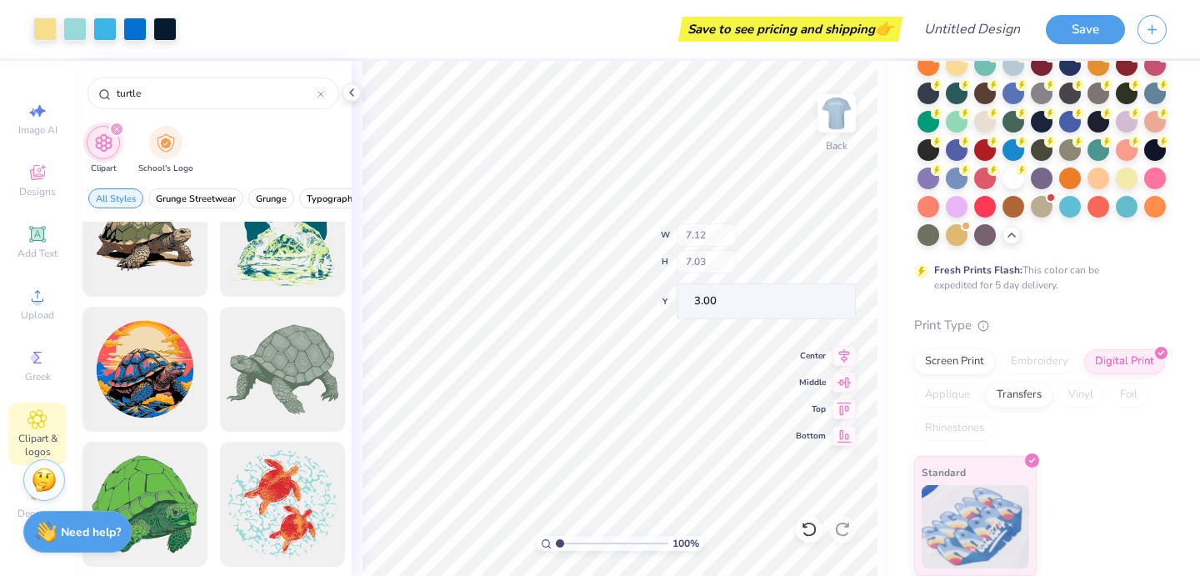
type input "7.12"
type input "7.03"
type input "2.42"
type input "3.93"
type input "3.88"
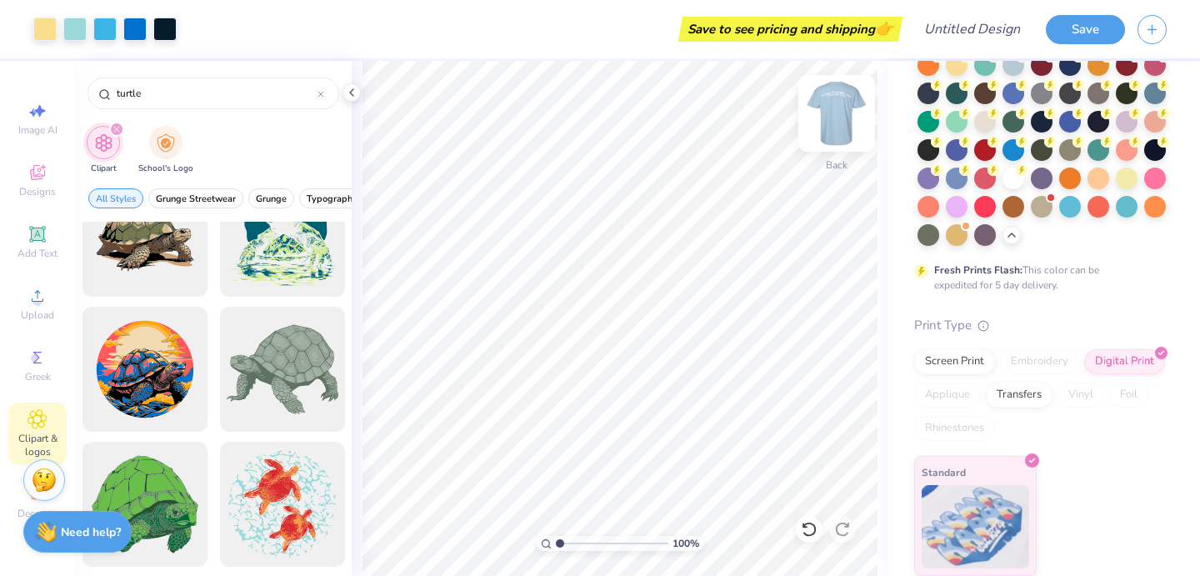
click at [835, 110] on img at bounding box center [837, 113] width 67 height 67
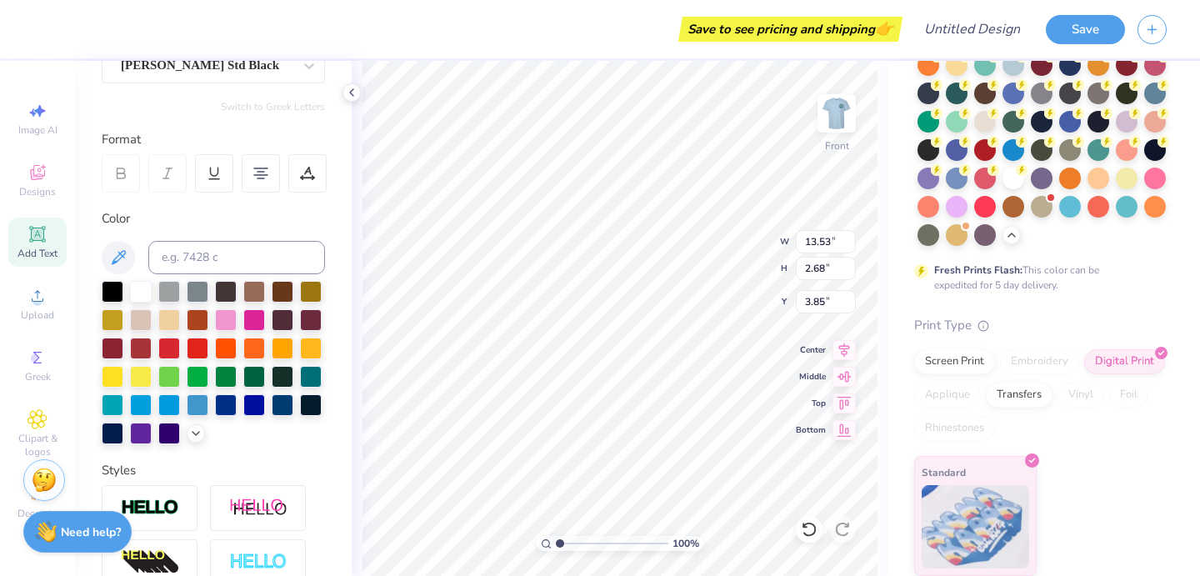
scroll to position [169, 0]
click at [169, 323] on div at bounding box center [169, 318] width 22 height 22
click at [142, 322] on div at bounding box center [141, 318] width 22 height 22
click at [252, 294] on div at bounding box center [254, 289] width 22 height 22
click at [312, 377] on div at bounding box center [311, 374] width 22 height 22
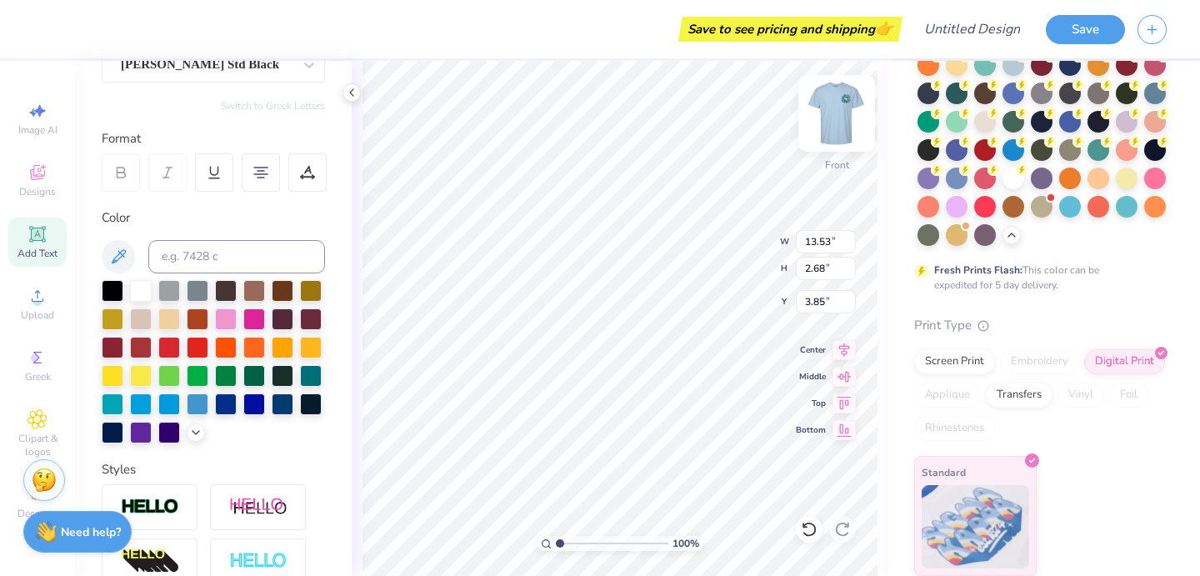
click at [832, 105] on img at bounding box center [837, 113] width 67 height 67
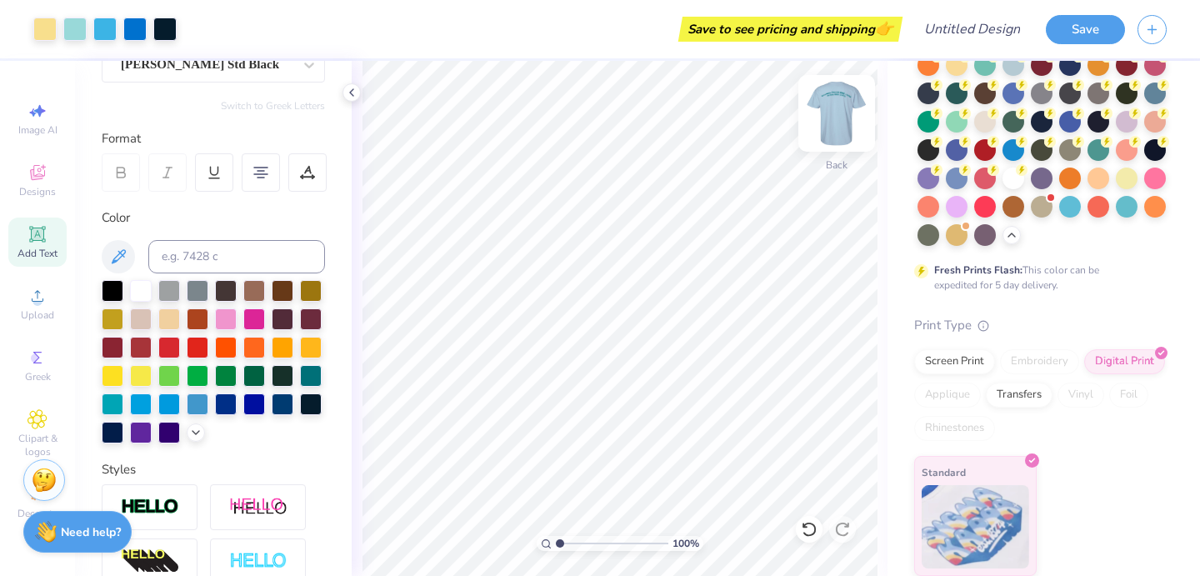
click at [840, 108] on img at bounding box center [837, 113] width 67 height 67
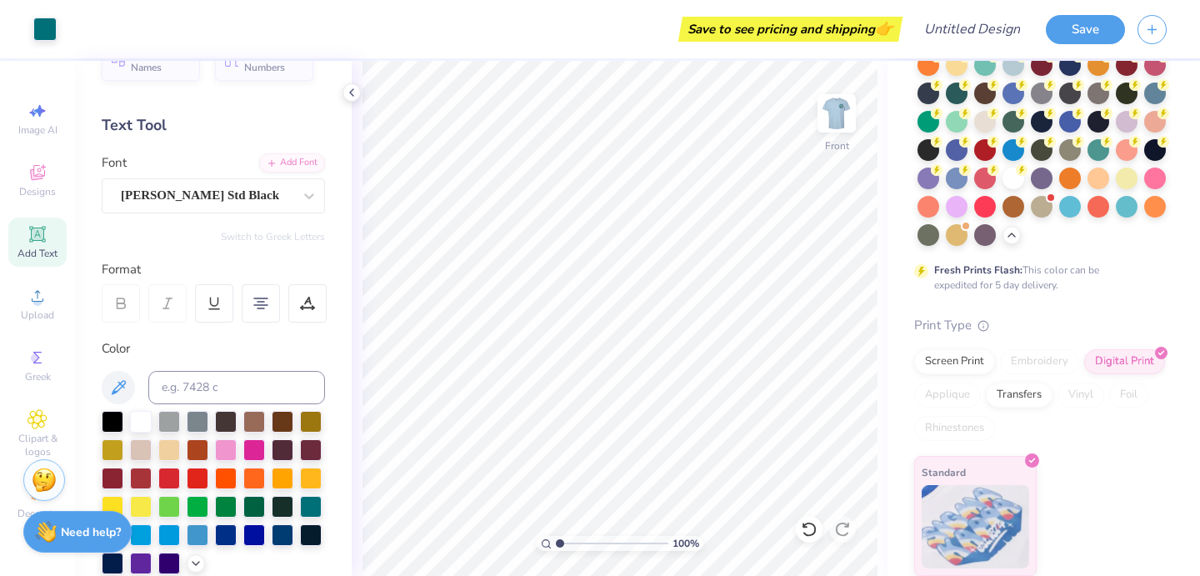
scroll to position [4, 0]
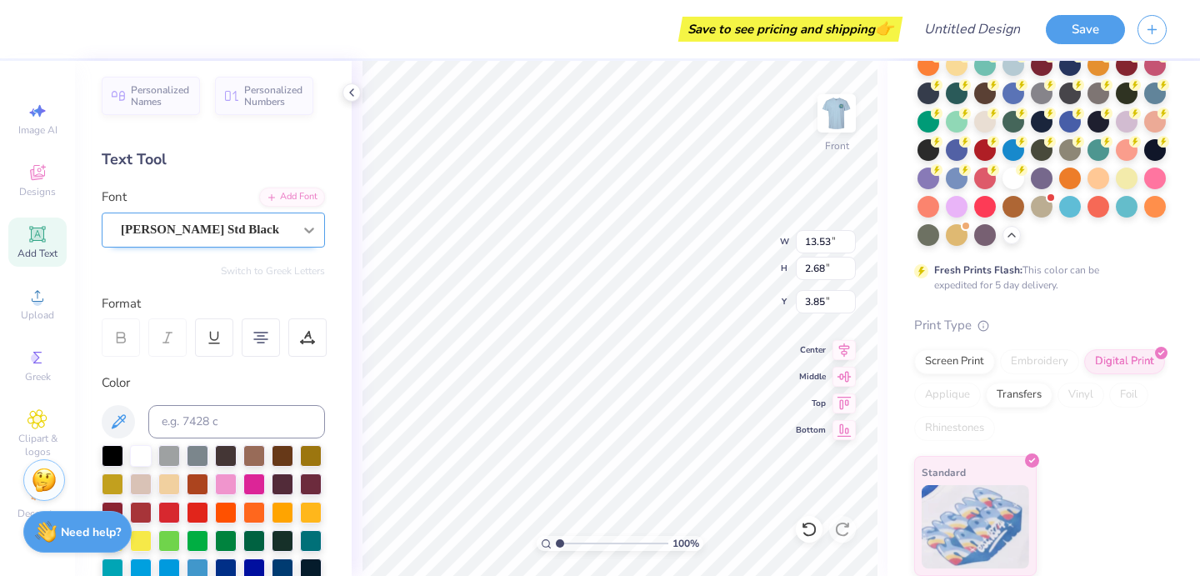
click at [309, 226] on icon at bounding box center [309, 230] width 17 height 17
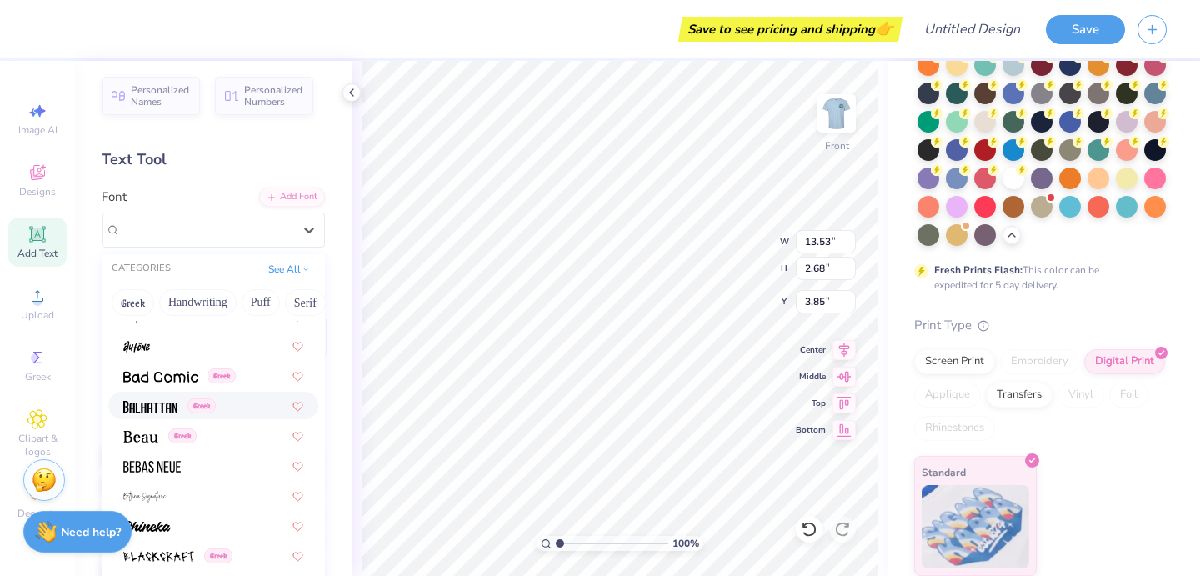
scroll to position [769, 0]
click at [165, 408] on img at bounding box center [150, 404] width 54 height 12
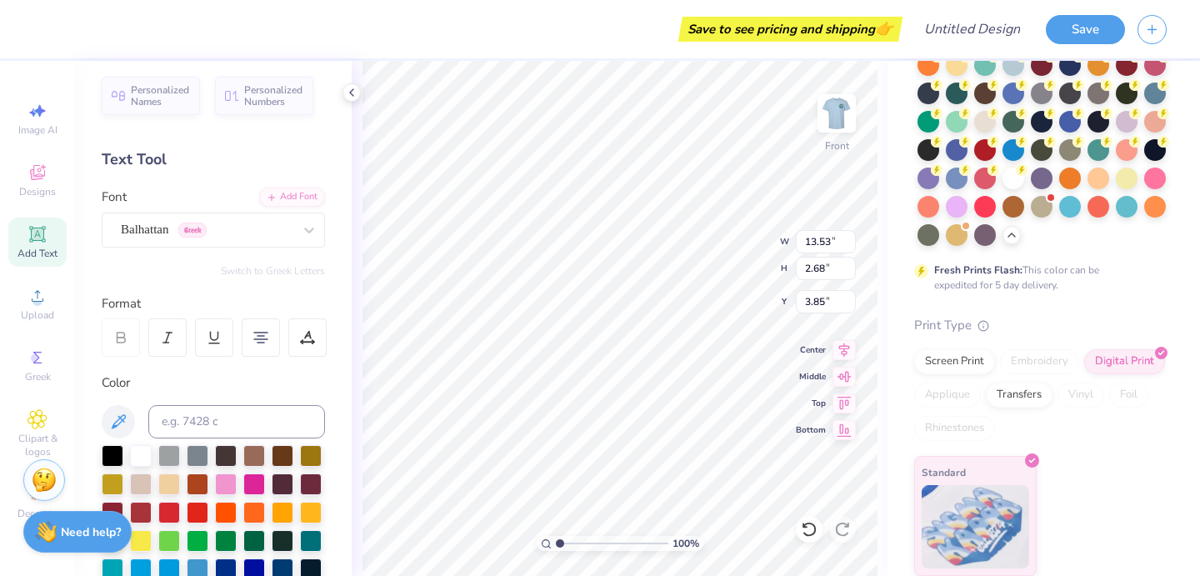
type input "9.64"
type input "2.03"
type input "4.11"
click at [305, 228] on icon at bounding box center [309, 231] width 10 height 6
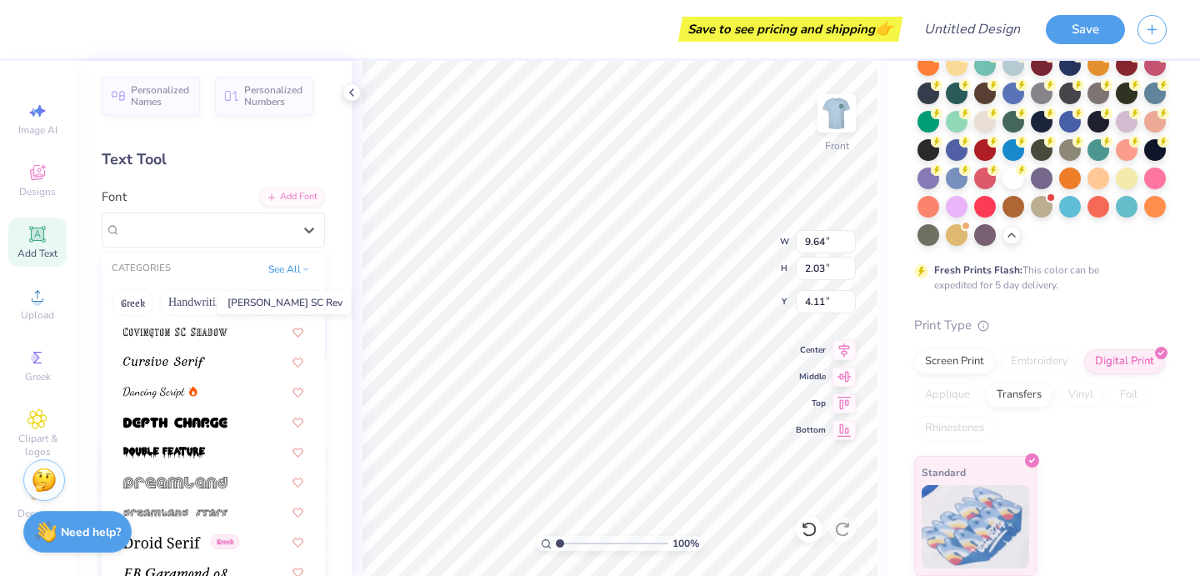
scroll to position [2882, 0]
click at [178, 426] on img at bounding box center [175, 422] width 104 height 12
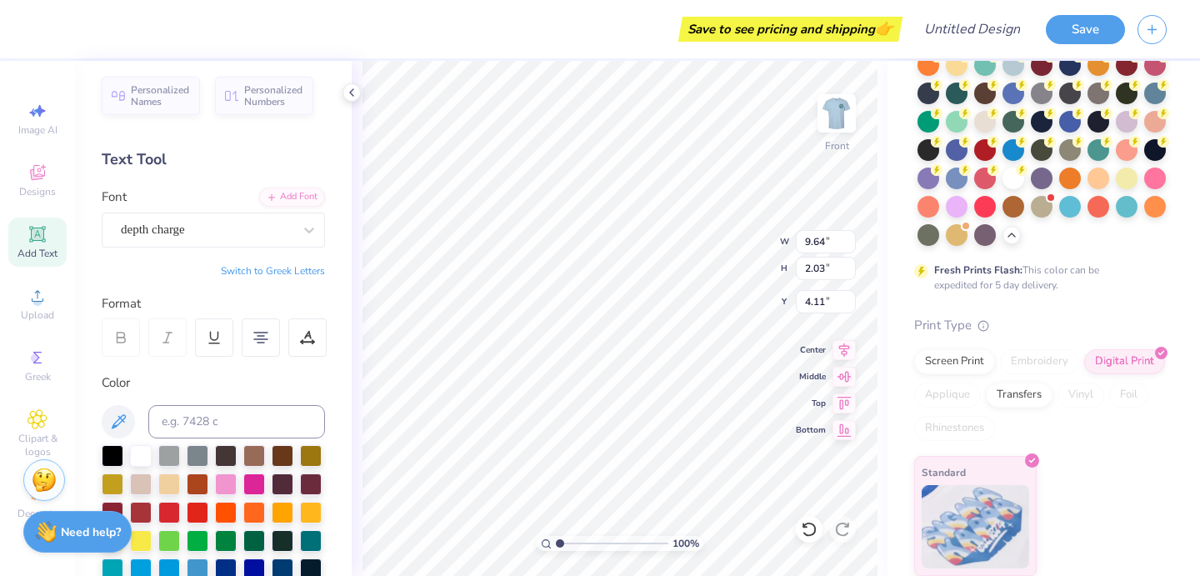
type input "11.10"
type input "2.33"
type input "4.02"
click at [275, 223] on div "depth charge" at bounding box center [206, 230] width 175 height 26
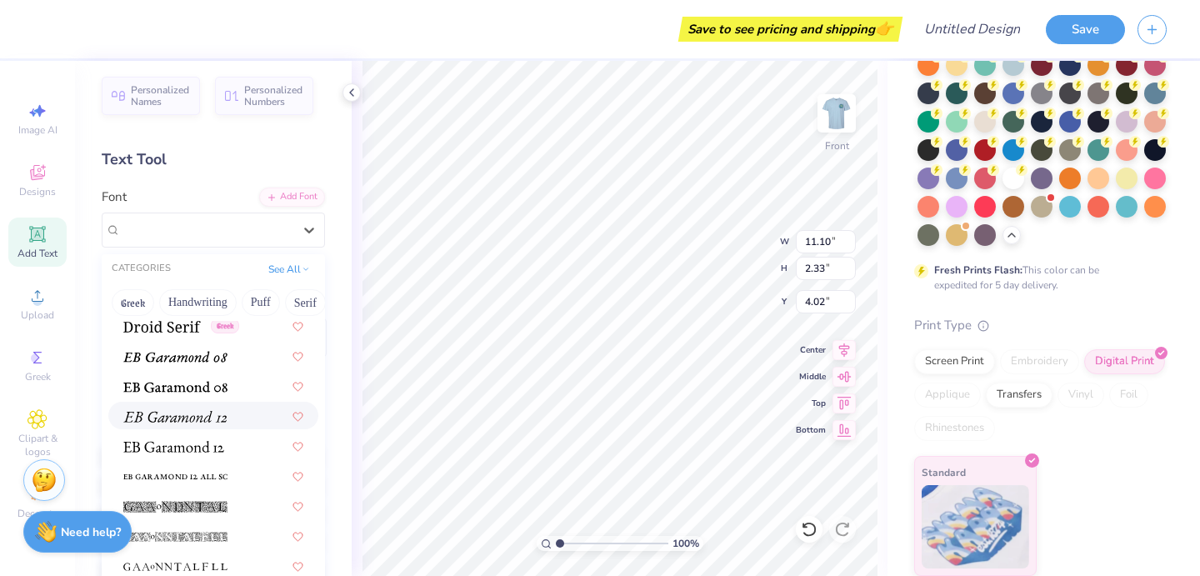
scroll to position [3101, 0]
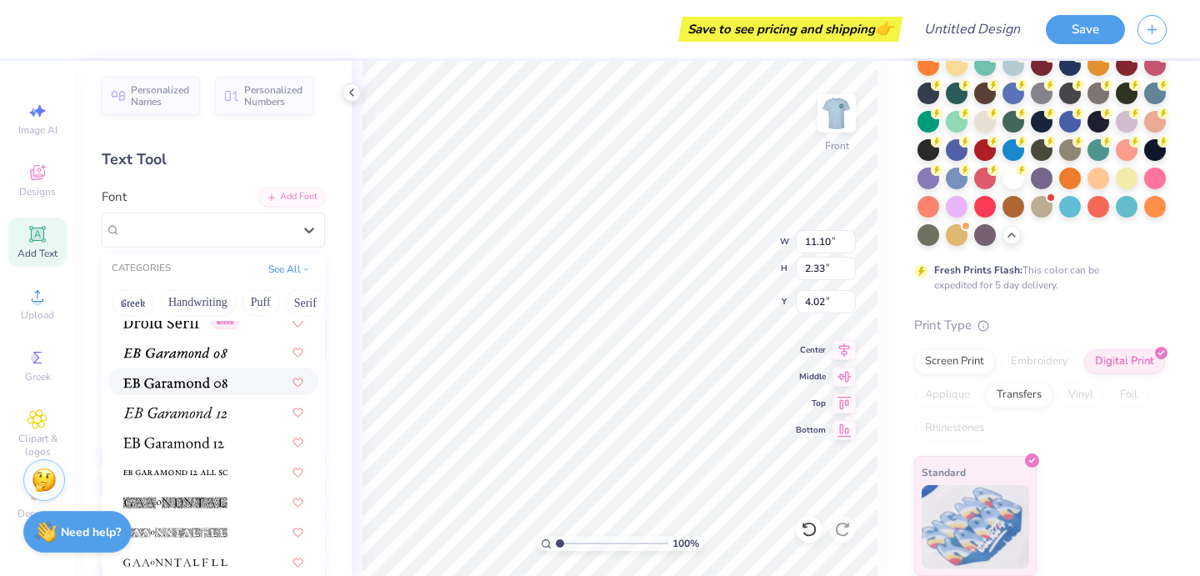
click at [170, 378] on img at bounding box center [175, 383] width 104 height 12
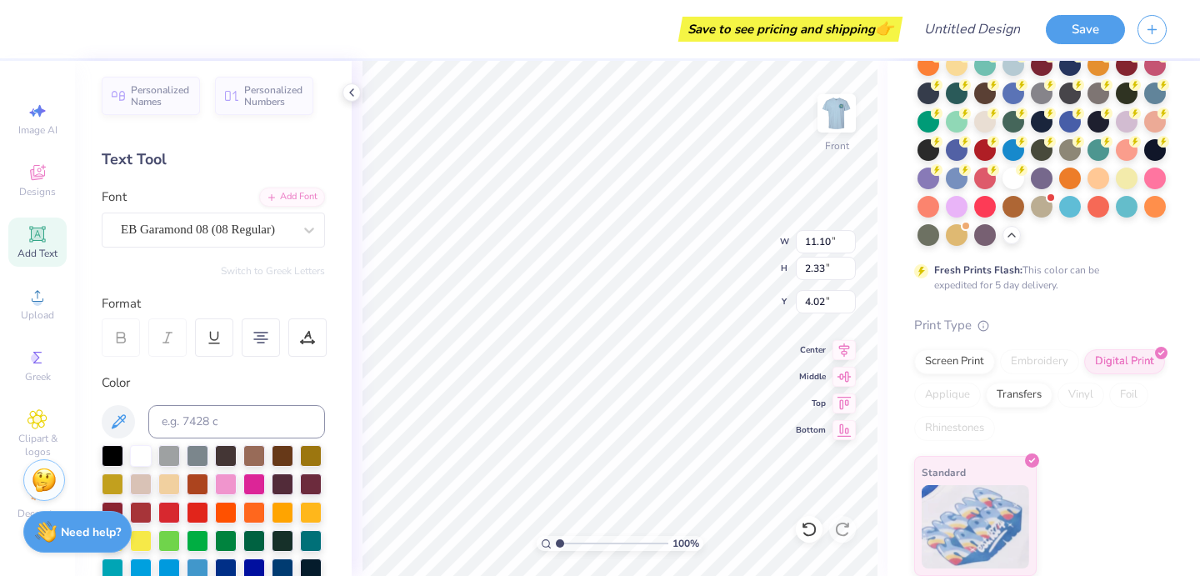
type input "7.73"
type input "1.68"
type input "4.32"
type textarea "Anachnu Tamid BBG Achim AZA"
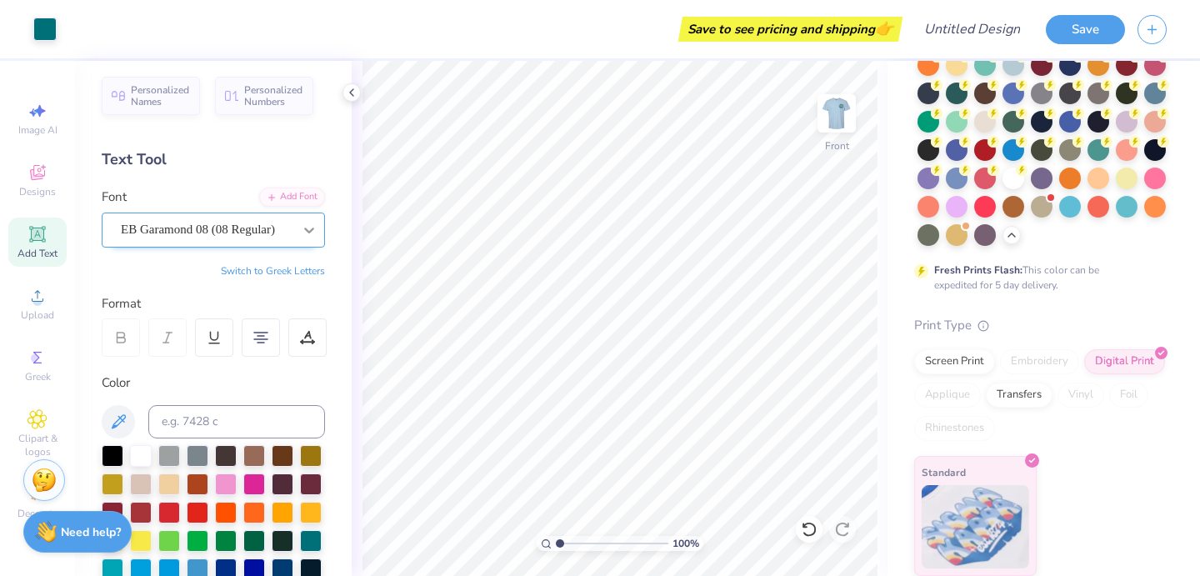
click at [302, 234] on icon at bounding box center [309, 230] width 17 height 17
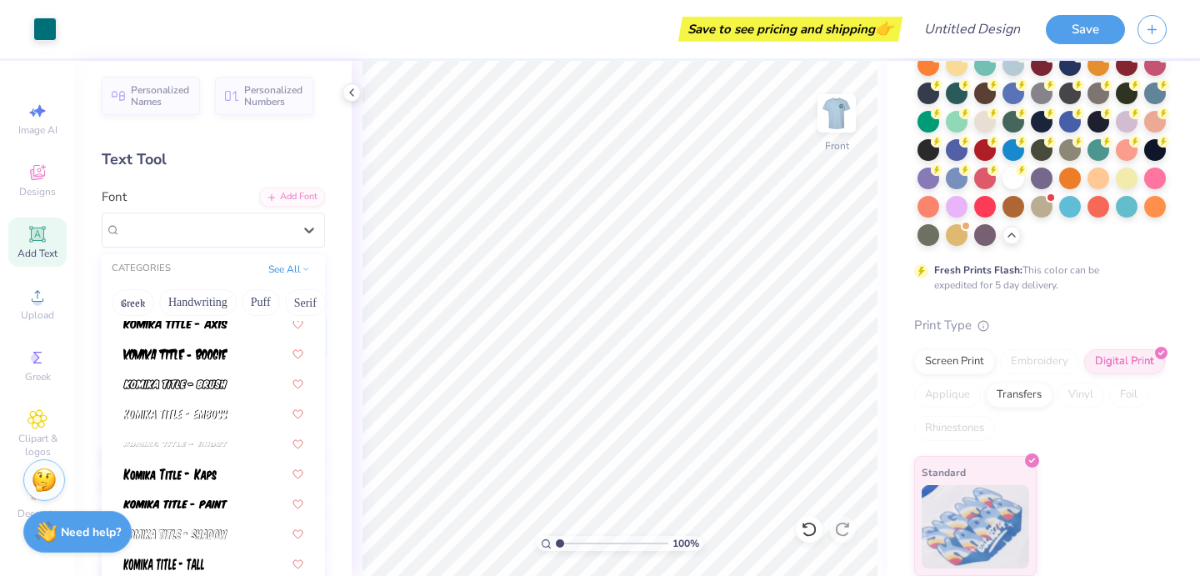
scroll to position [5231, 0]
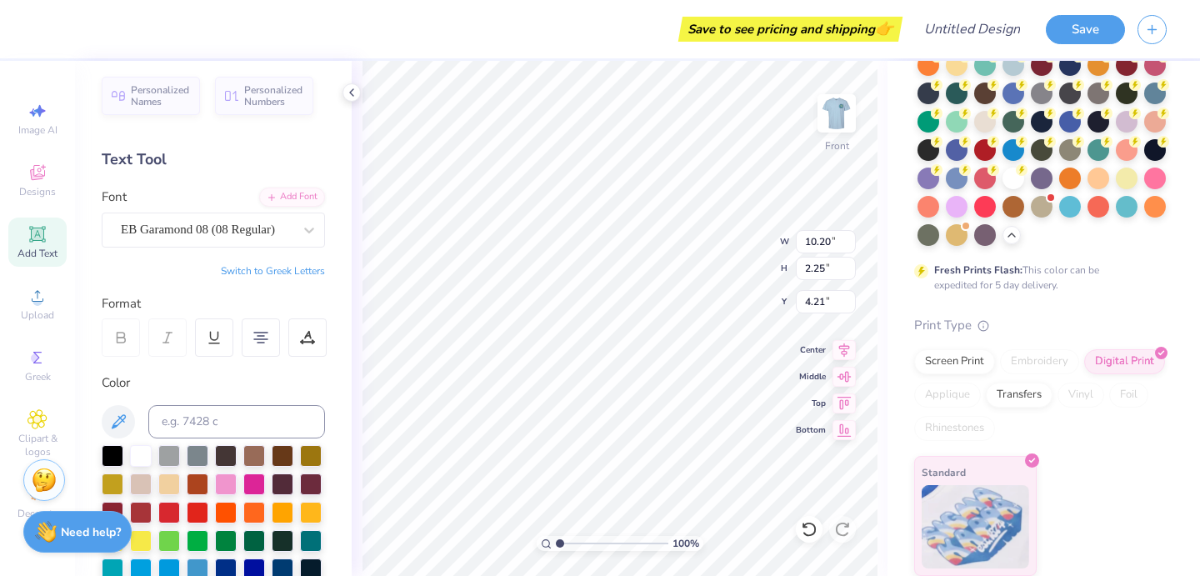
type input "10.20"
type input "2.25"
type input "4.21"
type input "4.12"
click at [832, 100] on img at bounding box center [837, 113] width 67 height 67
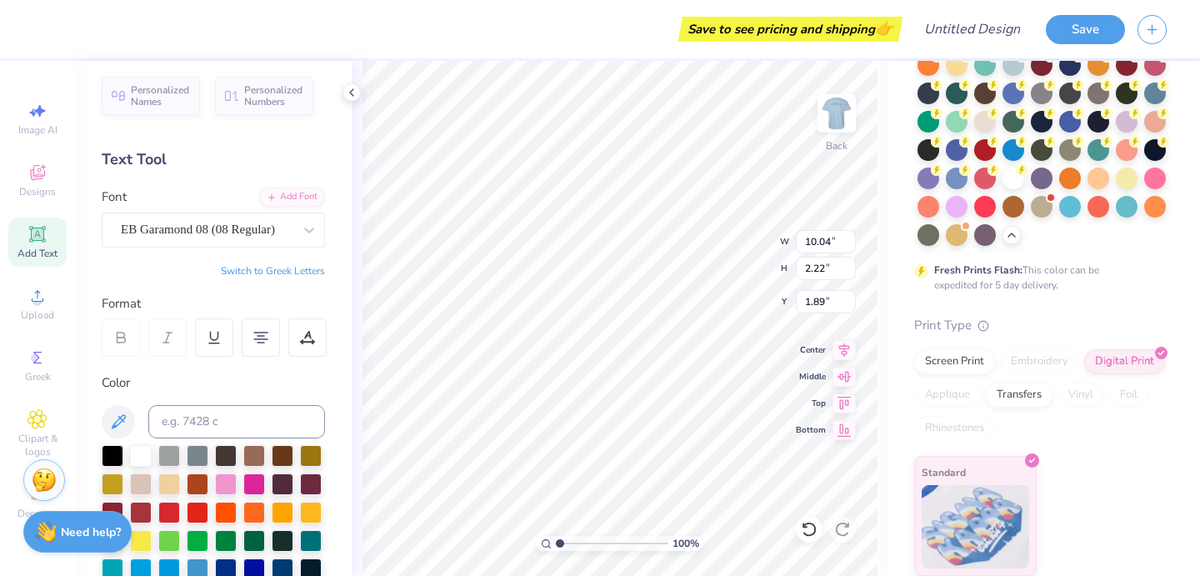
type input "1.89"
type textarea "SRQ BBYO"
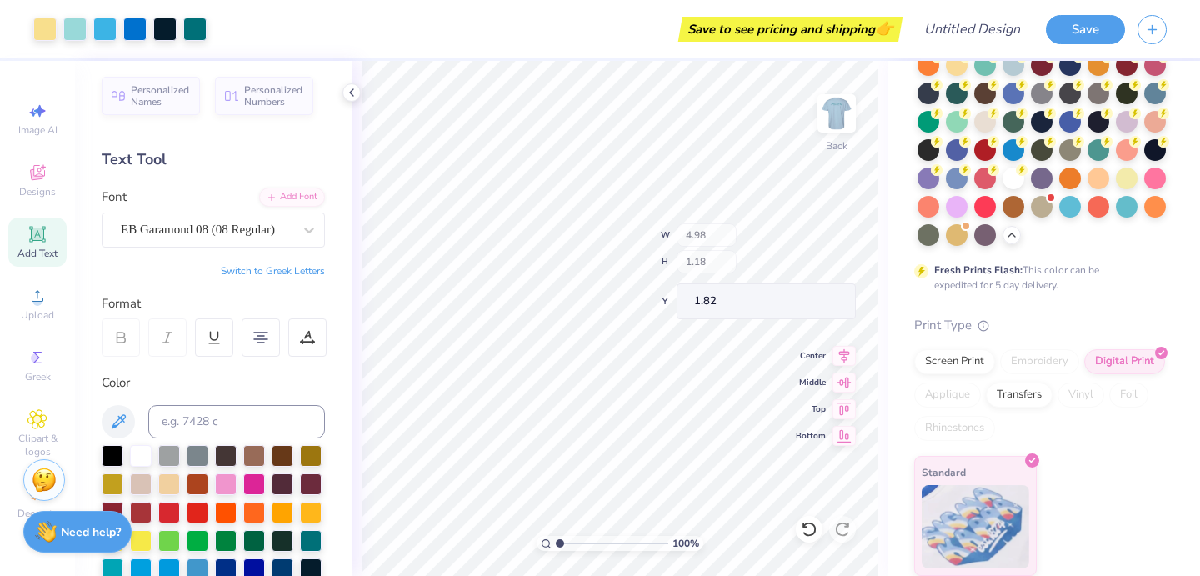
type input "1.82"
type input "4.04"
type input "0.96"
type input "2.06"
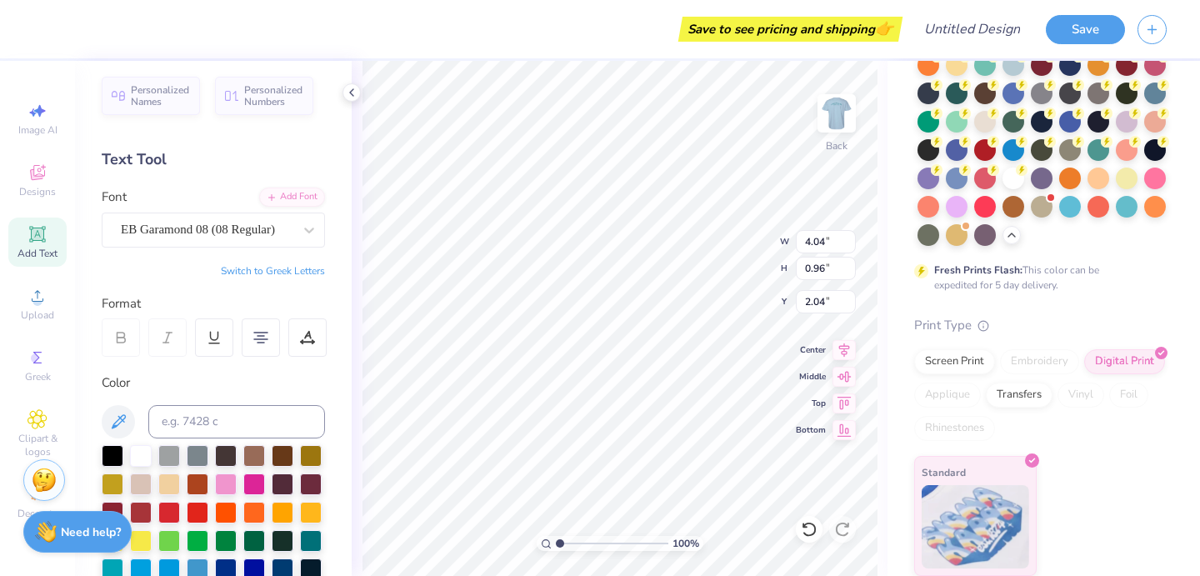
type input "2.04"
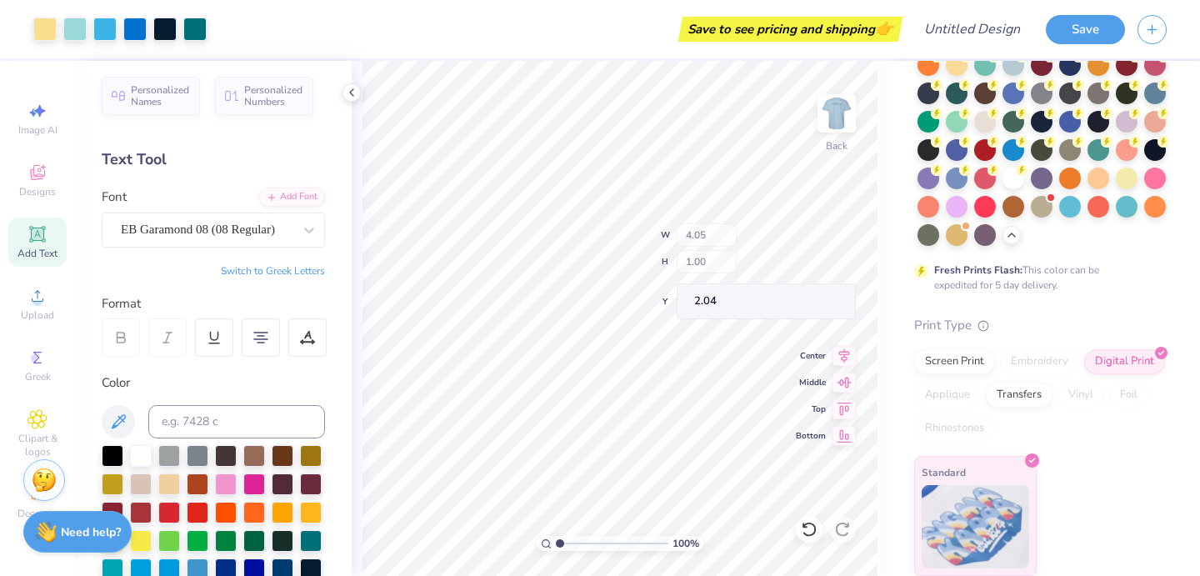
type input "4.05"
type input "1.00"
type input "3.93"
type input "3.88"
type input "3.00"
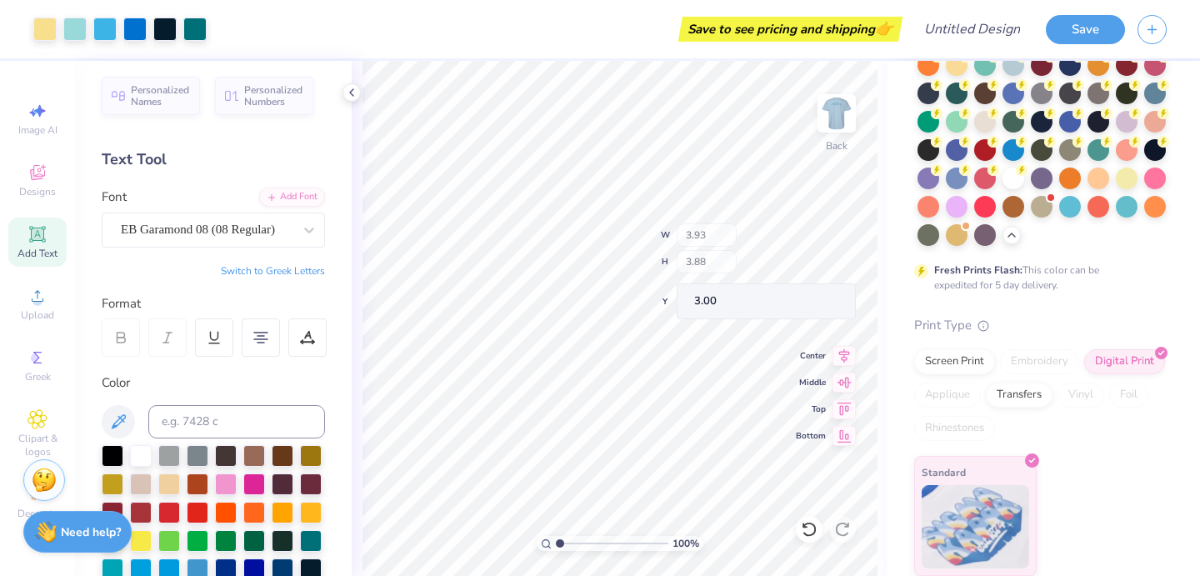
type input "3.51"
type input "3.47"
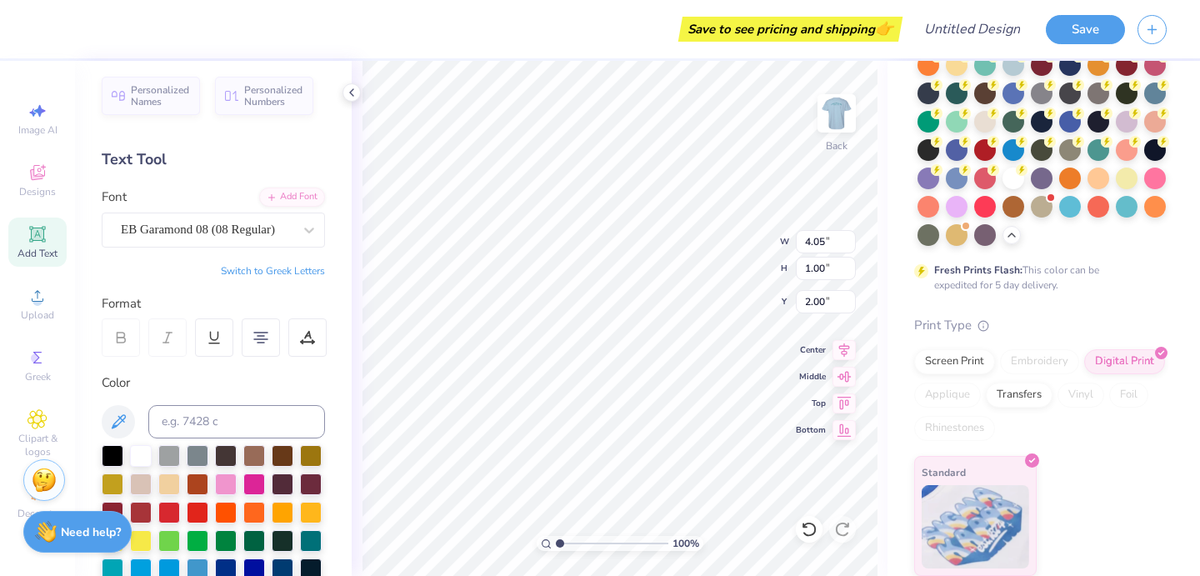
type input "3.51"
type input "3.47"
type input "3.00"
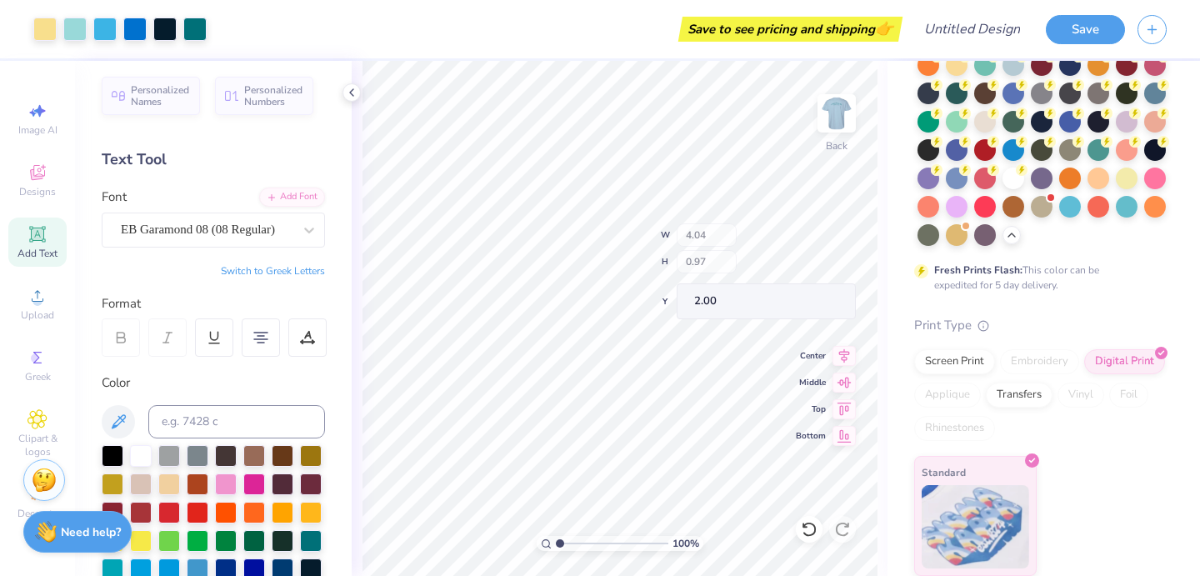
type input "4.04"
type input "0.97"
click at [836, 106] on img at bounding box center [837, 113] width 67 height 67
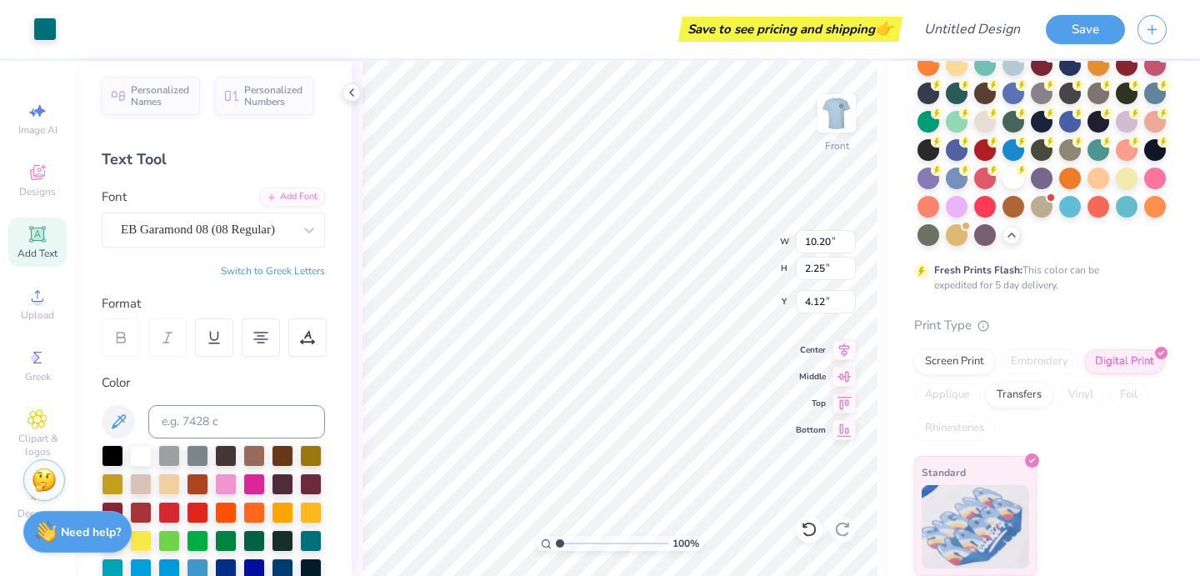
type input "4.13"
type input "11.62"
type input "2.57"
type input "3.81"
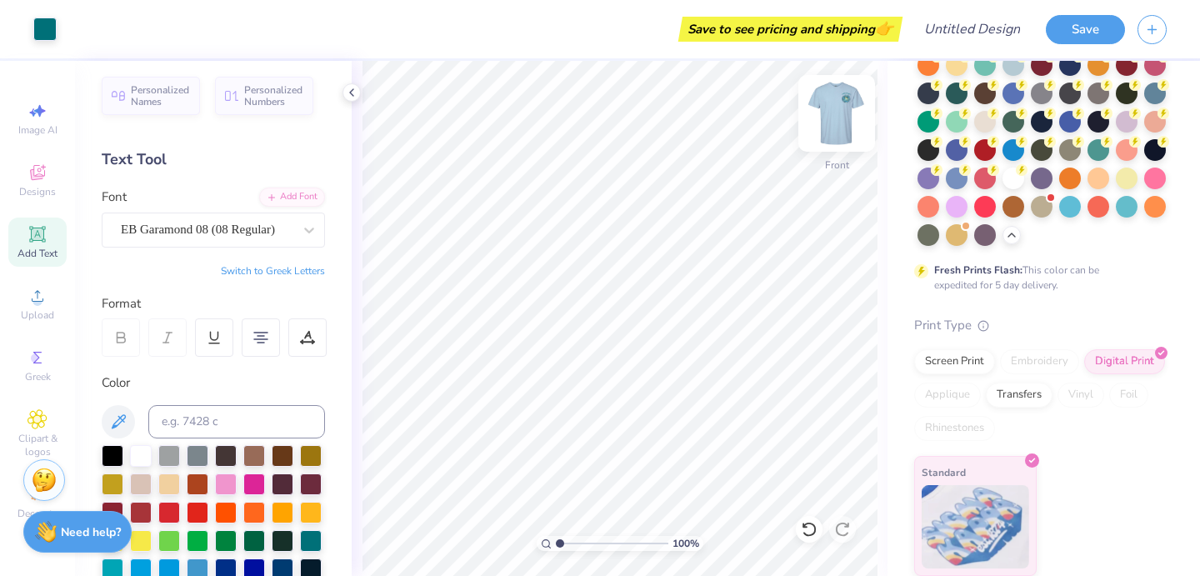
click at [834, 123] on img at bounding box center [837, 113] width 67 height 67
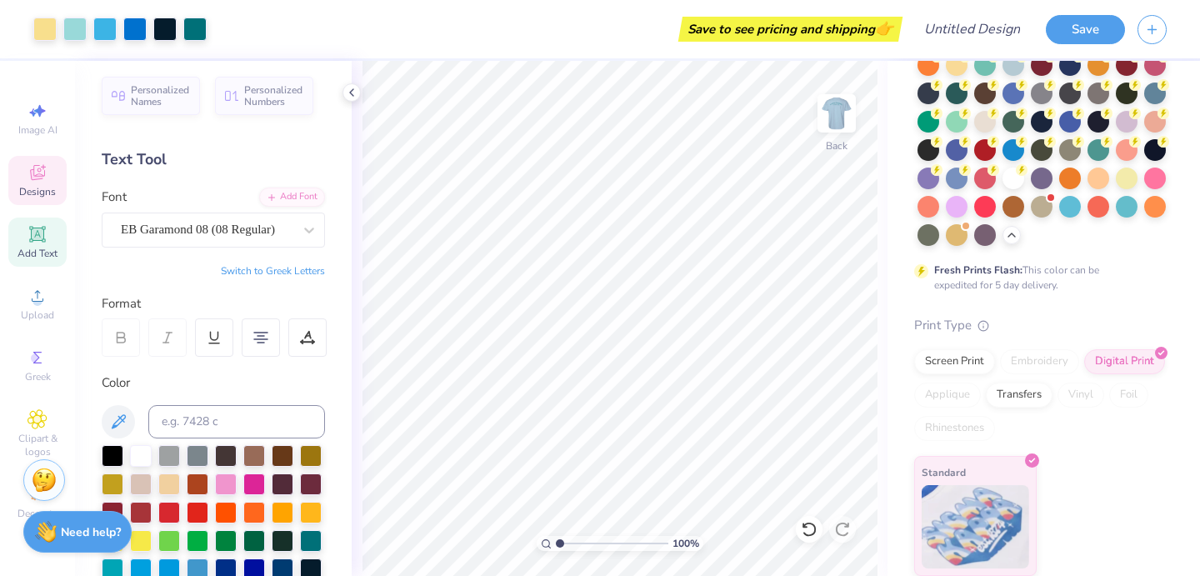
click at [31, 189] on span "Designs" at bounding box center [37, 191] width 37 height 13
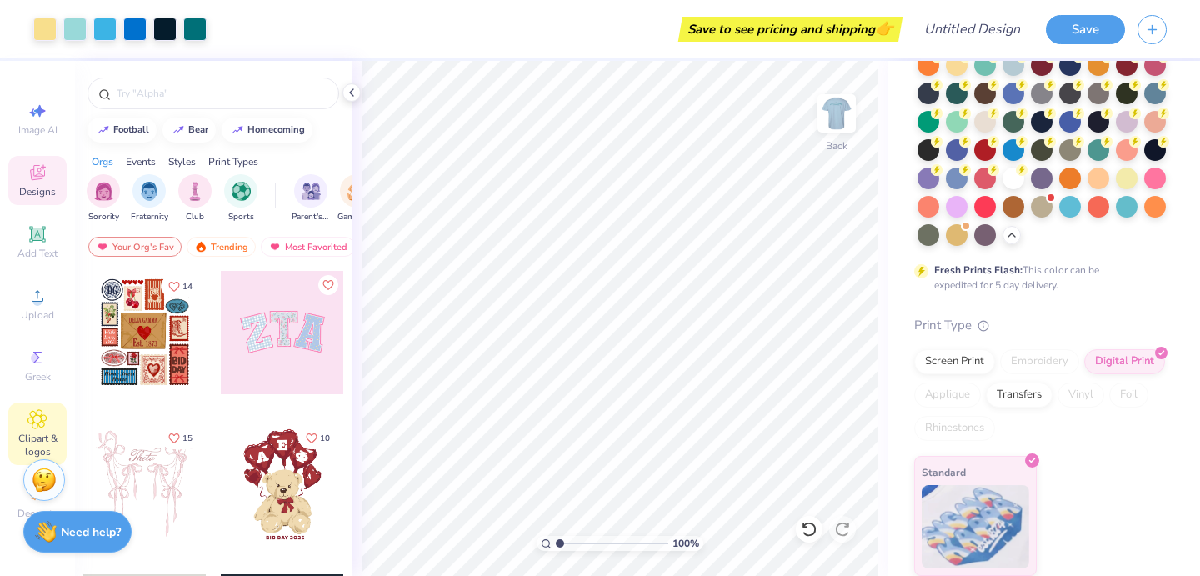
click at [28, 429] on icon at bounding box center [37, 419] width 19 height 20
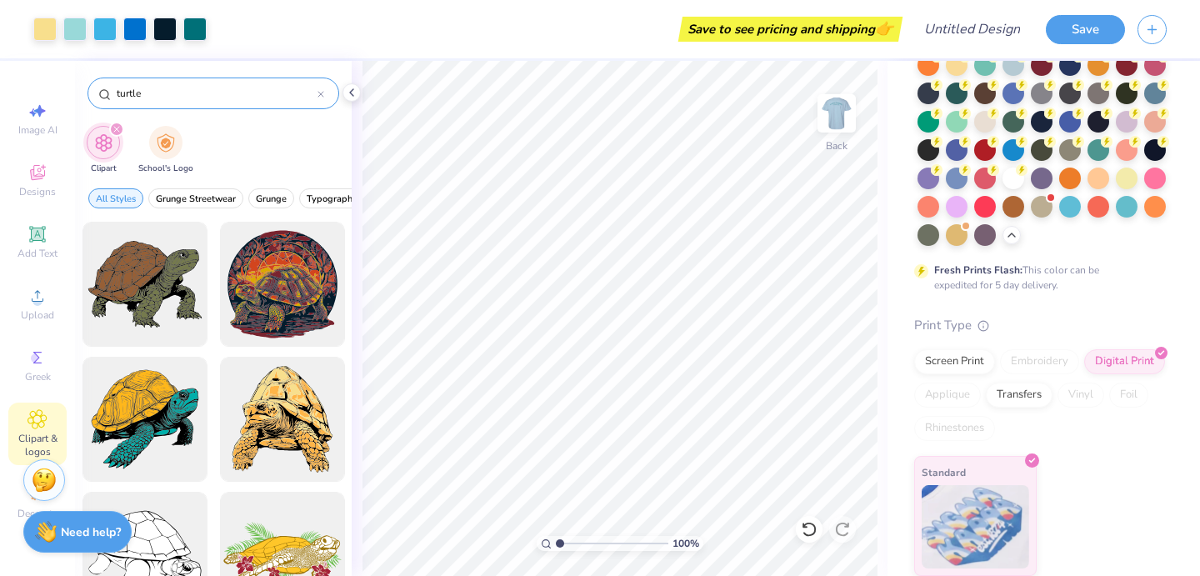
click at [129, 96] on input "turtle" at bounding box center [216, 93] width 203 height 17
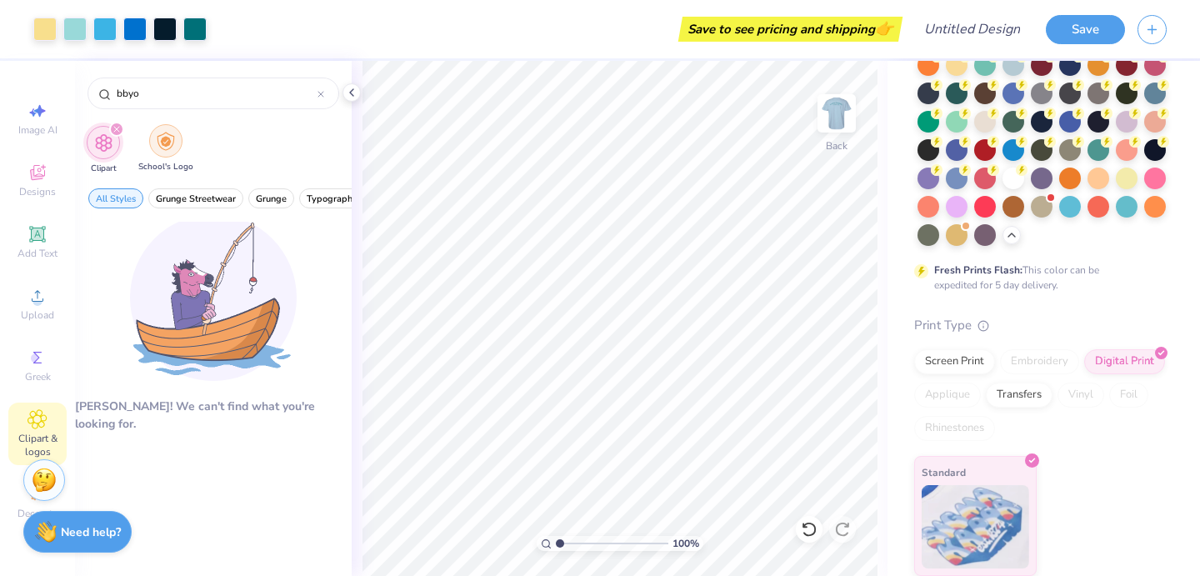
type input "bbyo"
click at [160, 138] on img "filter for School's Logo" at bounding box center [166, 141] width 18 height 19
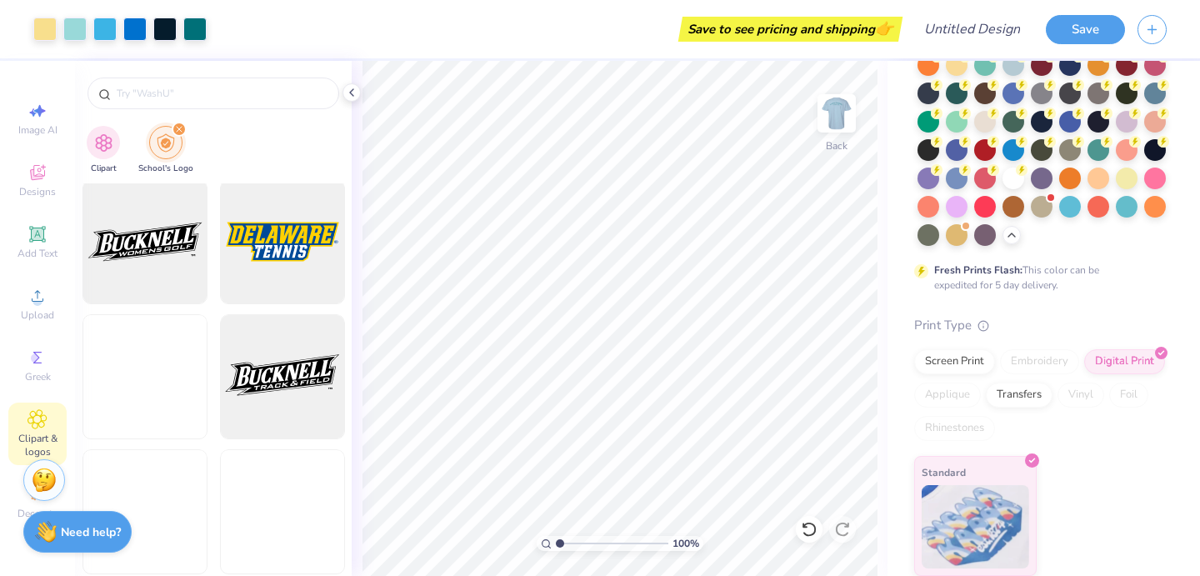
scroll to position [2884, 0]
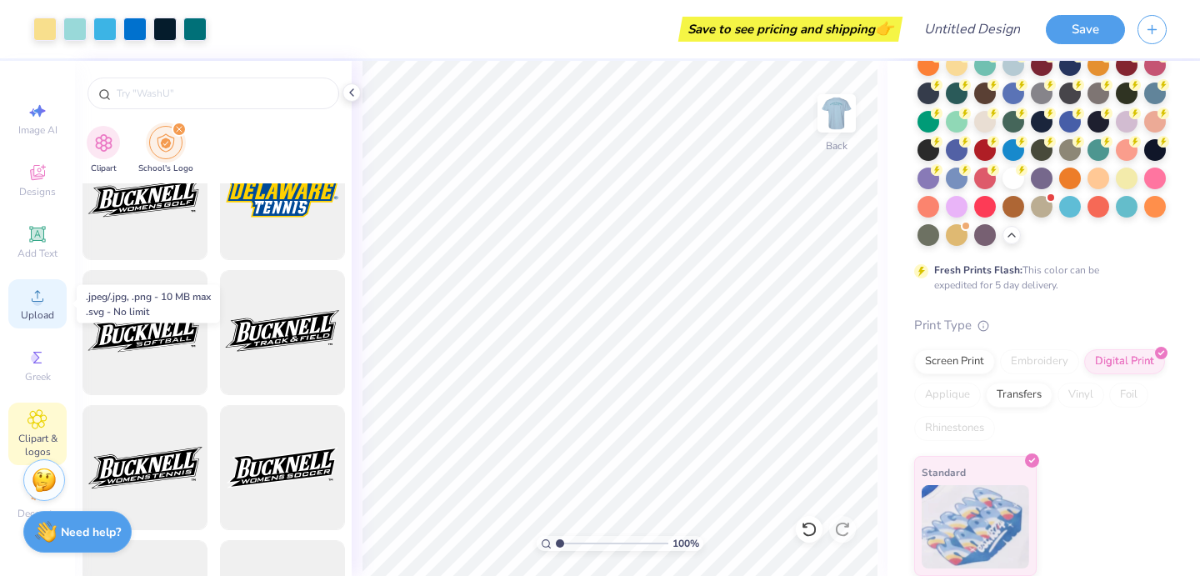
click at [31, 300] on icon at bounding box center [38, 296] width 20 height 20
click at [44, 301] on icon at bounding box center [38, 296] width 20 height 20
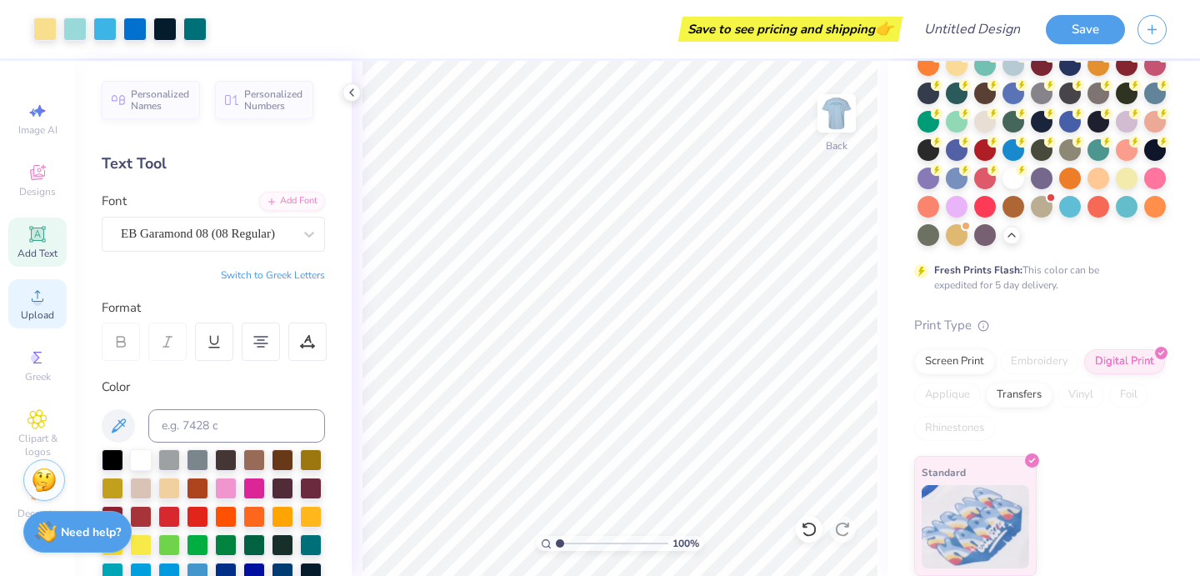
click at [59, 312] on div "Upload" at bounding box center [37, 303] width 58 height 49
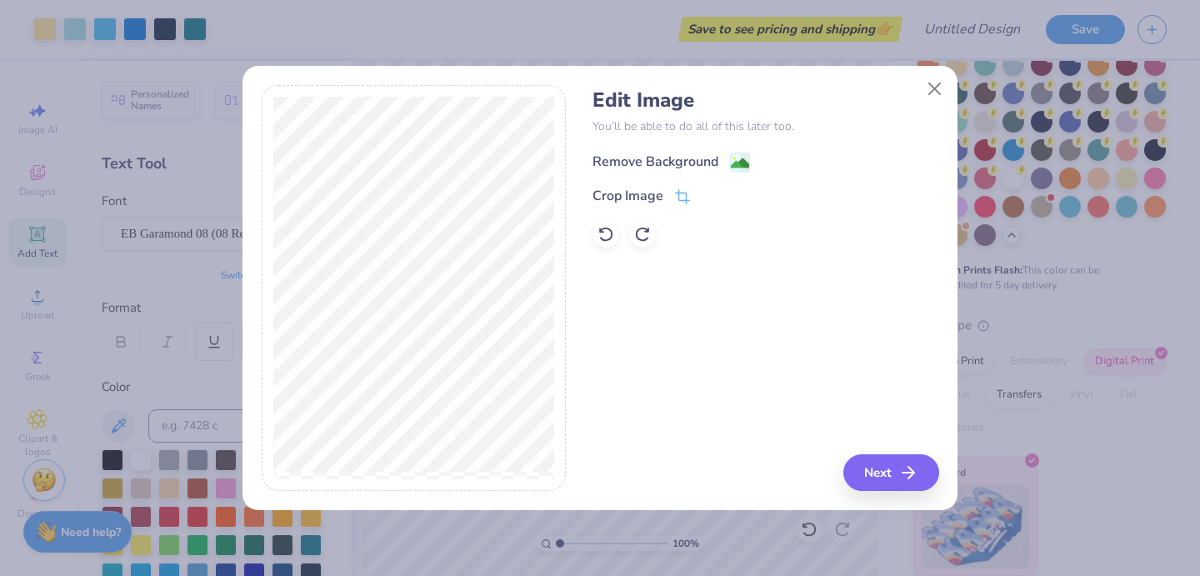
click at [727, 165] on div "Remove Background" at bounding box center [672, 162] width 158 height 21
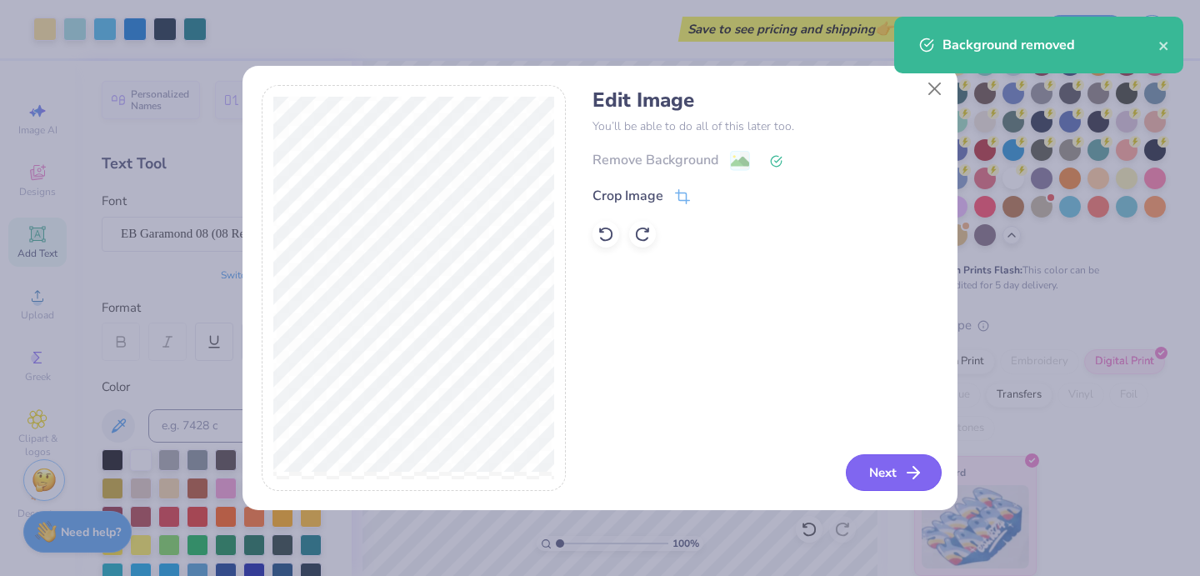
click at [894, 479] on button "Next" at bounding box center [894, 472] width 96 height 37
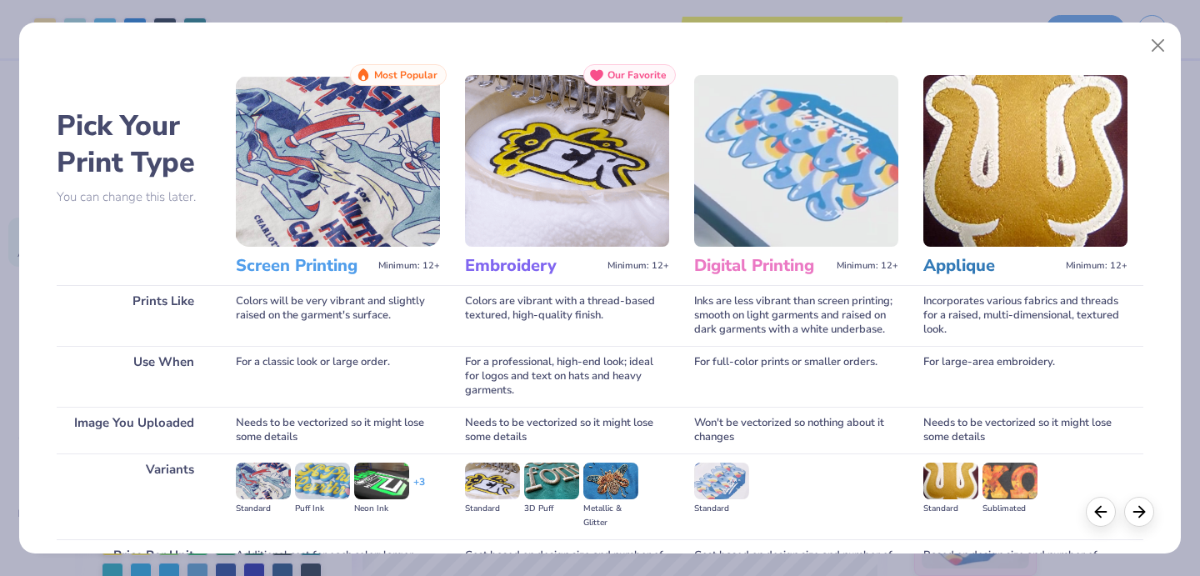
click at [781, 264] on h3 "Digital Printing" at bounding box center [762, 266] width 136 height 22
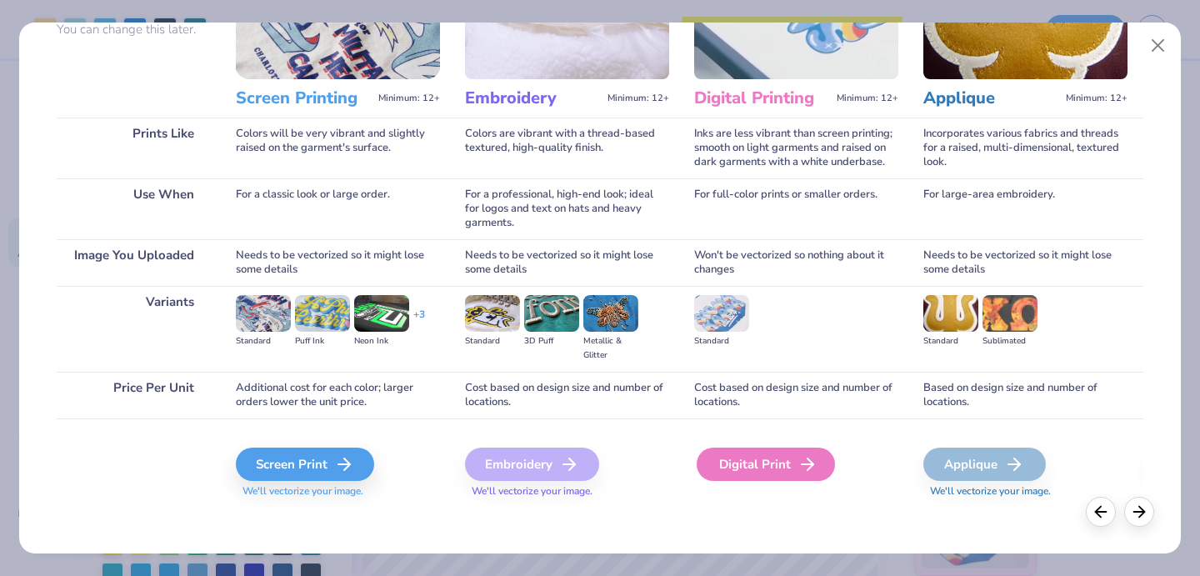
scroll to position [169, 0]
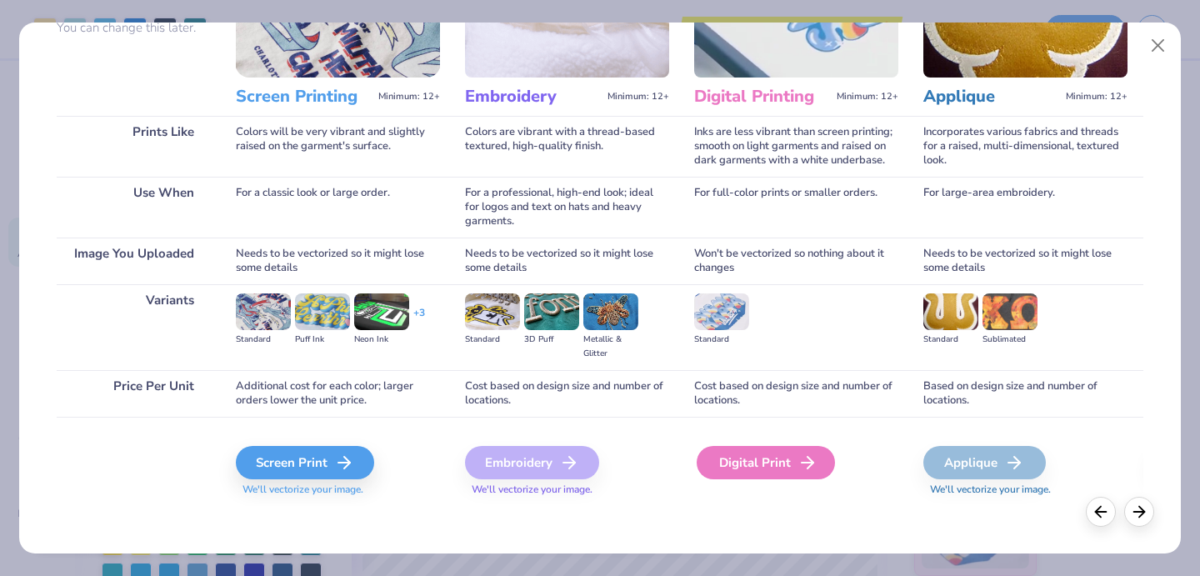
click at [753, 469] on div "Digital Print" at bounding box center [766, 462] width 138 height 33
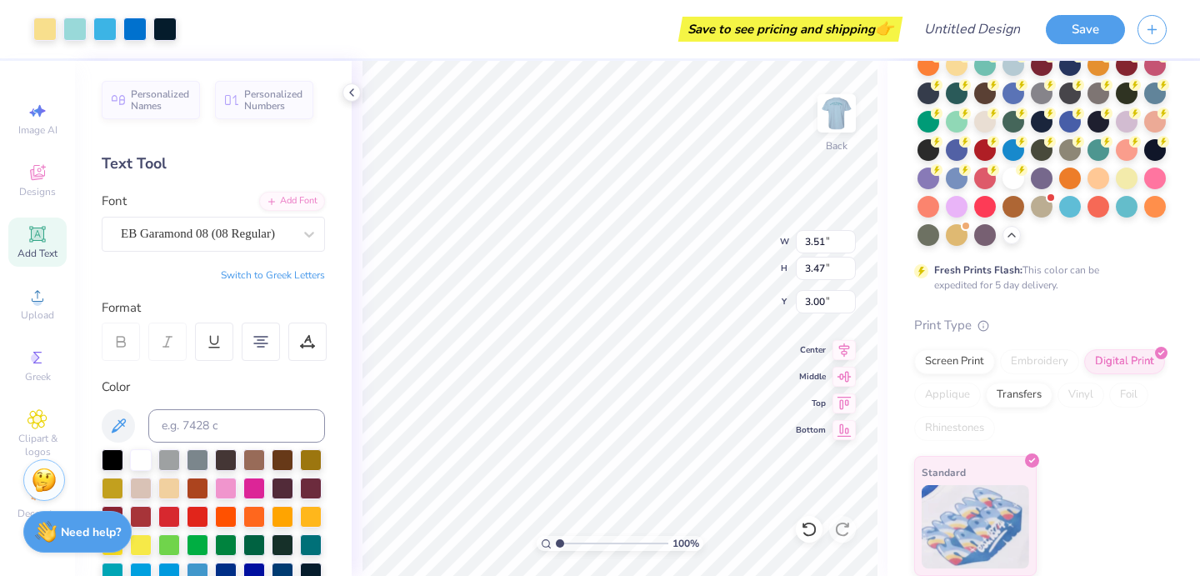
type input "3.51"
type input "3.47"
type input "3.00"
type input "3.55"
type input "3.83"
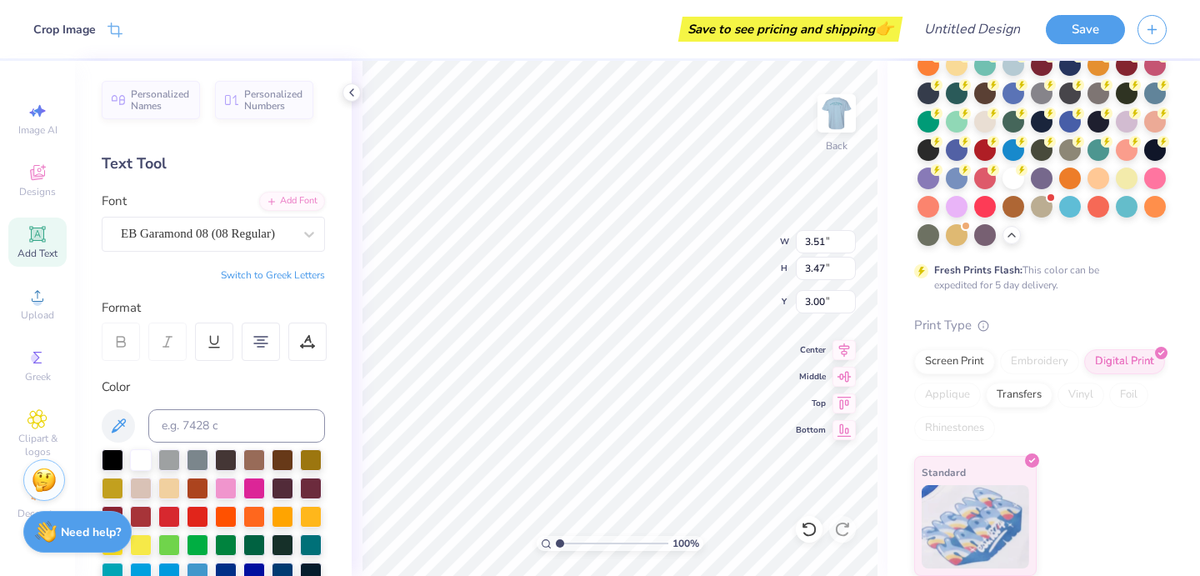
type input "4.85"
click at [113, 462] on div at bounding box center [113, 459] width 22 height 22
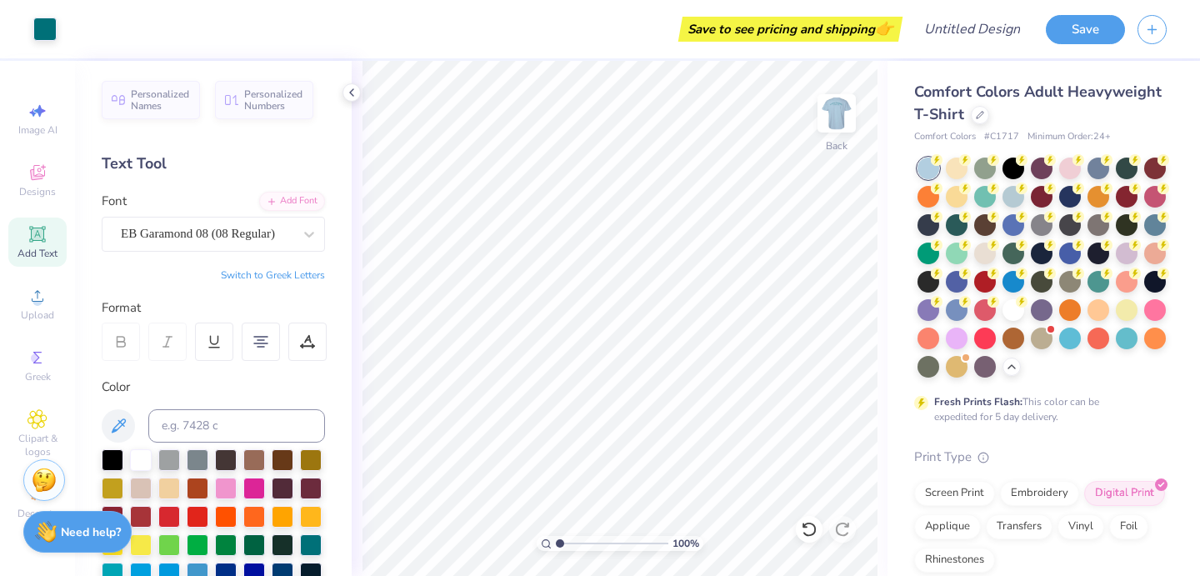
scroll to position [132, 0]
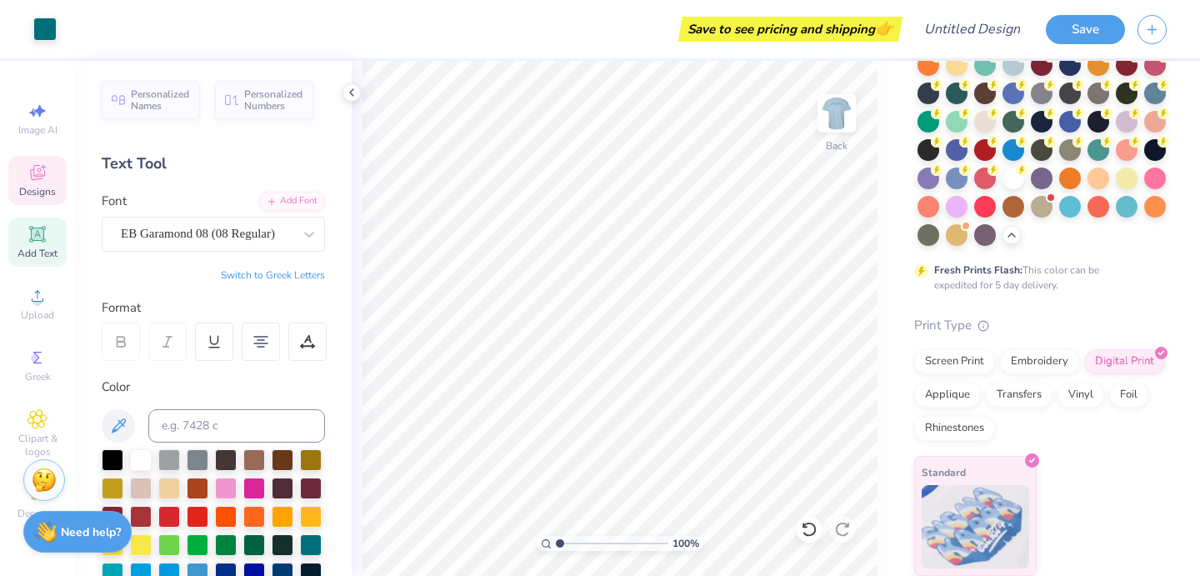
click at [26, 188] on span "Designs" at bounding box center [37, 191] width 37 height 13
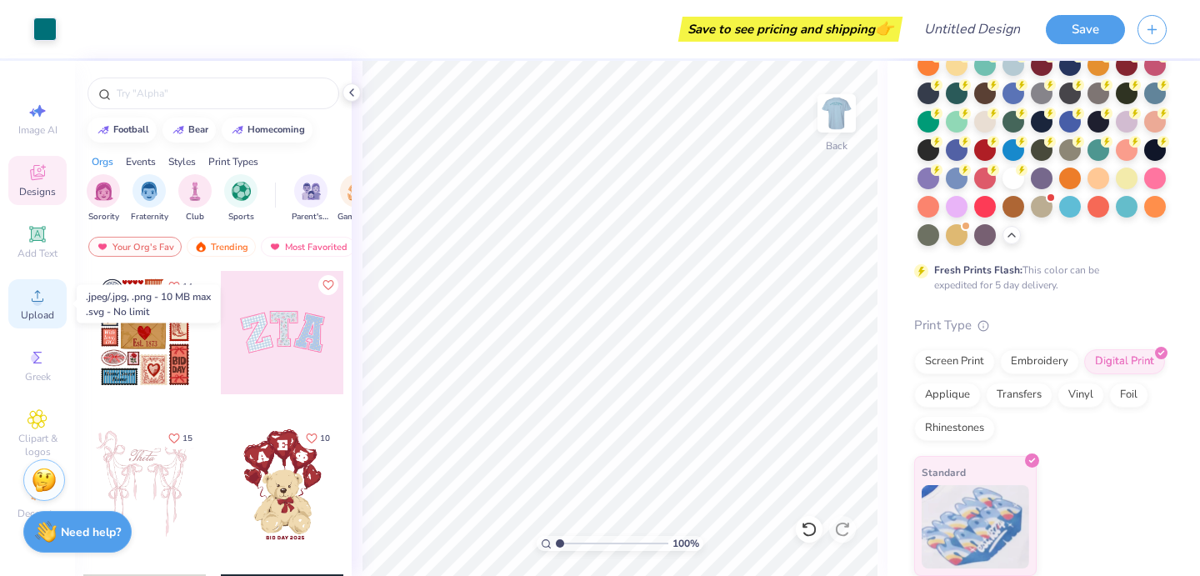
click at [28, 304] on icon at bounding box center [38, 296] width 20 height 20
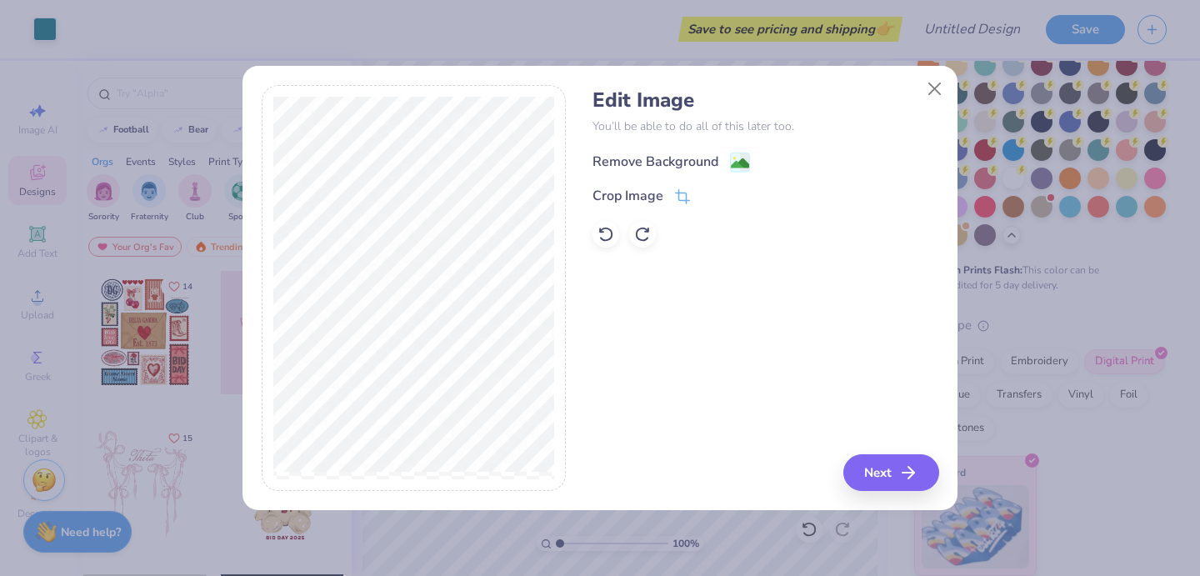
click at [736, 162] on image at bounding box center [740, 163] width 18 height 18
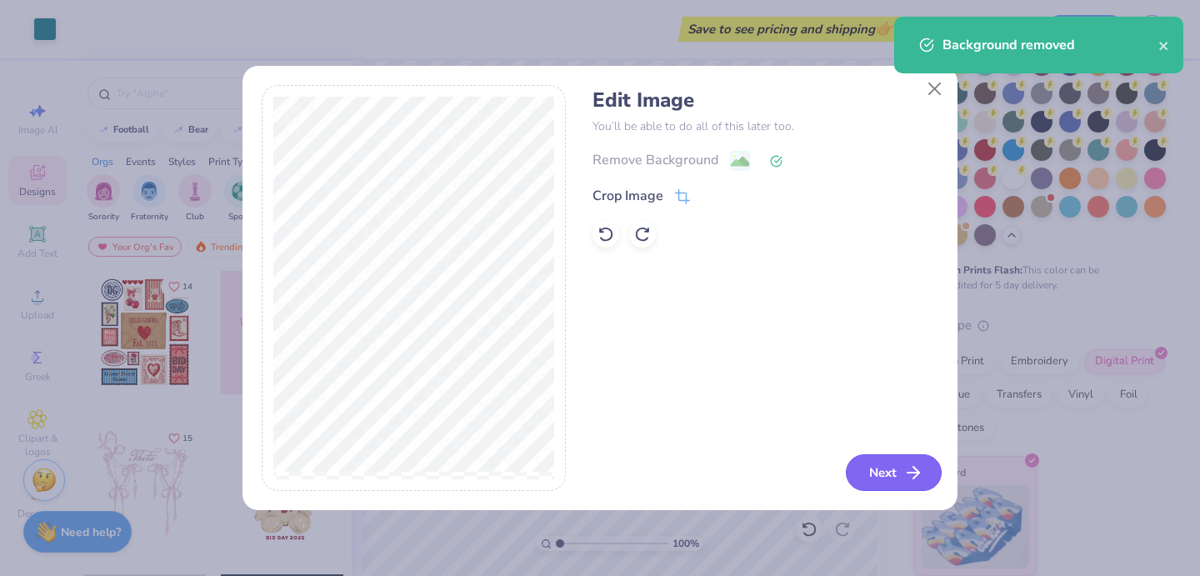
click at [867, 473] on button "Next" at bounding box center [894, 472] width 96 height 37
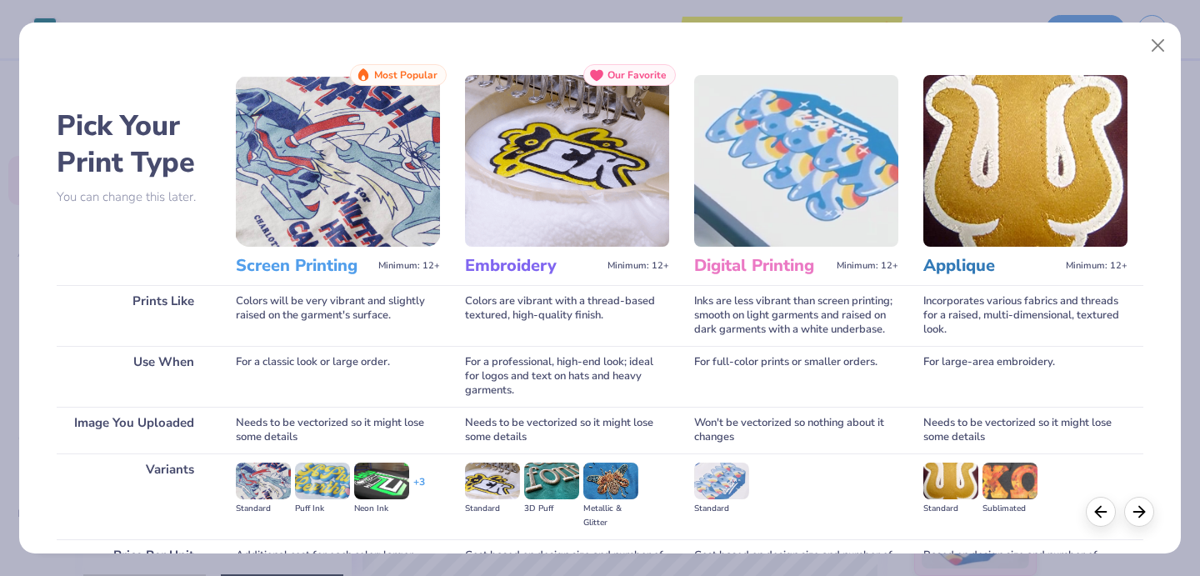
scroll to position [172, 0]
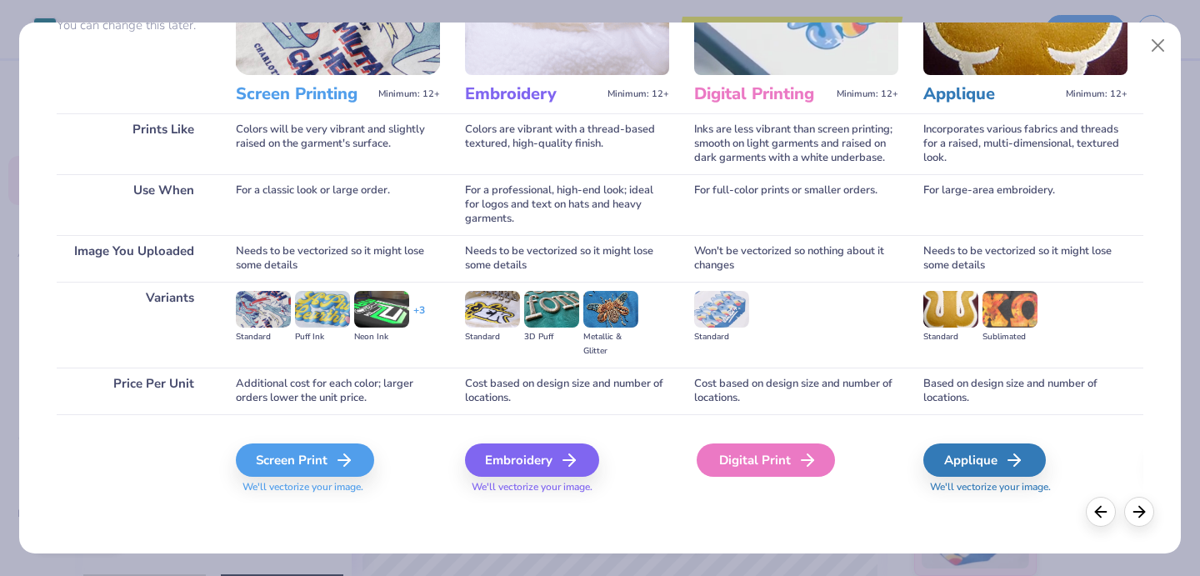
click at [774, 460] on div "Digital Print" at bounding box center [766, 460] width 138 height 33
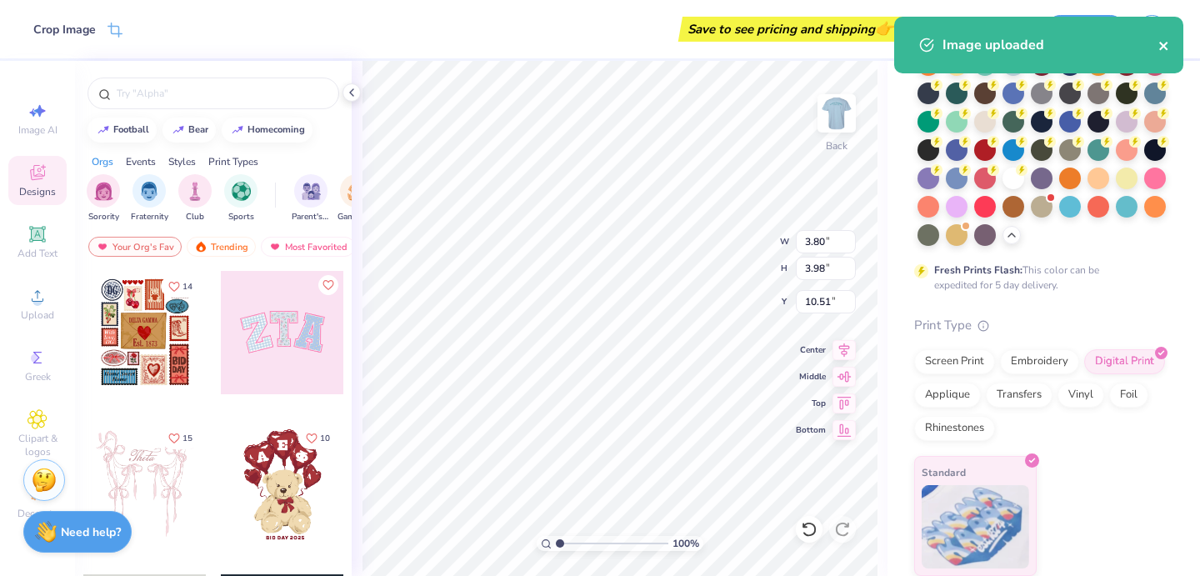
click at [1168, 41] on icon "close" at bounding box center [1165, 45] width 12 height 13
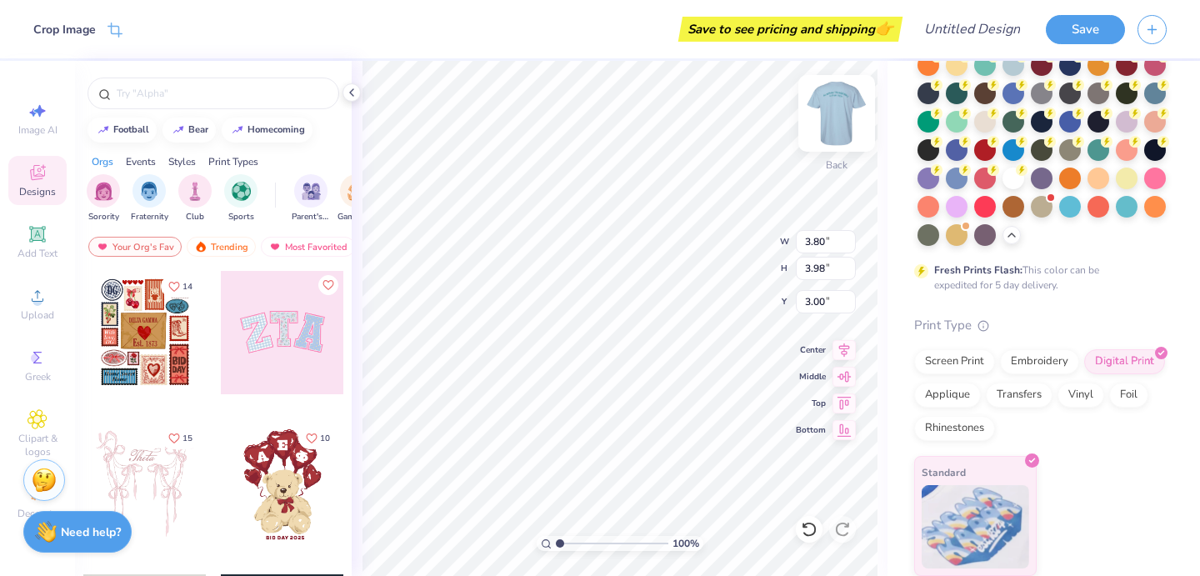
type input "3.04"
type input "3.18"
